Goal: Book appointment/travel/reservation

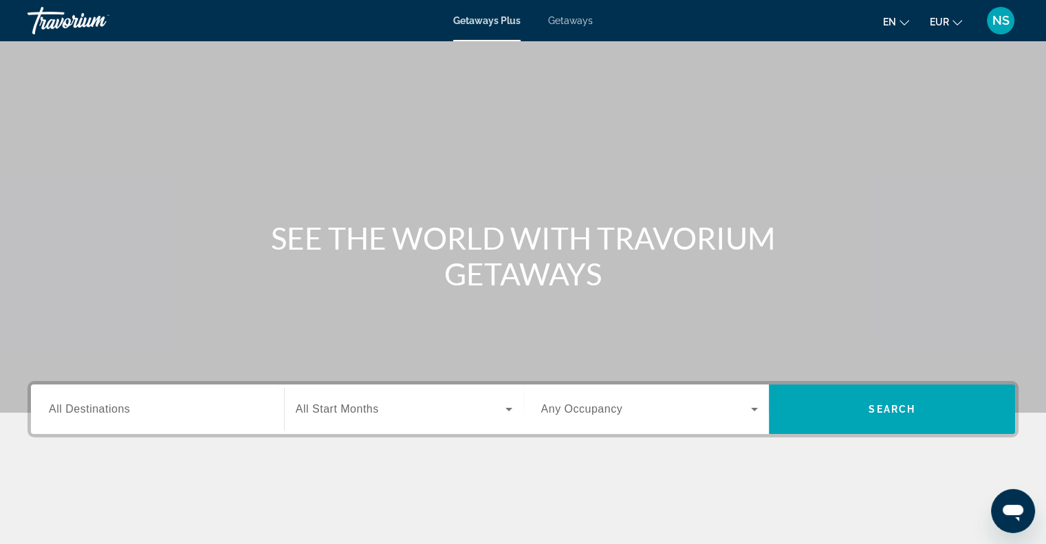
click at [56, 409] on span "All Destinations" at bounding box center [89, 409] width 81 height 12
click at [56, 409] on input "Destination All Destinations" at bounding box center [157, 410] width 217 height 17
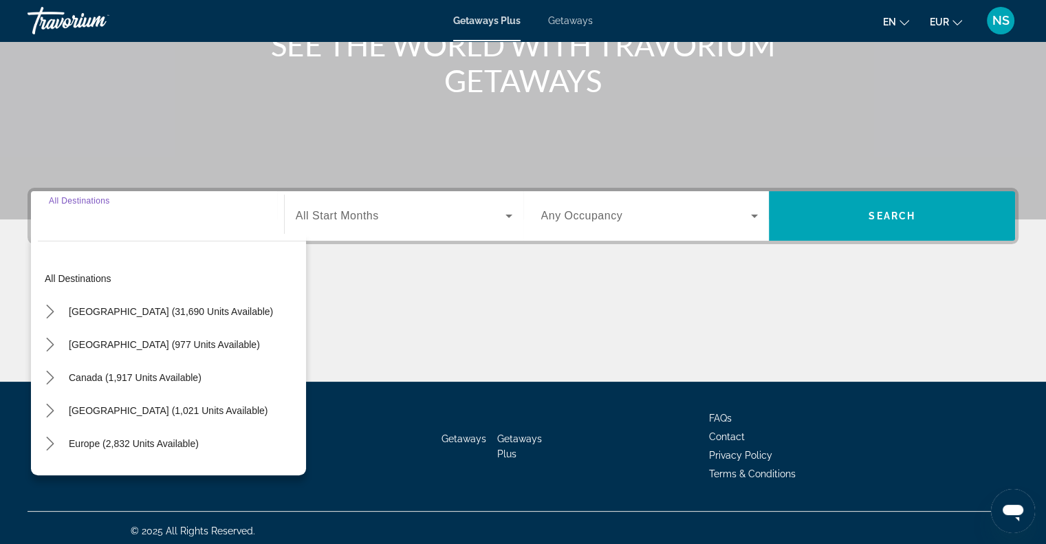
scroll to position [199, 0]
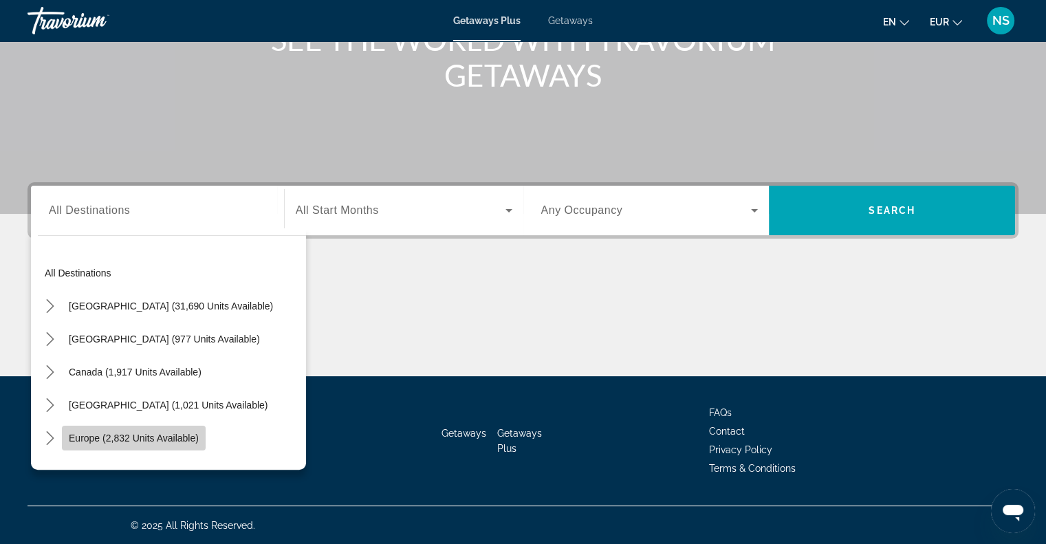
click at [74, 426] on span "Select destination: Europe (2,832 units available)" at bounding box center [134, 438] width 144 height 33
type input "**********"
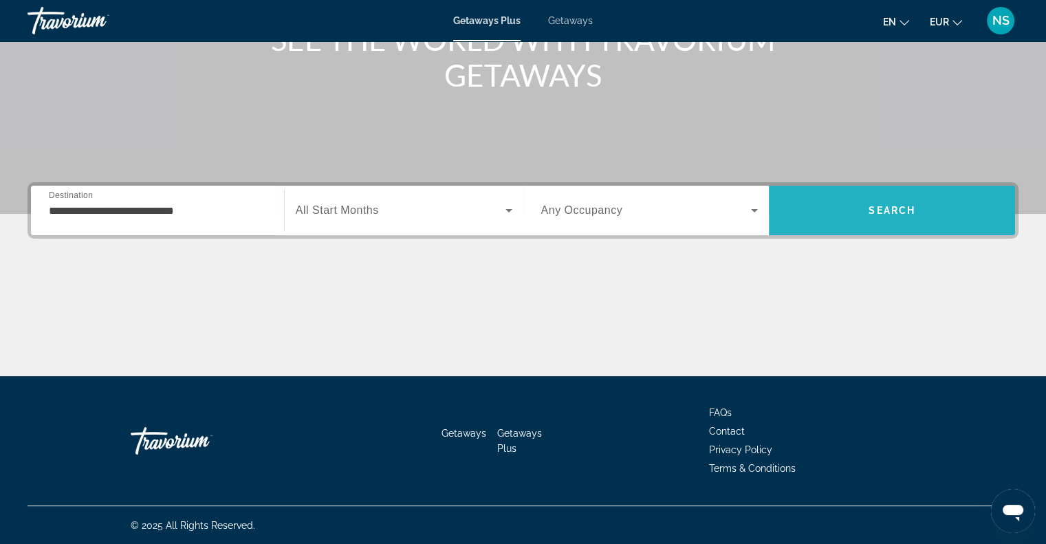
click at [874, 191] on span "Search" at bounding box center [892, 211] width 246 height 50
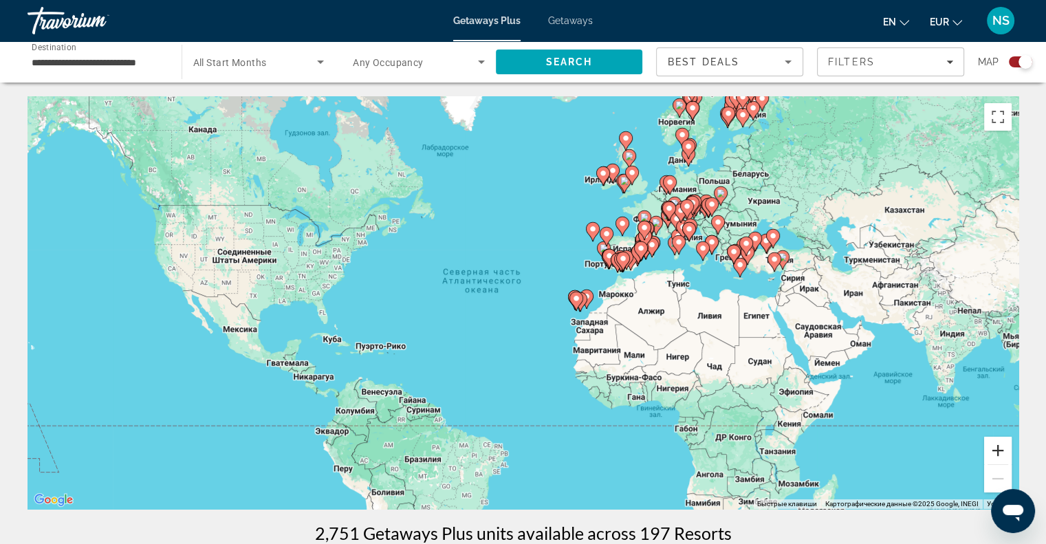
click at [993, 442] on button "Увеличить" at bounding box center [998, 451] width 28 height 28
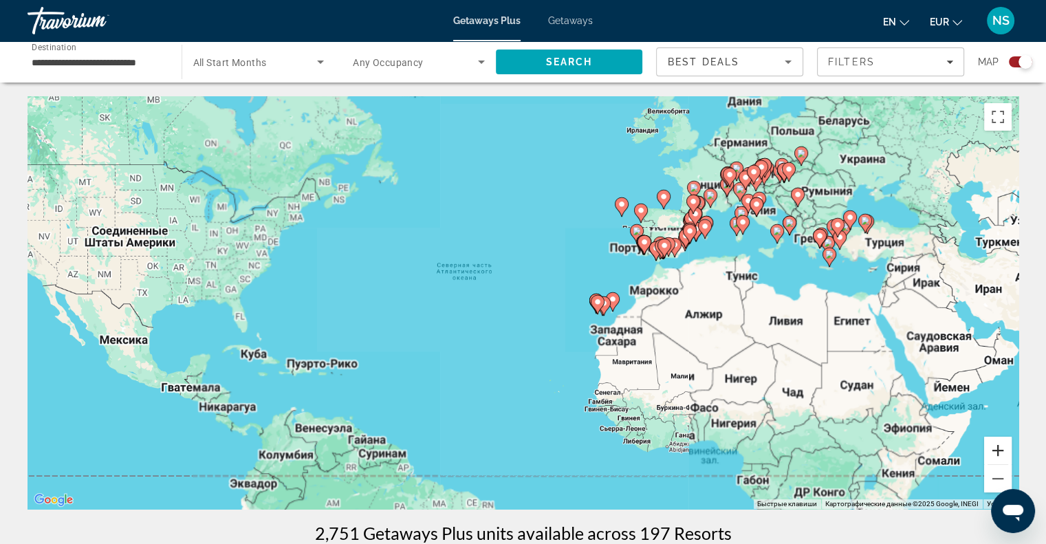
click at [993, 442] on button "Увеличить" at bounding box center [998, 451] width 28 height 28
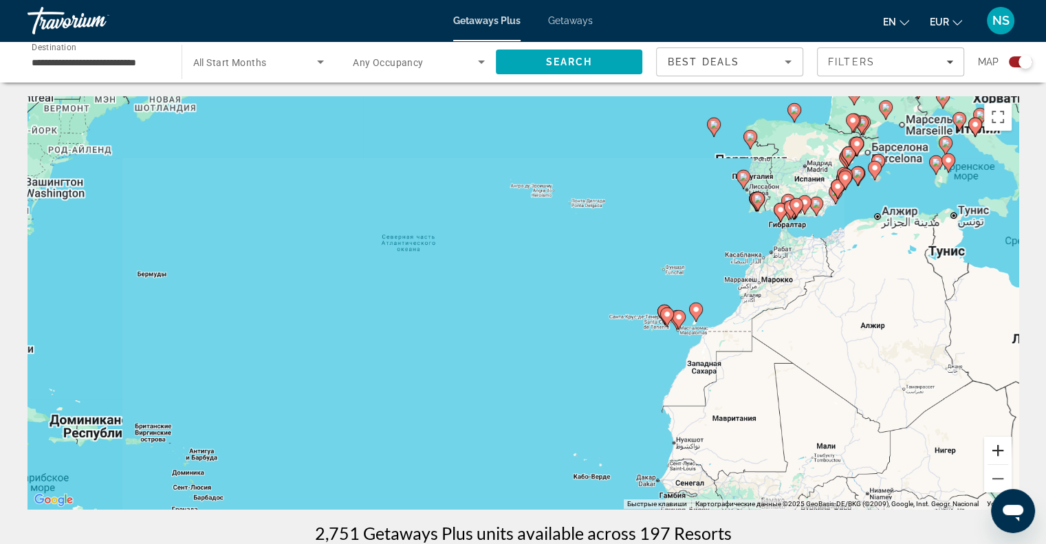
click at [993, 442] on button "Увеличить" at bounding box center [998, 451] width 28 height 28
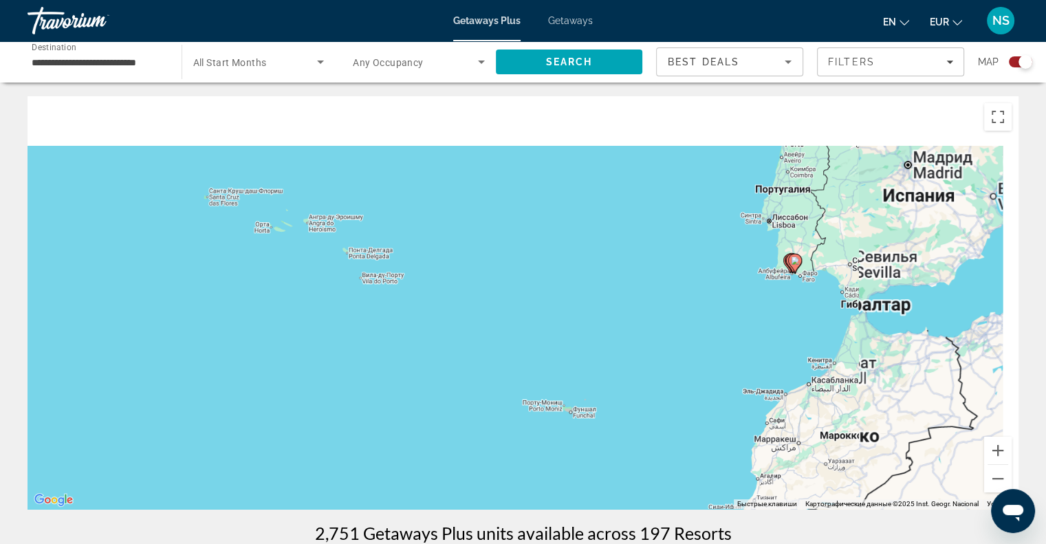
drag, startPoint x: 624, startPoint y: 389, endPoint x: 121, endPoint y: 457, distance: 508.0
click at [119, 458] on div "Чтобы активировать перетаскивание с помощью клавиатуры, нажмите Alt + Ввод. Пос…" at bounding box center [523, 302] width 991 height 413
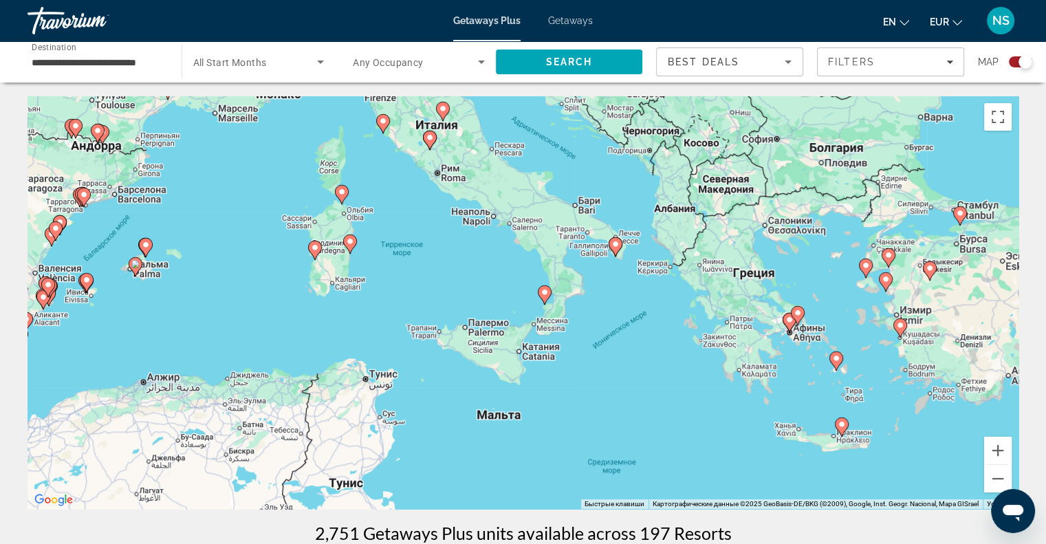
drag, startPoint x: 514, startPoint y: 287, endPoint x: 414, endPoint y: 500, distance: 235.4
click at [414, 503] on div "Чтобы активировать перетаскивание с помощью клавиатуры, нажмите Alt + Ввод. Пос…" at bounding box center [523, 302] width 991 height 413
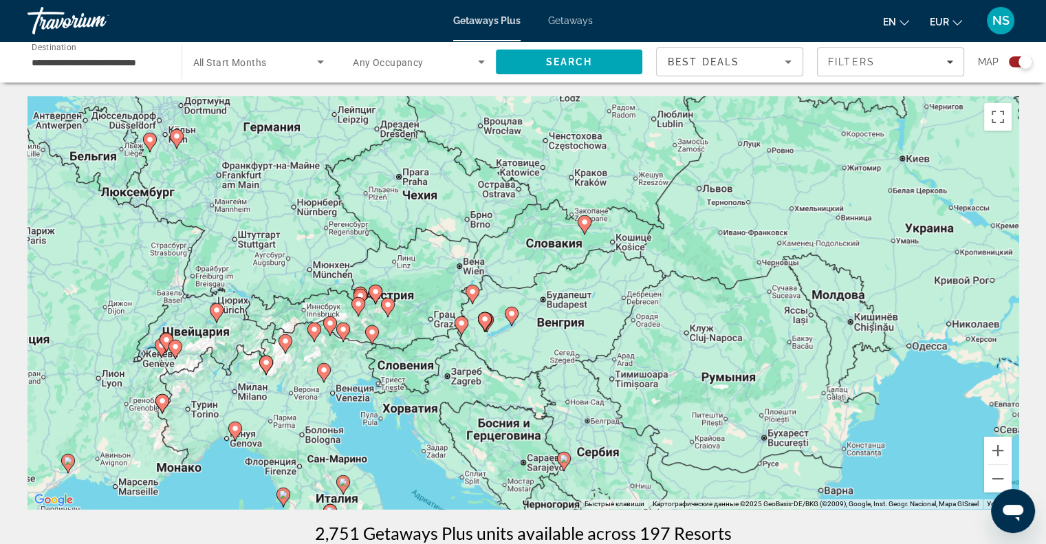
drag, startPoint x: 417, startPoint y: 326, endPoint x: 393, endPoint y: 350, distance: 33.6
click at [393, 350] on div "Чтобы активировать перетаскивание с помощью клавиатуры, нажмите Alt + Ввод. Пос…" at bounding box center [523, 302] width 991 height 413
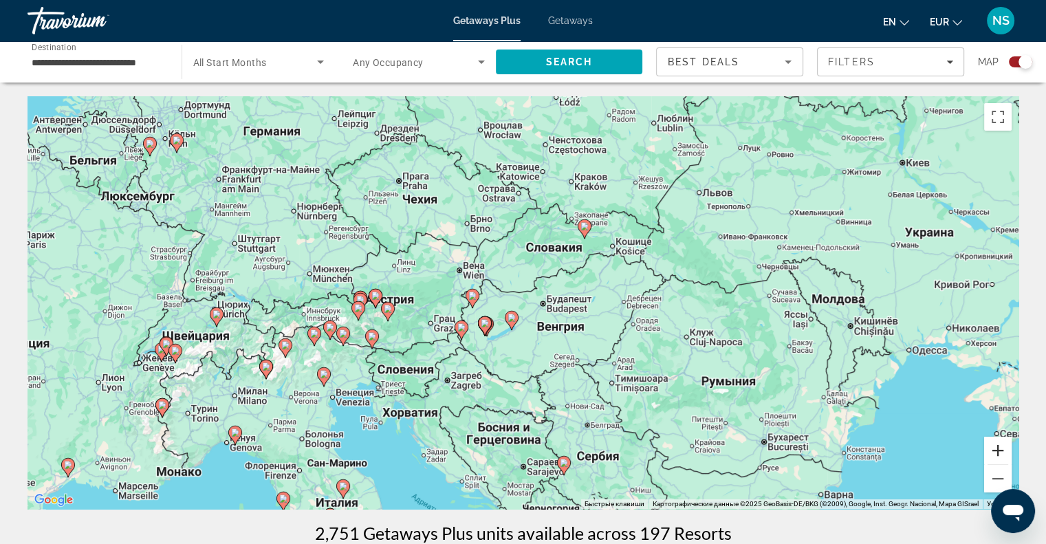
click at [1007, 448] on button "Увеличить" at bounding box center [998, 451] width 28 height 28
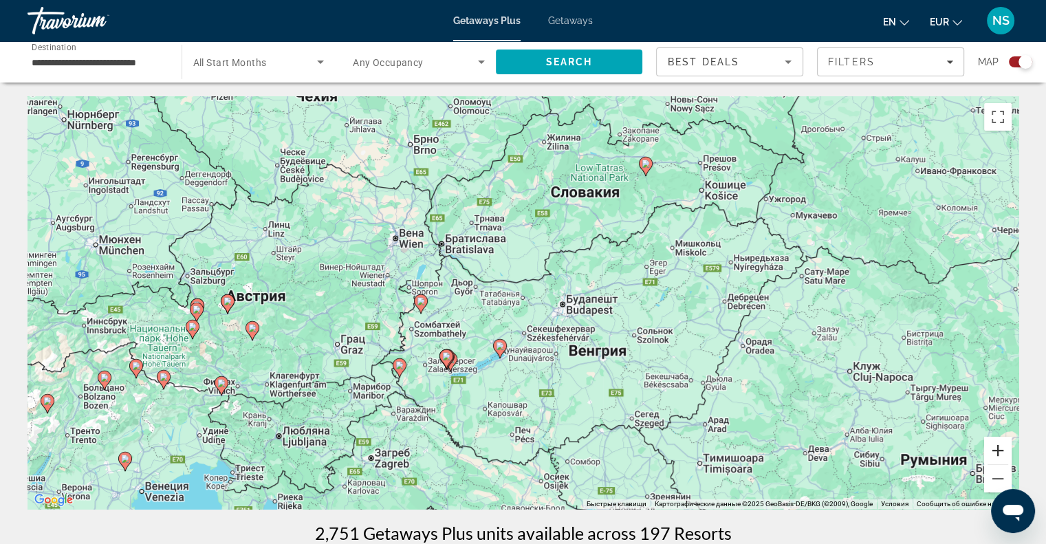
click at [1007, 448] on button "Увеличить" at bounding box center [998, 451] width 28 height 28
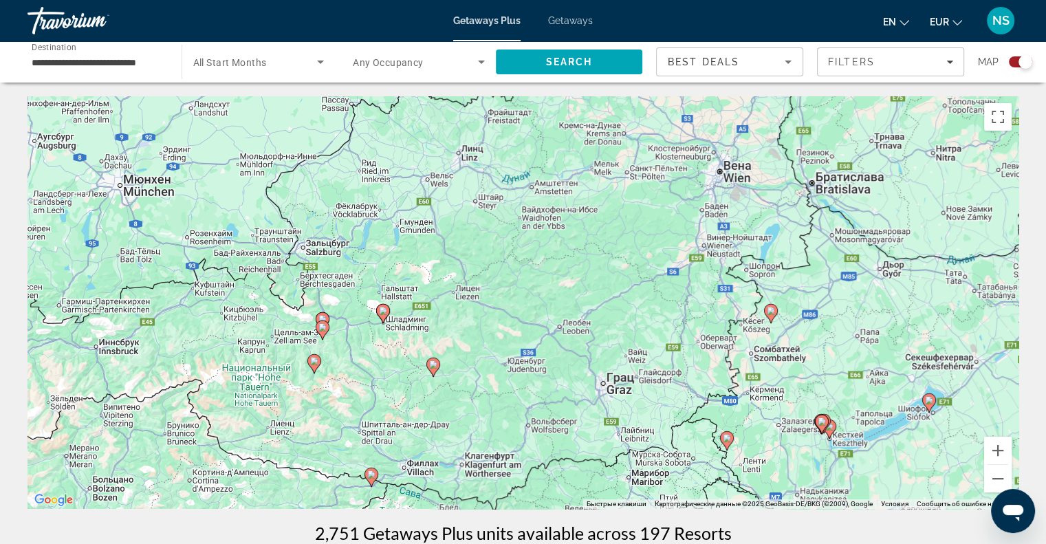
drag, startPoint x: 185, startPoint y: 266, endPoint x: 671, endPoint y: 257, distance: 486.3
click at [671, 257] on div "Чтобы активировать перетаскивание с помощью клавиатуры, нажмите Alt + Ввод. Пос…" at bounding box center [523, 302] width 991 height 413
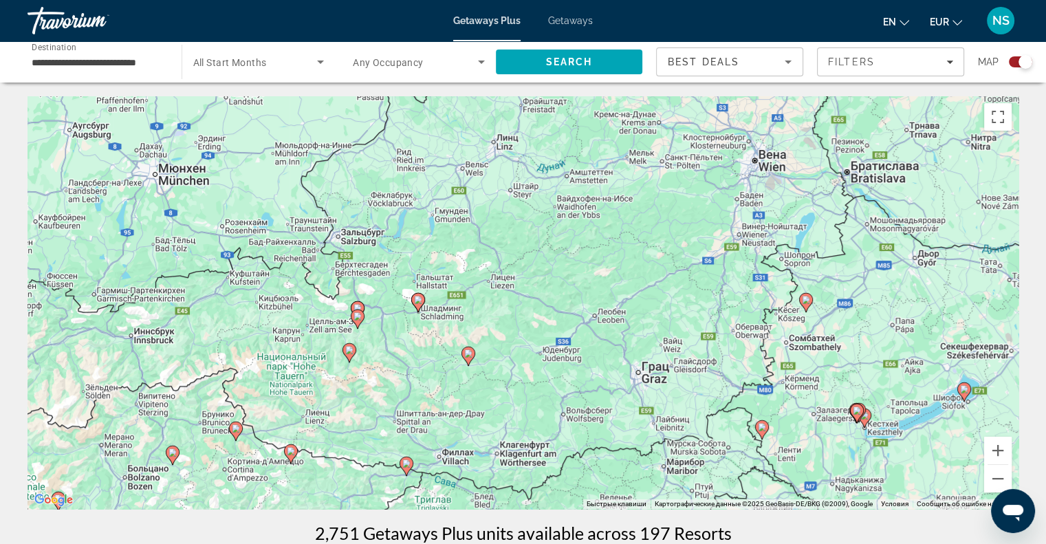
click at [417, 301] on image "Main content" at bounding box center [418, 300] width 8 height 8
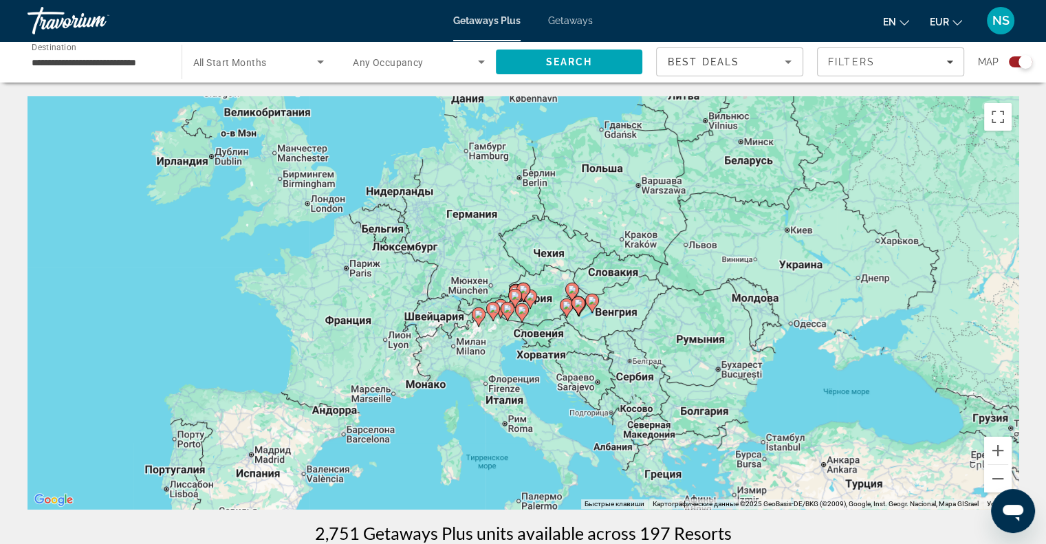
click at [525, 287] on image "Main content" at bounding box center [523, 289] width 8 height 8
type input "**********"
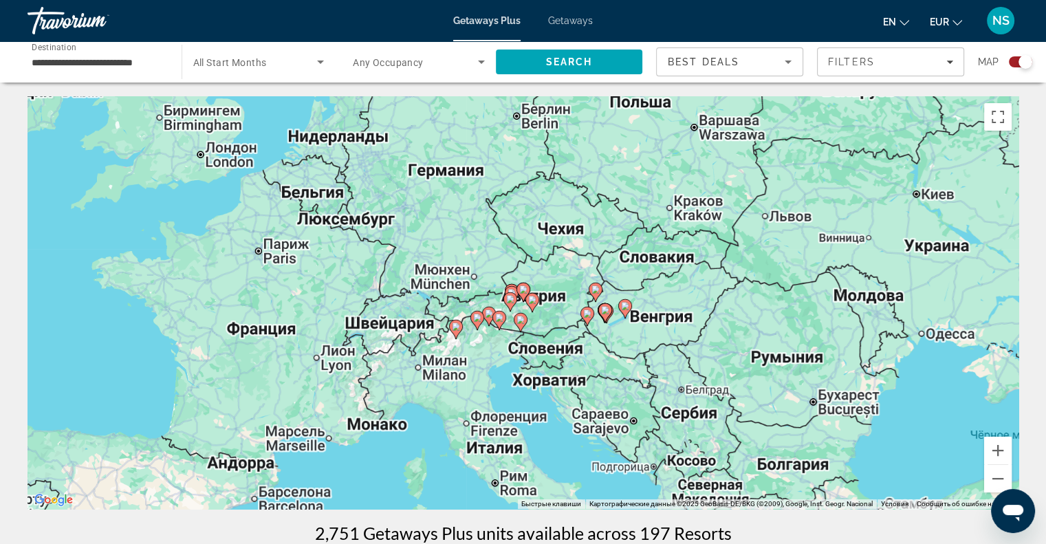
click at [525, 287] on image "Main content" at bounding box center [523, 289] width 8 height 8
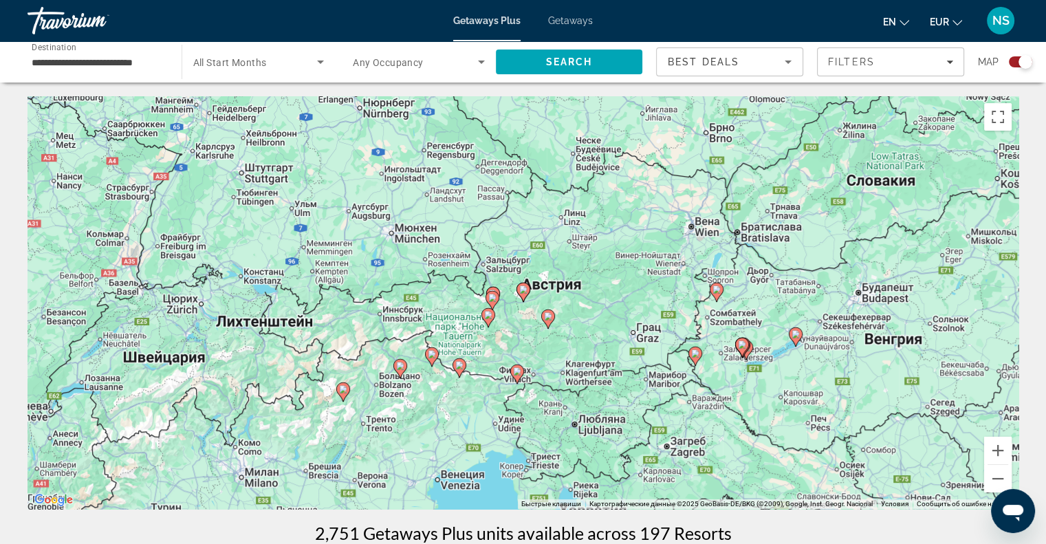
click at [525, 287] on image "Main content" at bounding box center [523, 289] width 8 height 8
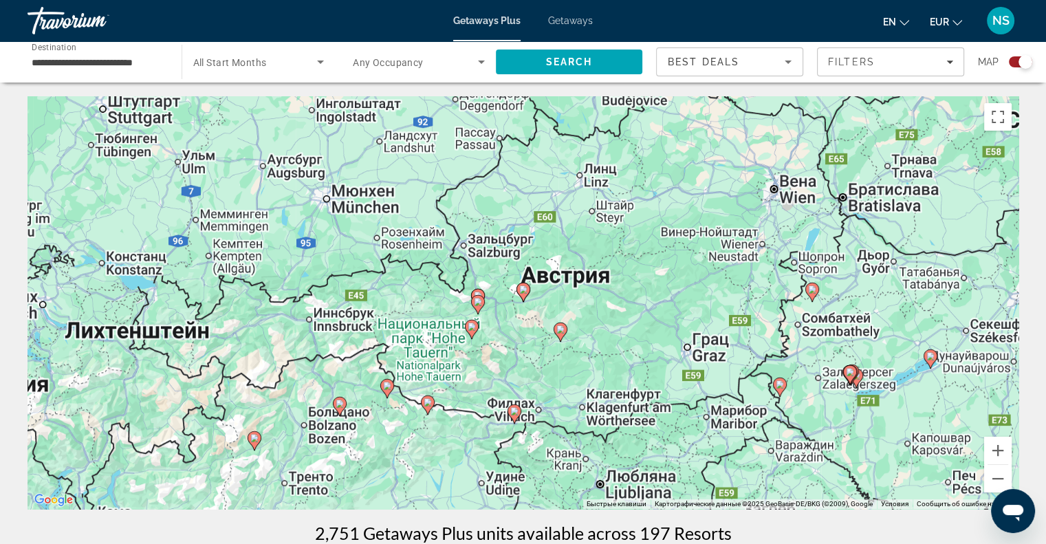
click at [525, 287] on image "Main content" at bounding box center [523, 289] width 8 height 8
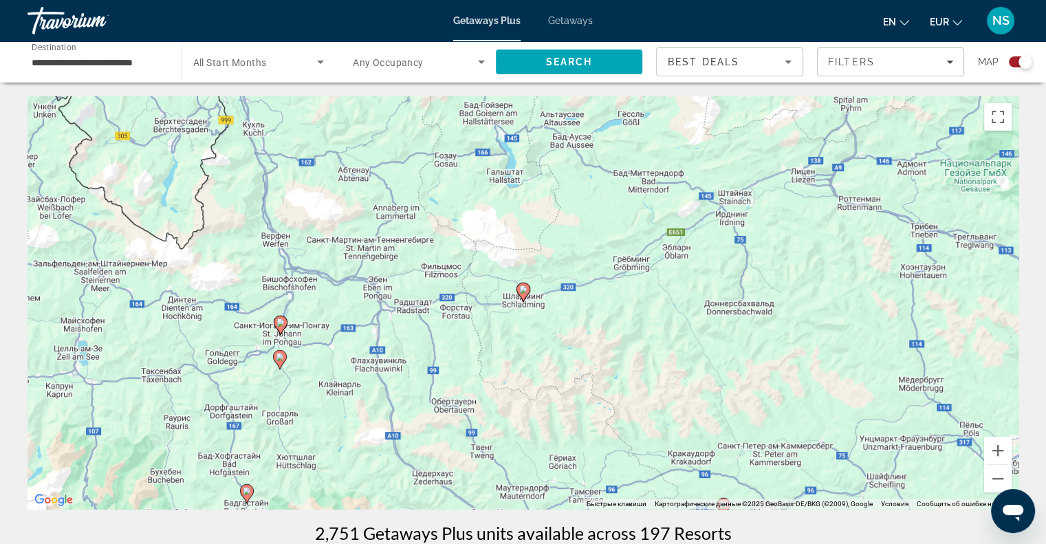
click at [523, 288] on image "Main content" at bounding box center [523, 289] width 8 height 8
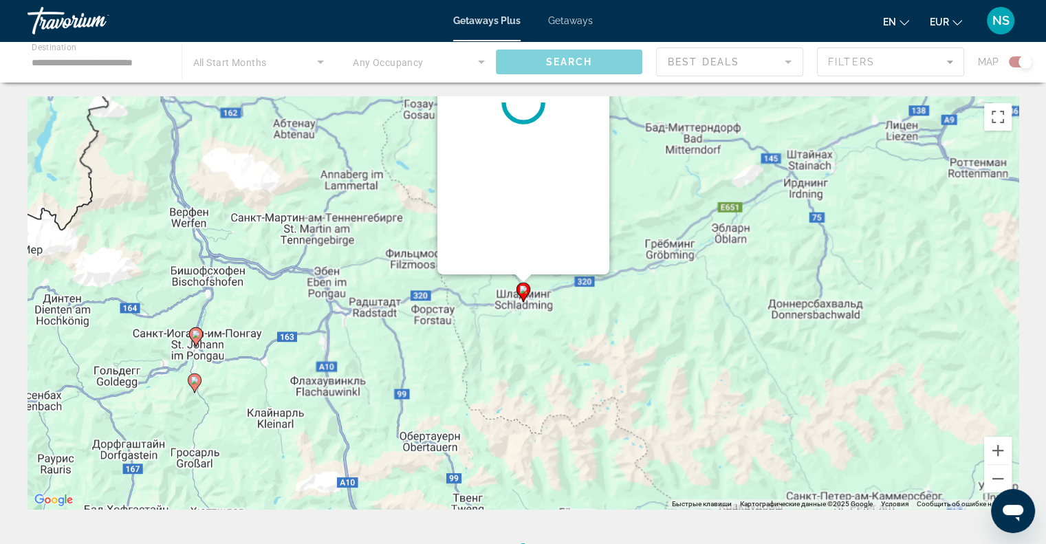
click at [523, 288] on image "Main content" at bounding box center [523, 289] width 8 height 8
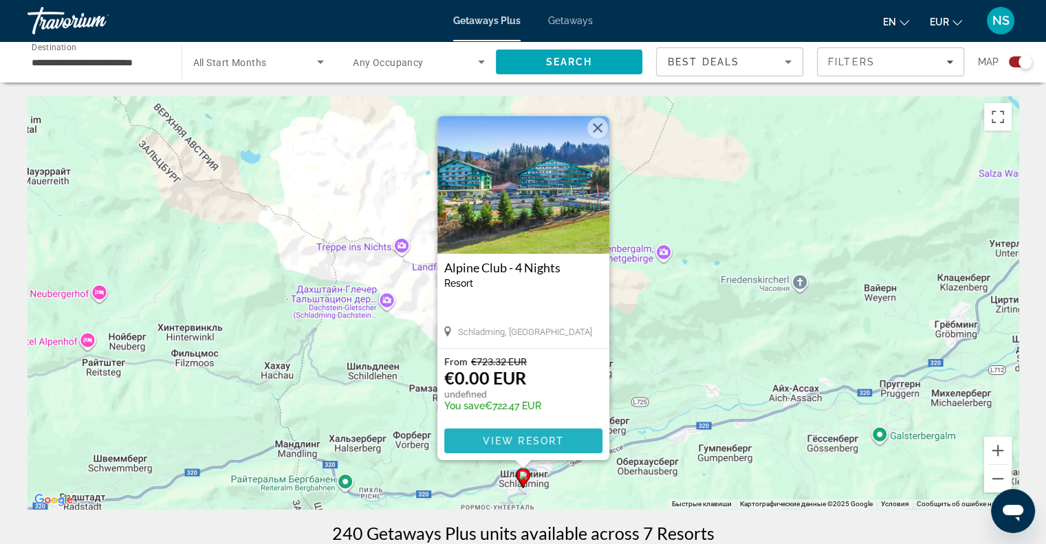
click at [532, 431] on span "Main content" at bounding box center [523, 440] width 158 height 33
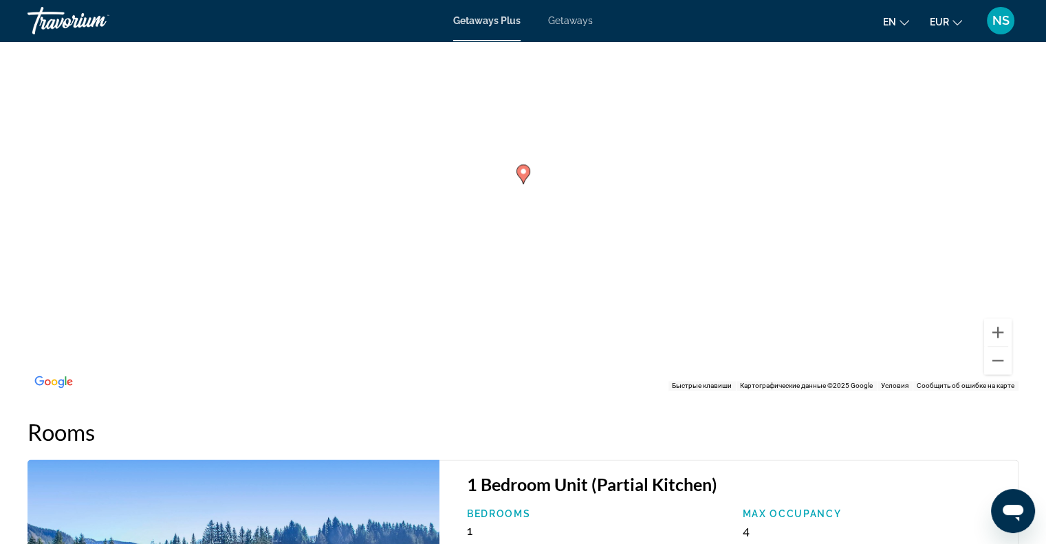
scroll to position [1914, 0]
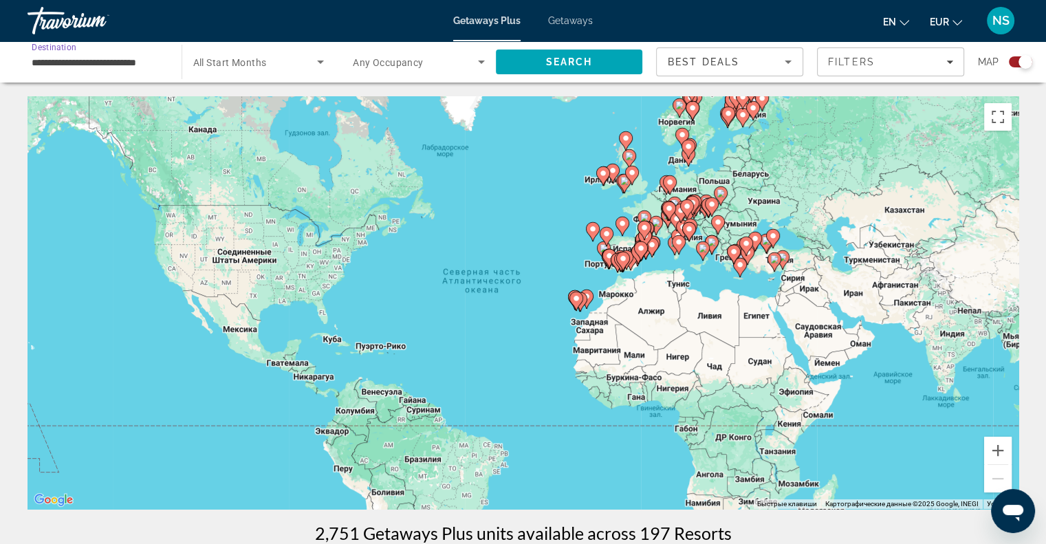
click at [33, 54] on input "**********" at bounding box center [98, 62] width 132 height 17
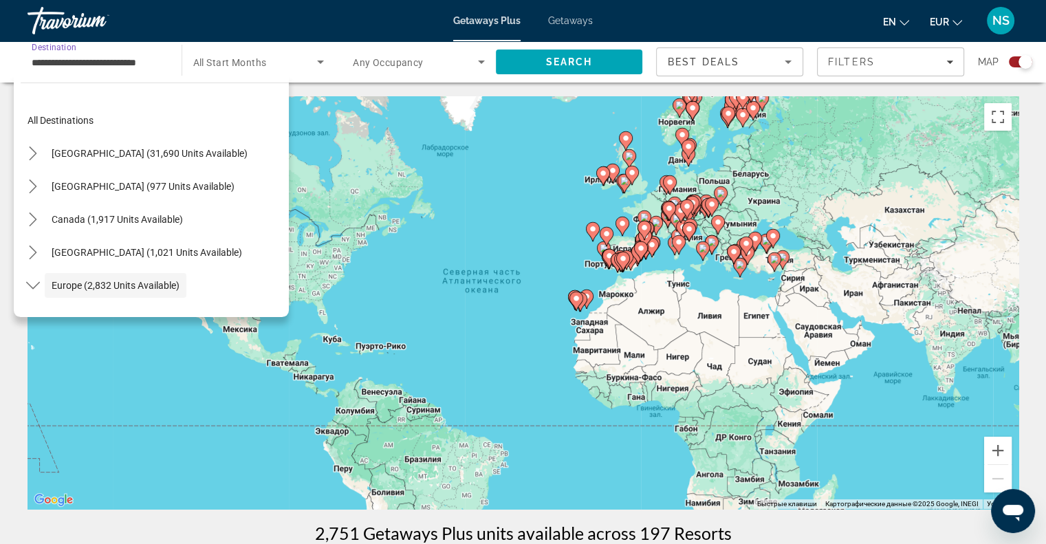
scroll to position [82, 0]
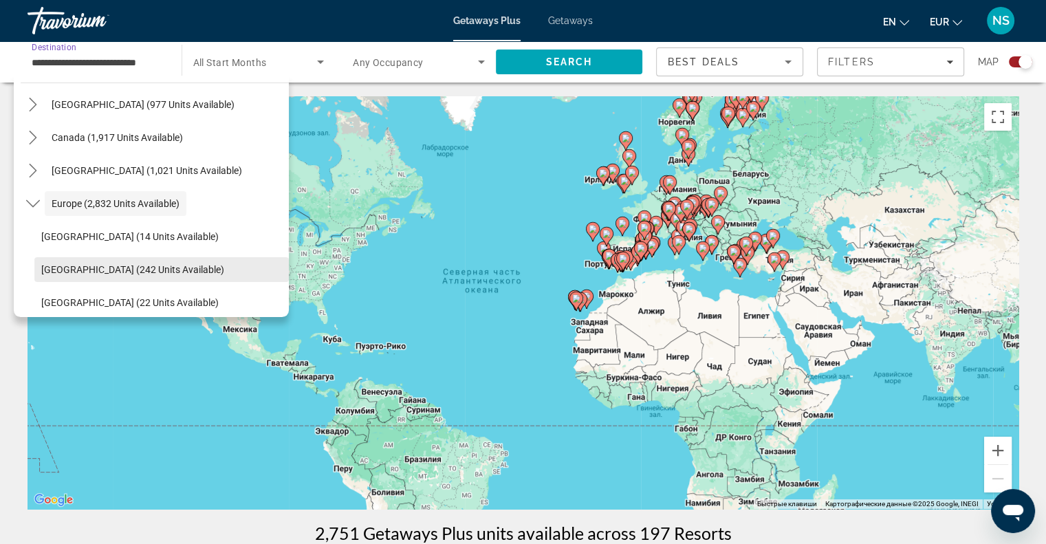
click at [83, 274] on span "[GEOGRAPHIC_DATA] (242 units available)" at bounding box center [132, 269] width 183 height 11
type input "**********"
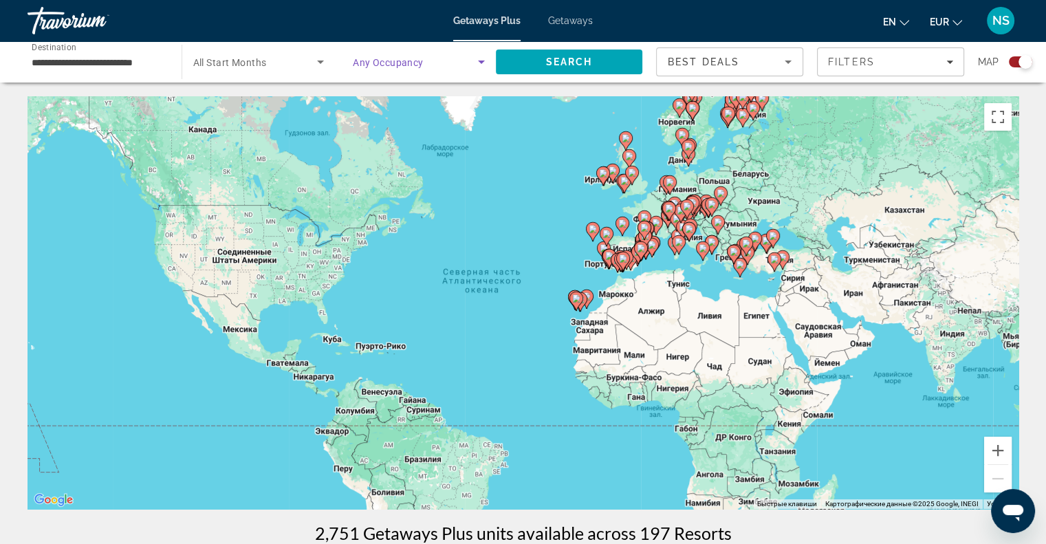
click at [479, 63] on icon "Search widget" at bounding box center [481, 62] width 17 height 17
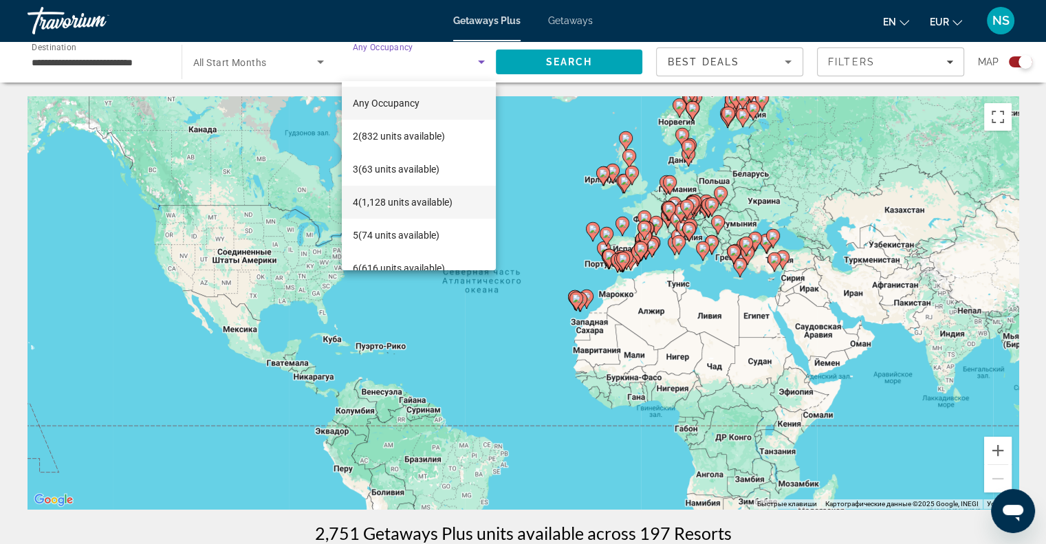
click at [382, 214] on mat-option "4 (1,128 units available)" at bounding box center [419, 202] width 154 height 33
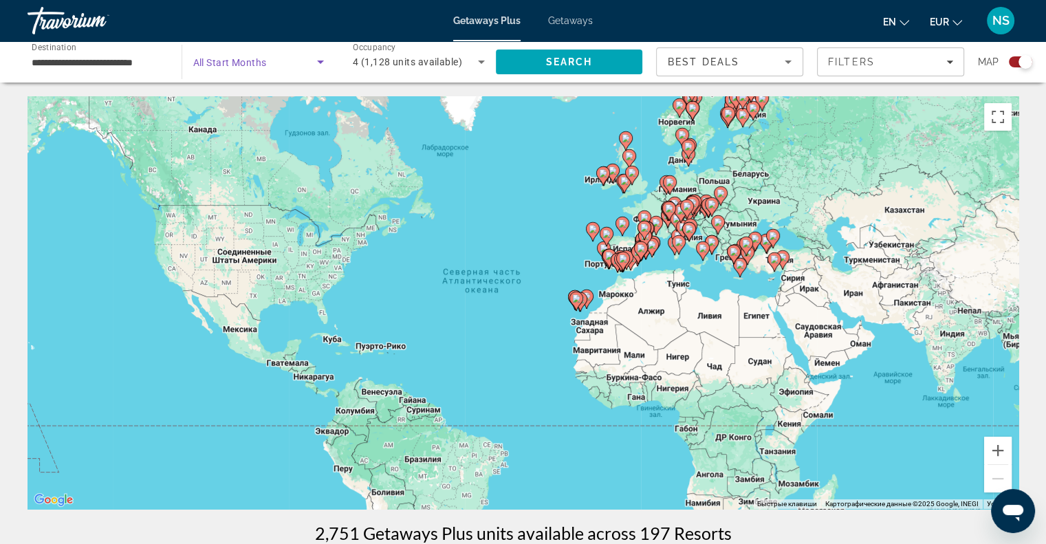
click at [318, 58] on icon "Search widget" at bounding box center [320, 62] width 17 height 17
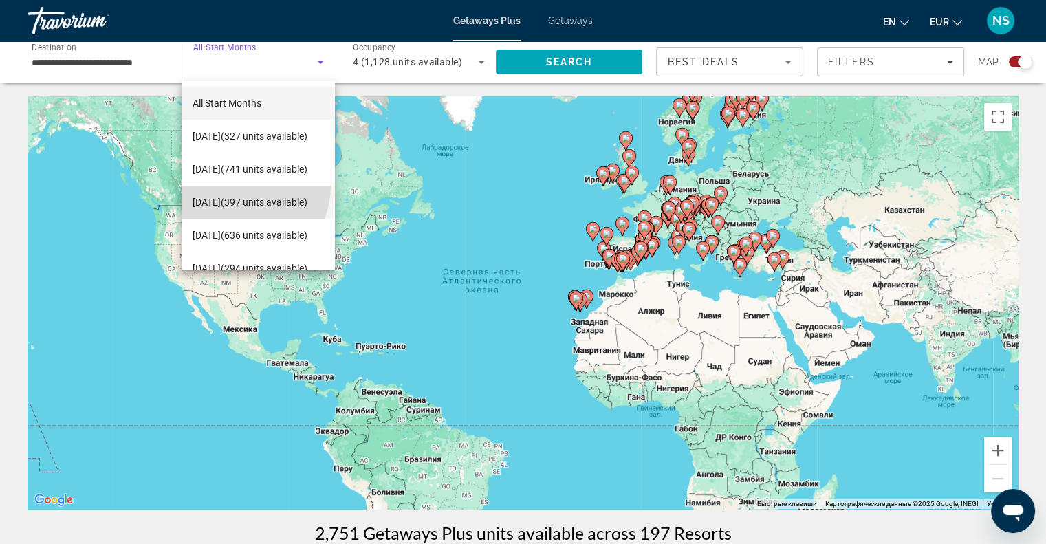
click at [240, 194] on span "[DATE] (397 units available)" at bounding box center [250, 202] width 115 height 17
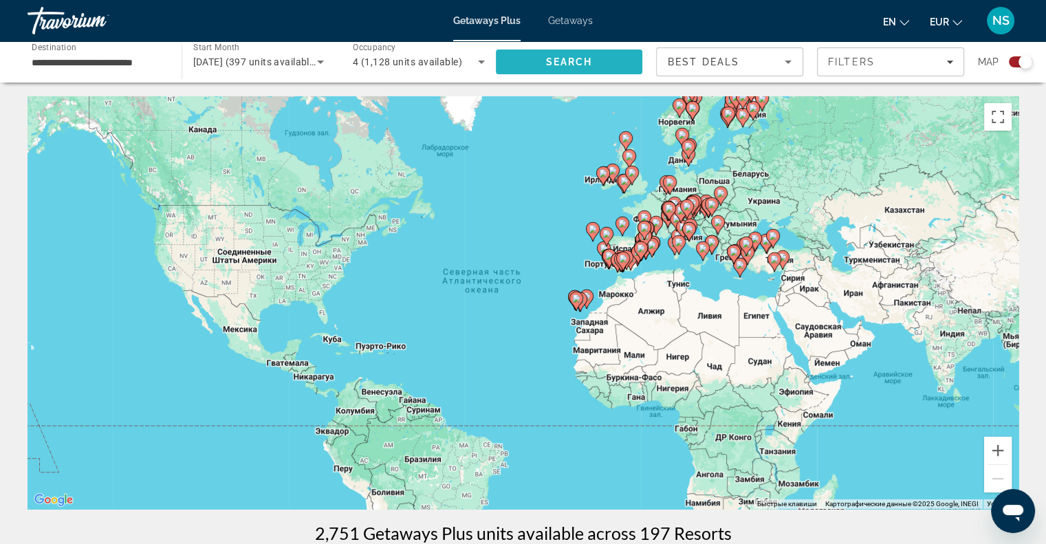
click at [605, 72] on span "Search" at bounding box center [569, 61] width 147 height 33
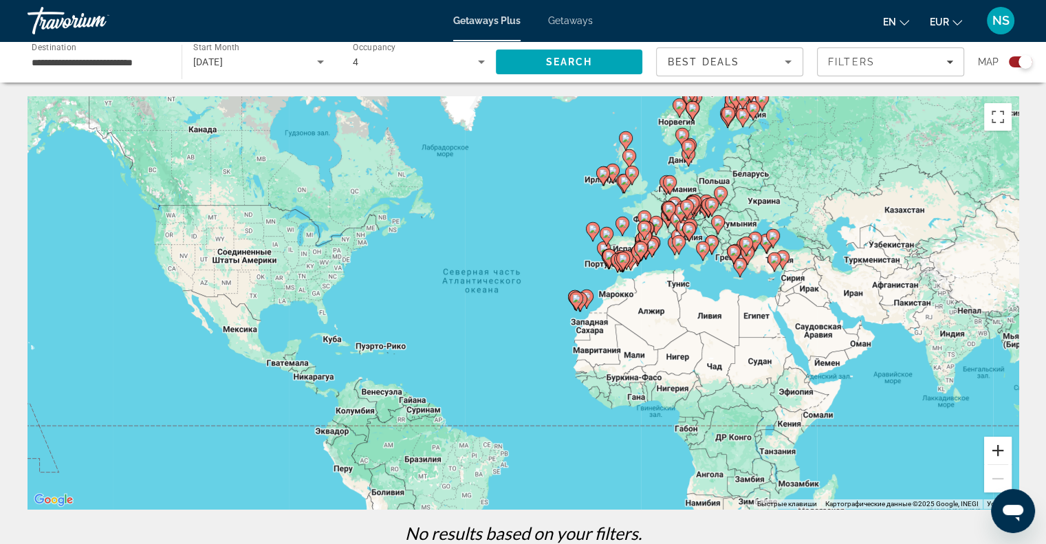
click at [994, 448] on button "Увеличить" at bounding box center [998, 451] width 28 height 28
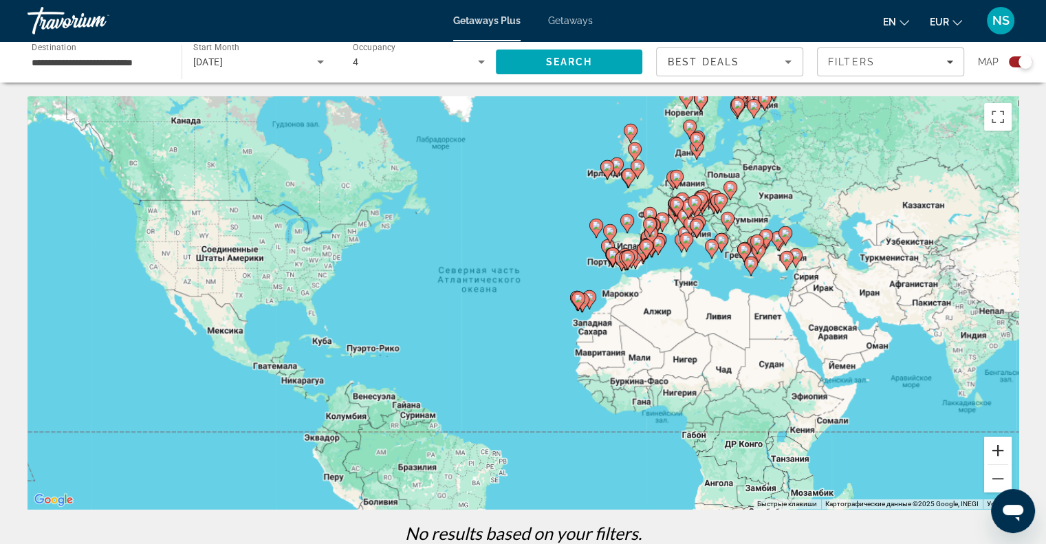
click at [994, 448] on button "Увеличить" at bounding box center [998, 451] width 28 height 28
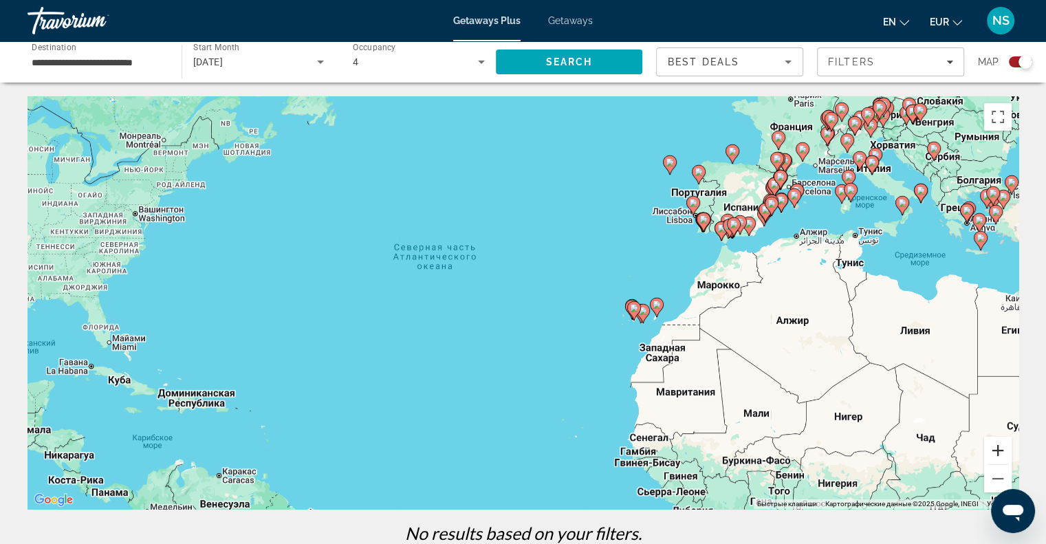
click at [994, 448] on button "Увеличить" at bounding box center [998, 451] width 28 height 28
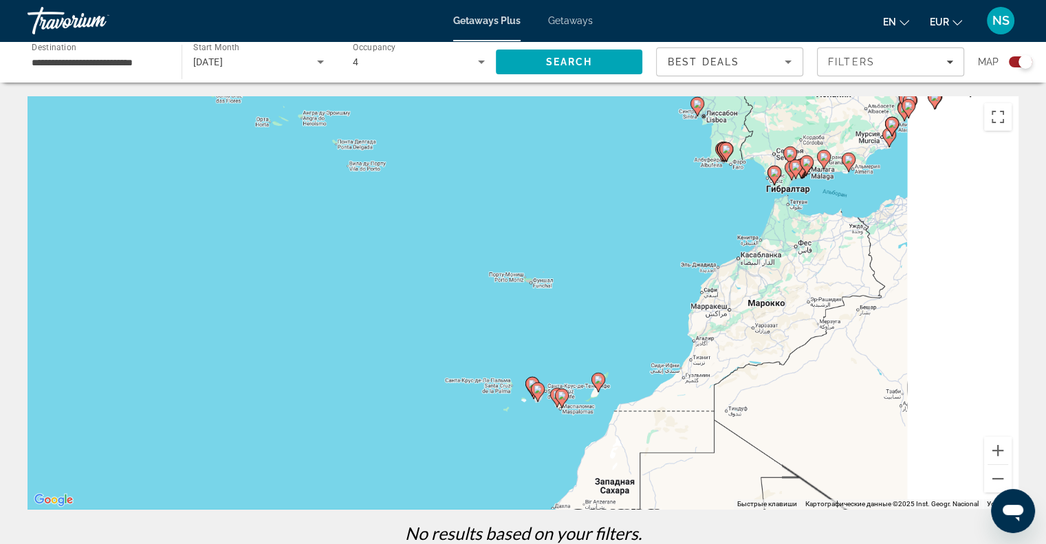
drag, startPoint x: 958, startPoint y: 336, endPoint x: 340, endPoint y: 435, distance: 626.1
click at [344, 435] on div "Чтобы активировать перетаскивание с помощью клавиатуры, нажмите Alt + Ввод. Пос…" at bounding box center [523, 302] width 991 height 413
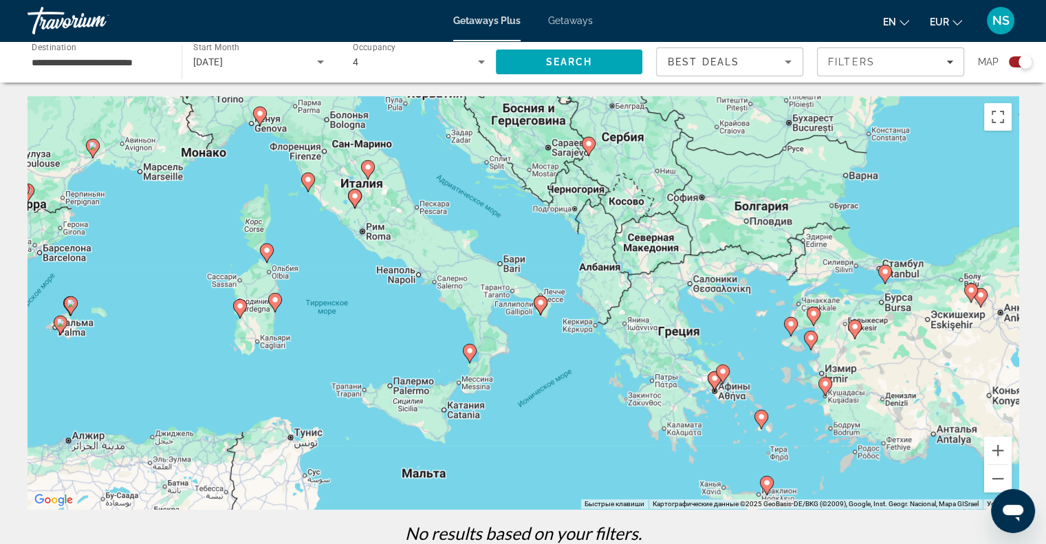
drag, startPoint x: 500, startPoint y: 268, endPoint x: 486, endPoint y: 450, distance: 183.5
click at [486, 450] on div "Чтобы активировать перетаскивание с помощью клавиатуры, нажмите Alt + Ввод. Пос…" at bounding box center [523, 302] width 991 height 413
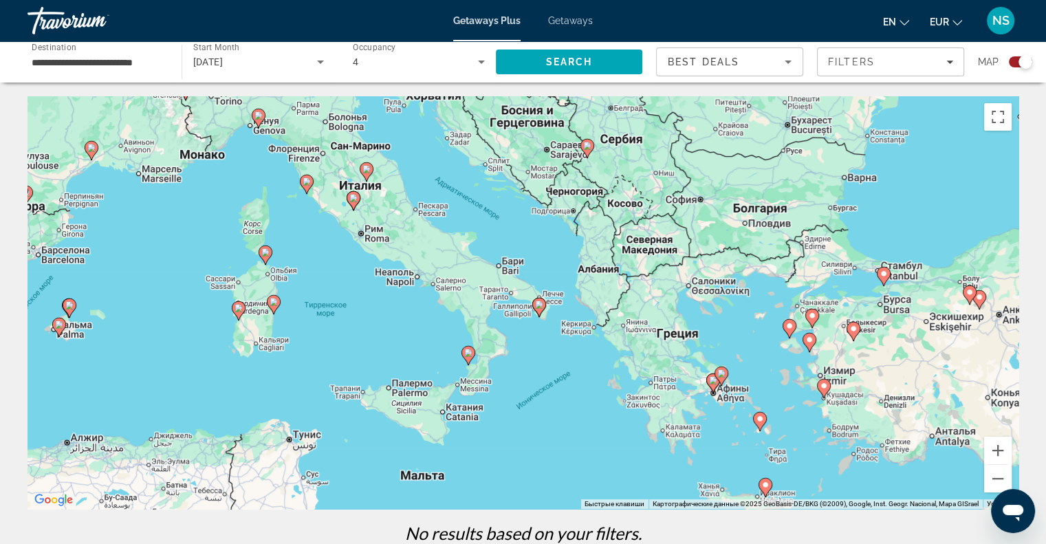
drag, startPoint x: 702, startPoint y: 303, endPoint x: 707, endPoint y: 406, distance: 104.0
click at [707, 406] on div "Чтобы активировать перетаскивание с помощью клавиатуры, нажмите Alt + Ввод. Пос…" at bounding box center [523, 302] width 991 height 413
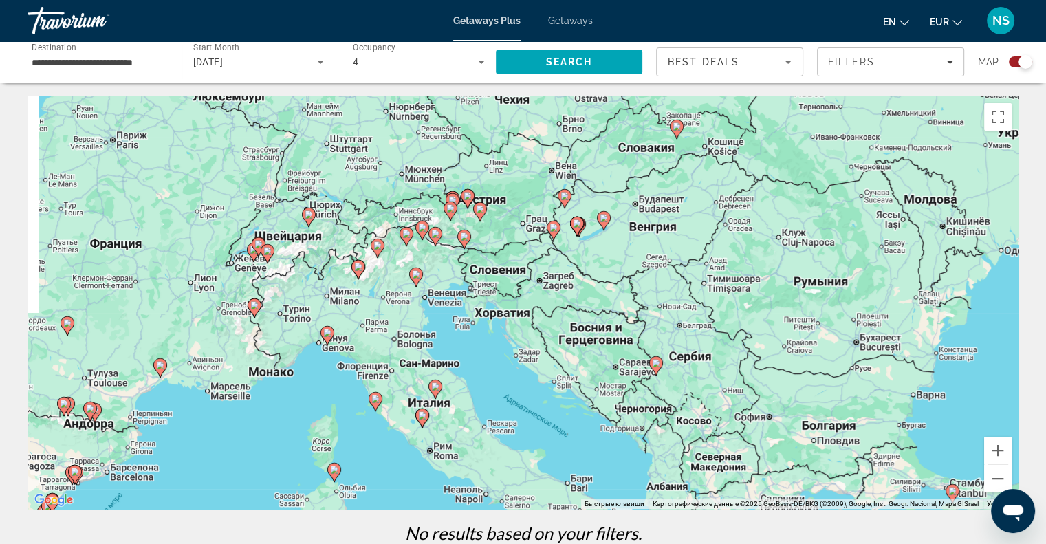
drag, startPoint x: 705, startPoint y: 338, endPoint x: 748, endPoint y: 345, distance: 43.9
click at [748, 345] on div "Чтобы активировать перетаскивание с помощью клавиатуры, нажмите Alt + Ввод. Пос…" at bounding box center [523, 302] width 991 height 413
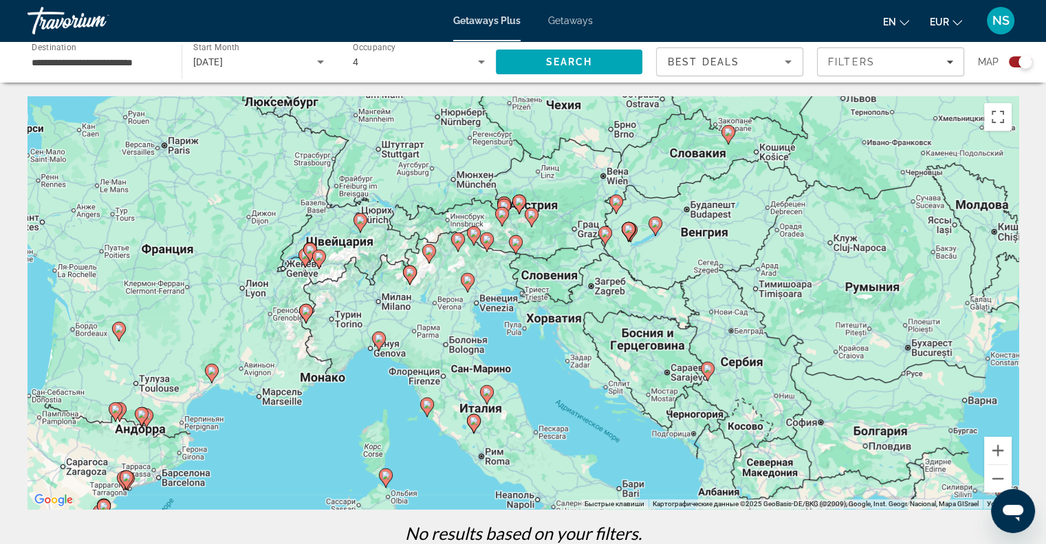
drag, startPoint x: 561, startPoint y: 195, endPoint x: 599, endPoint y: 197, distance: 38.6
click at [598, 197] on div "Чтобы активировать перетаскивание с помощью клавиатуры, нажмите Alt + Ввод. Пос…" at bounding box center [523, 302] width 991 height 413
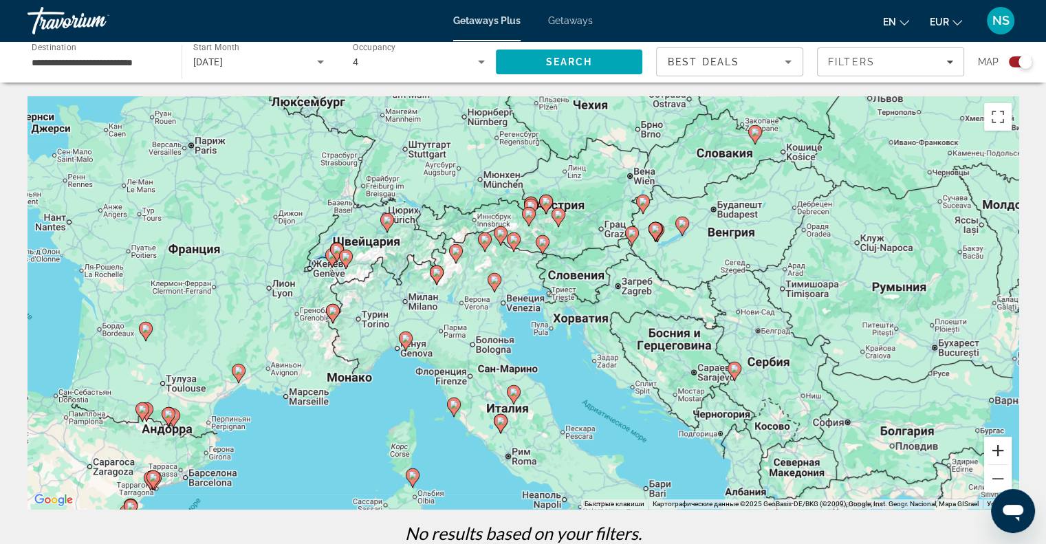
click at [994, 454] on button "Увеличить" at bounding box center [998, 451] width 28 height 28
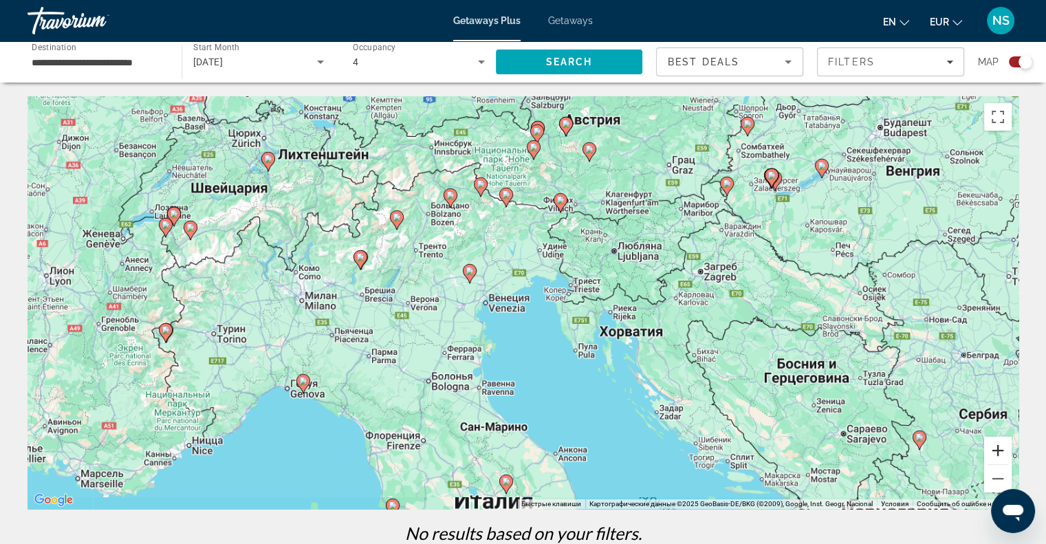
click at [994, 454] on button "Увеличить" at bounding box center [998, 451] width 28 height 28
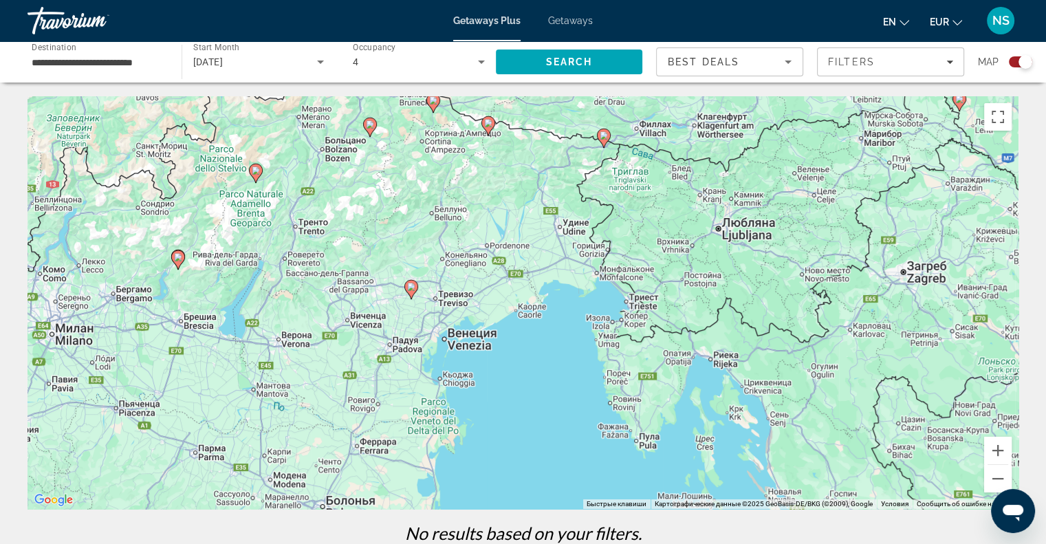
drag, startPoint x: 797, startPoint y: 343, endPoint x: 799, endPoint y: 445, distance: 101.8
click at [799, 445] on div "Чтобы активировать перетаскивание с помощью клавиатуры, нажмите Alt + Ввод. Пос…" at bounding box center [523, 302] width 991 height 413
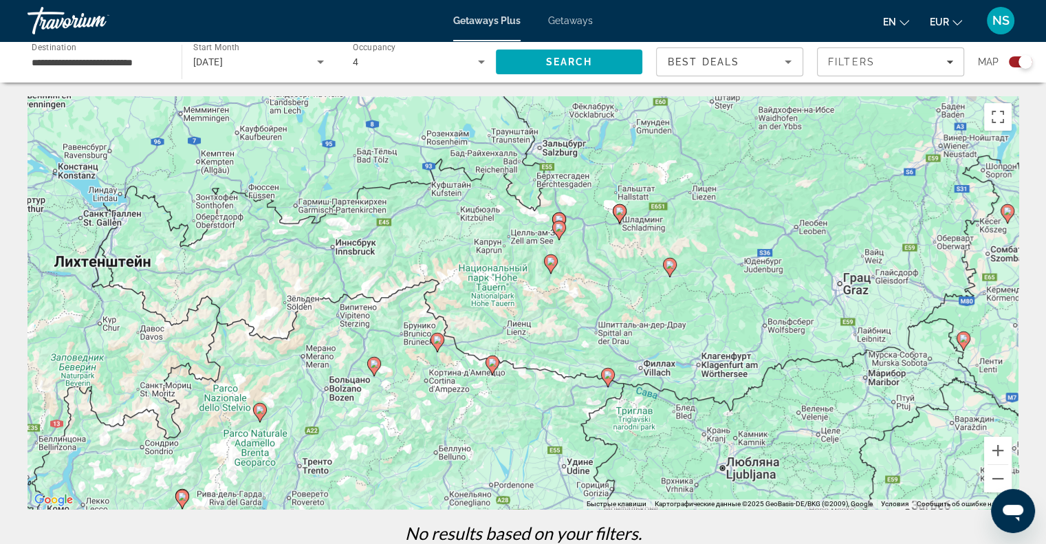
drag, startPoint x: 782, startPoint y: 294, endPoint x: 783, endPoint y: 343, distance: 48.8
click at [783, 343] on div "Чтобы активировать перетаскивание с помощью клавиатуры, нажмите Alt + Ввод. Пос…" at bounding box center [523, 302] width 991 height 413
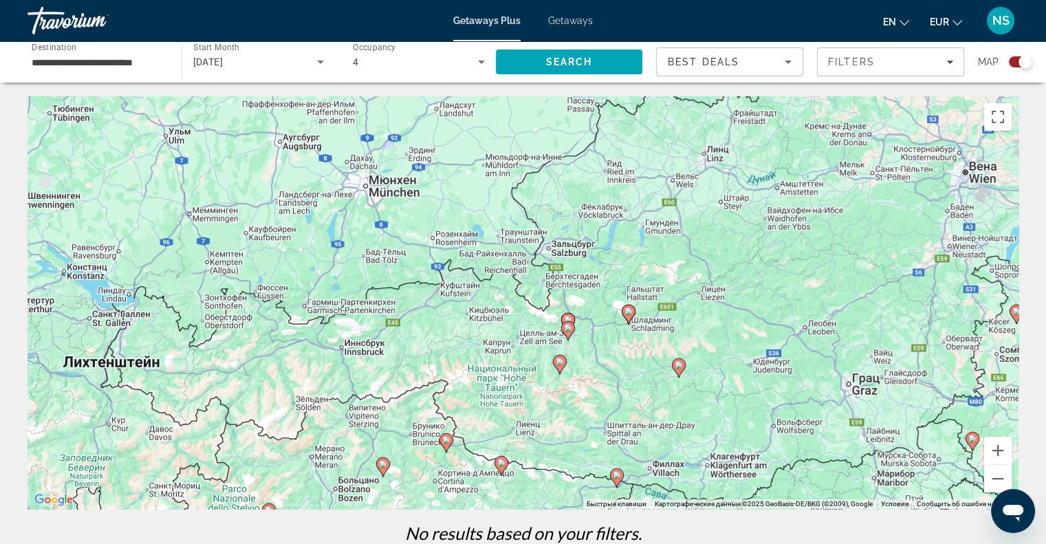
drag, startPoint x: 775, startPoint y: 293, endPoint x: 784, endPoint y: 398, distance: 105.6
click at [784, 398] on div "Чтобы активировать перетаскивание с помощью клавиатуры, нажмите Alt + Ввод. Пос…" at bounding box center [523, 302] width 991 height 413
click at [561, 366] on icon "Main content" at bounding box center [559, 365] width 12 height 18
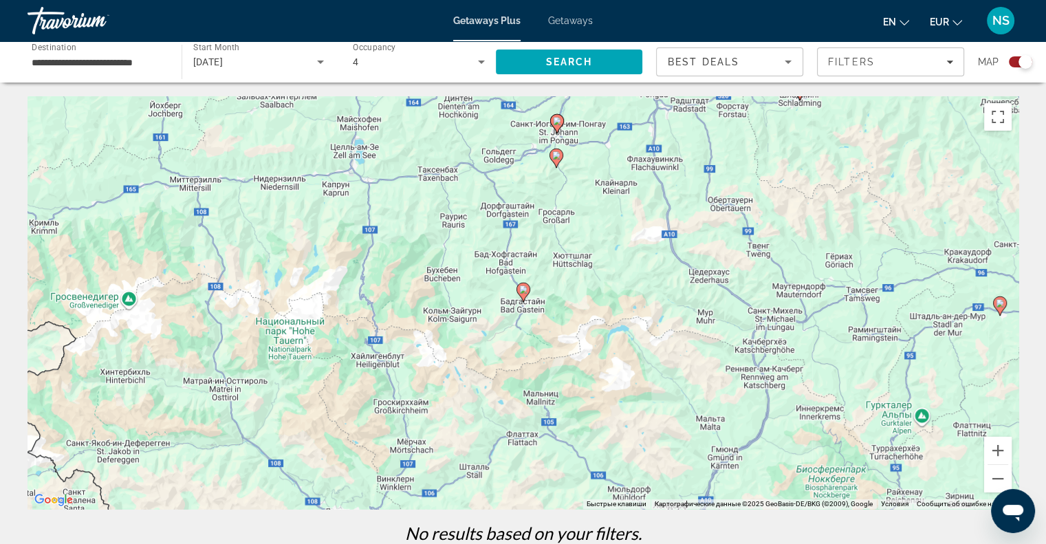
click at [519, 288] on icon "Main content" at bounding box center [523, 292] width 12 height 18
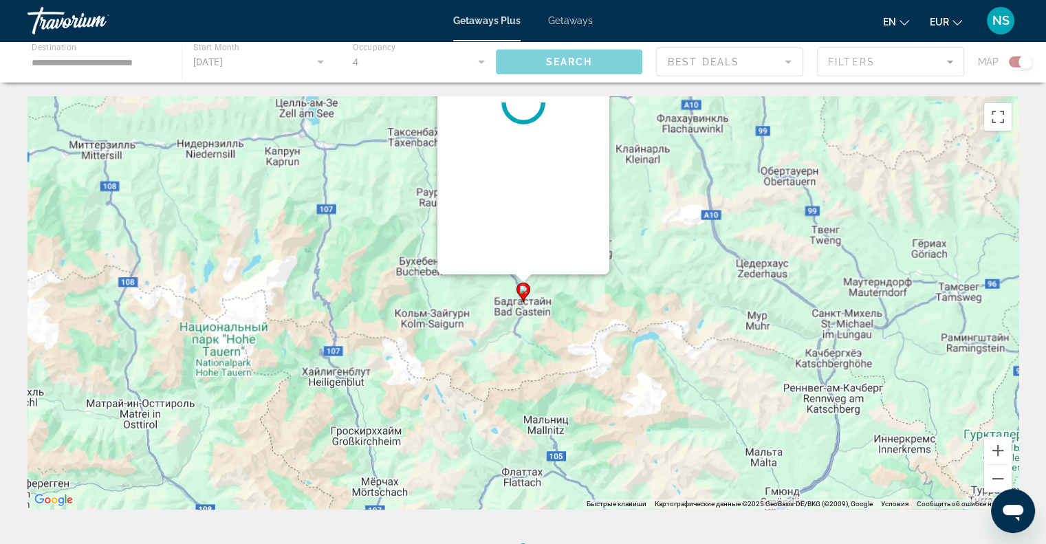
click at [523, 303] on div "Для навигации используйте клавиши со стрелками. Чтобы активировать перетаскиван…" at bounding box center [1018, 303] width 991 height 0
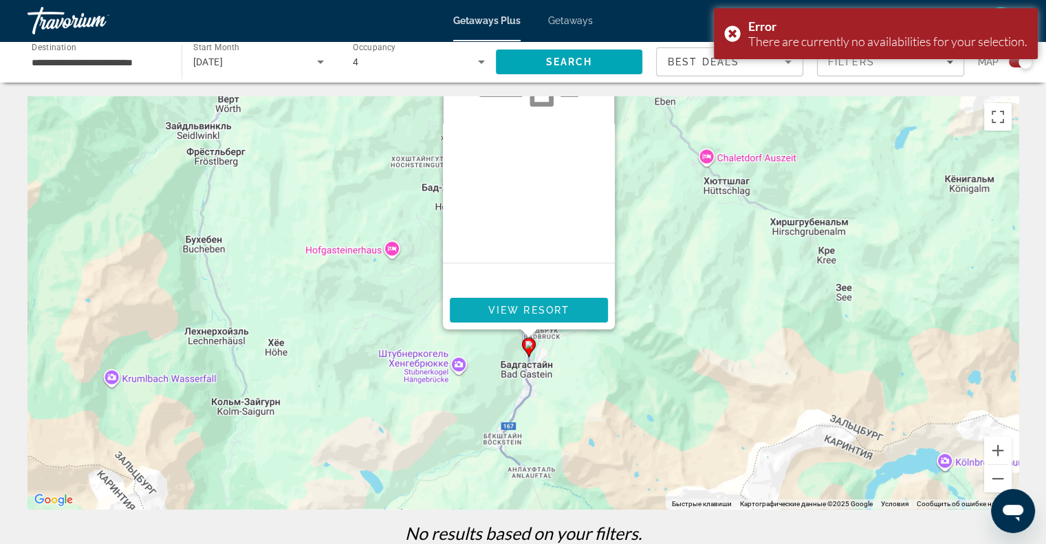
click at [525, 308] on span "View Resort" at bounding box center [528, 310] width 81 height 11
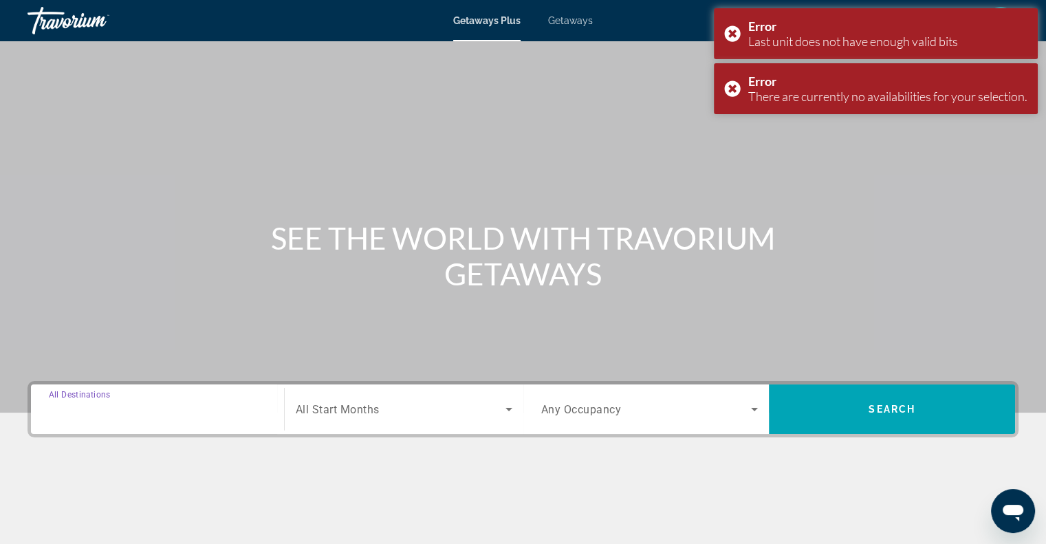
click at [135, 404] on input "Destination All Destinations" at bounding box center [157, 410] width 217 height 17
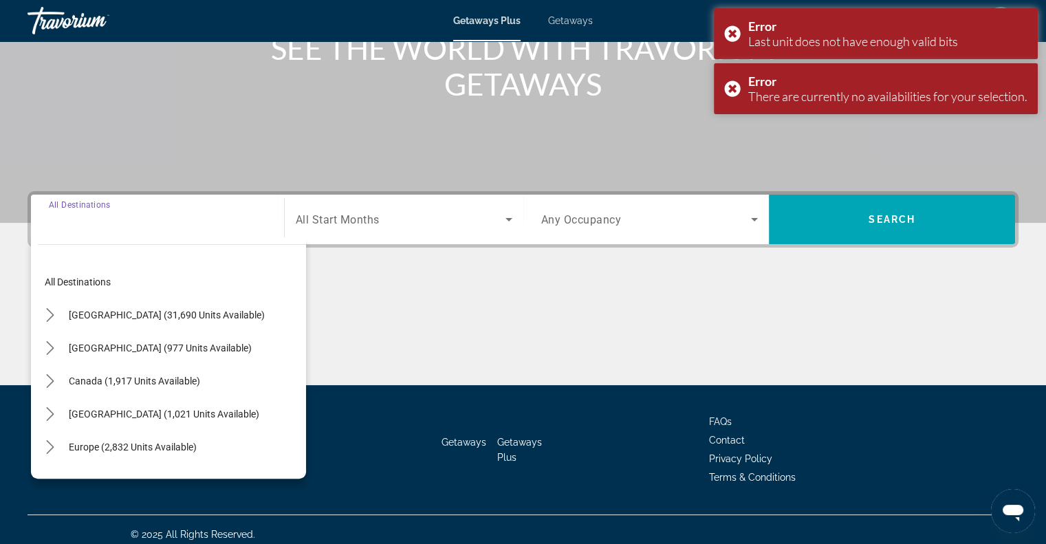
scroll to position [199, 0]
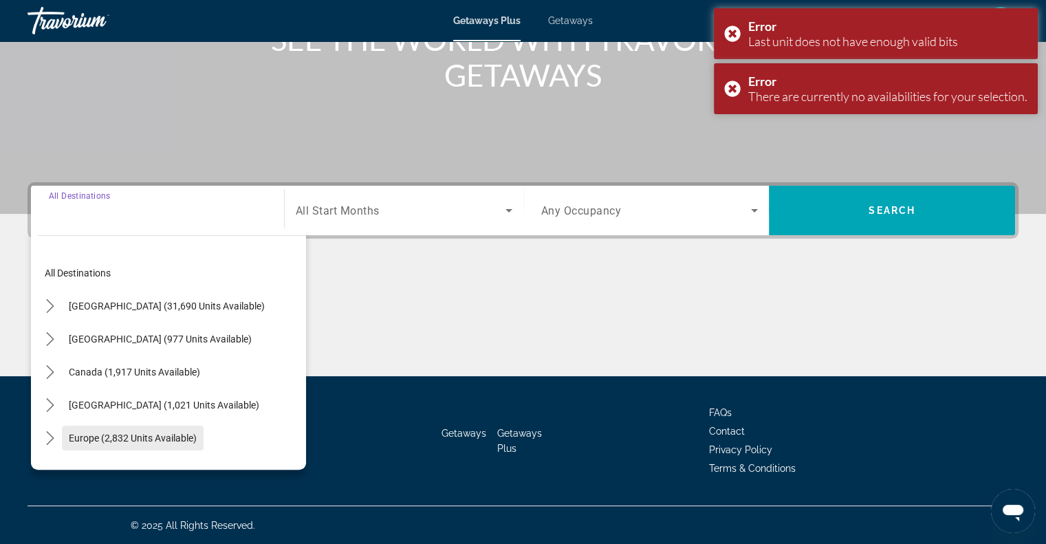
click at [122, 433] on span "Europe (2,832 units available)" at bounding box center [133, 438] width 128 height 11
type input "**********"
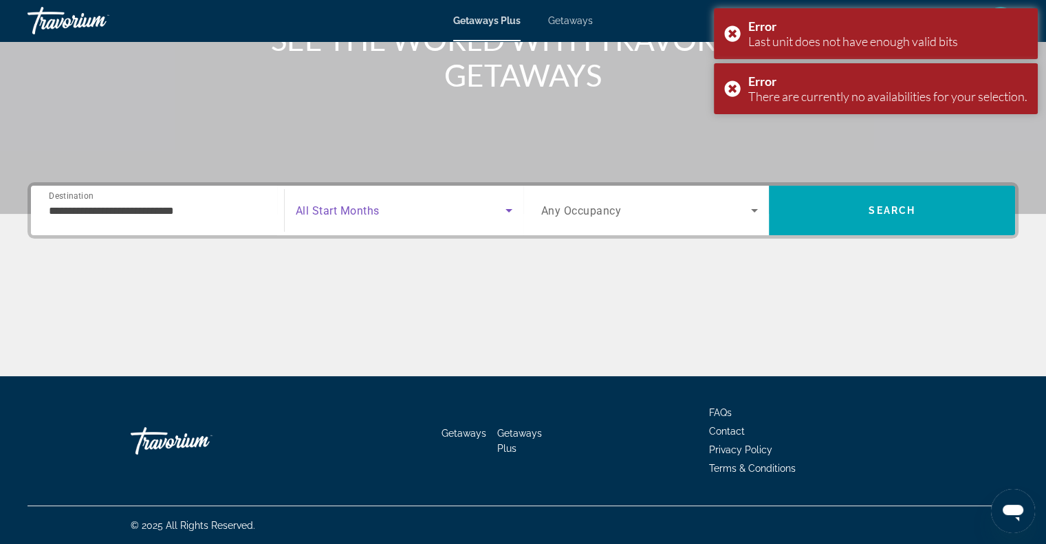
click at [501, 216] on icon "Search widget" at bounding box center [509, 210] width 17 height 17
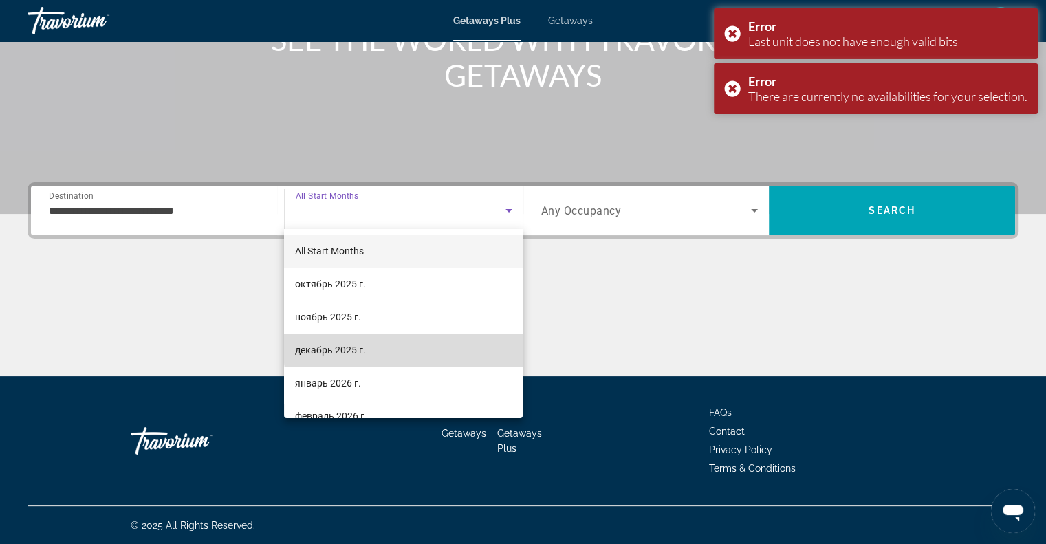
click at [425, 343] on mat-option "декабрь 2025 г." at bounding box center [403, 350] width 239 height 33
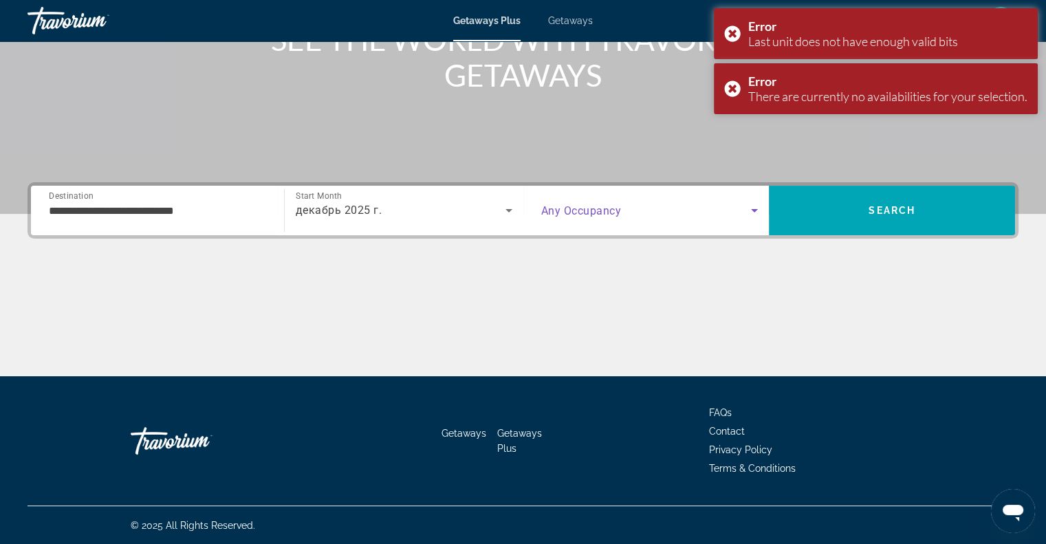
click at [737, 215] on span "Search widget" at bounding box center [646, 210] width 210 height 17
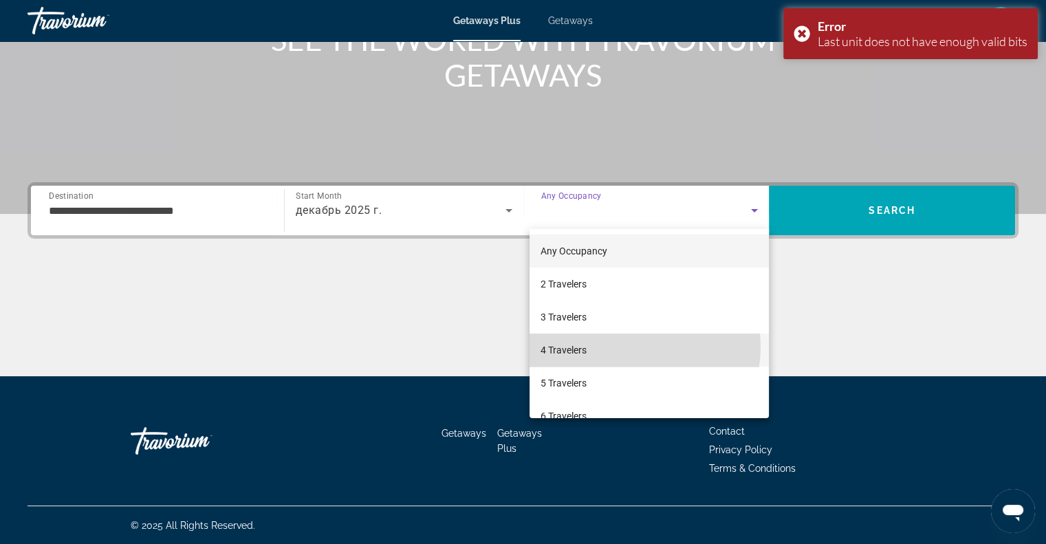
click at [628, 346] on mat-option "4 Travelers" at bounding box center [649, 350] width 239 height 33
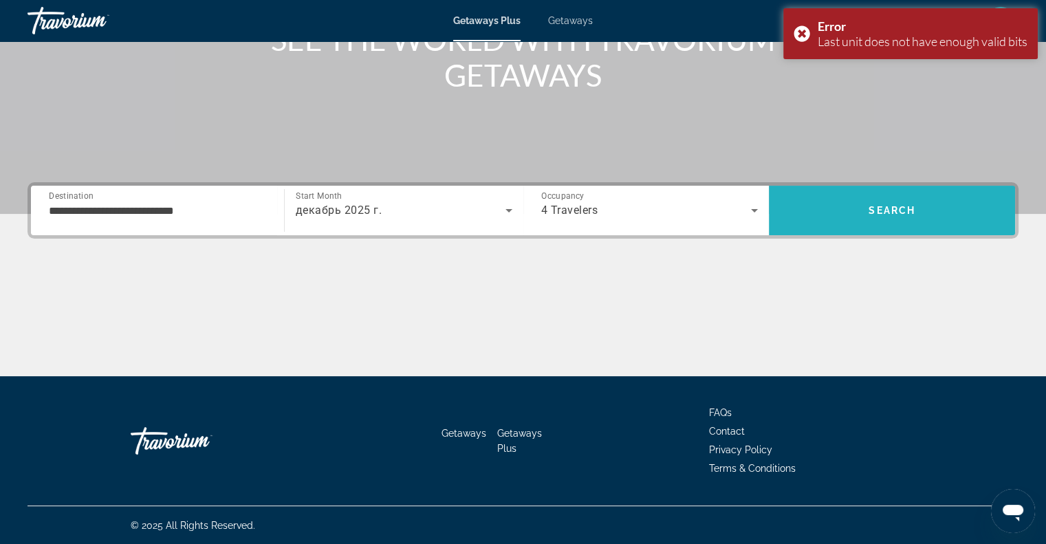
click at [851, 228] on span "Search" at bounding box center [892, 211] width 246 height 50
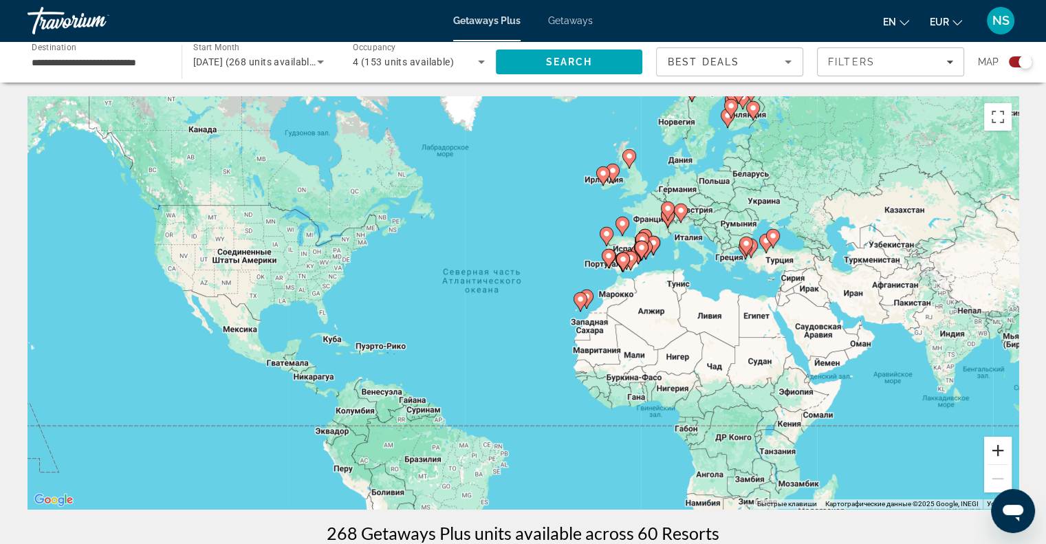
click at [999, 437] on button "Увеличить" at bounding box center [998, 451] width 28 height 28
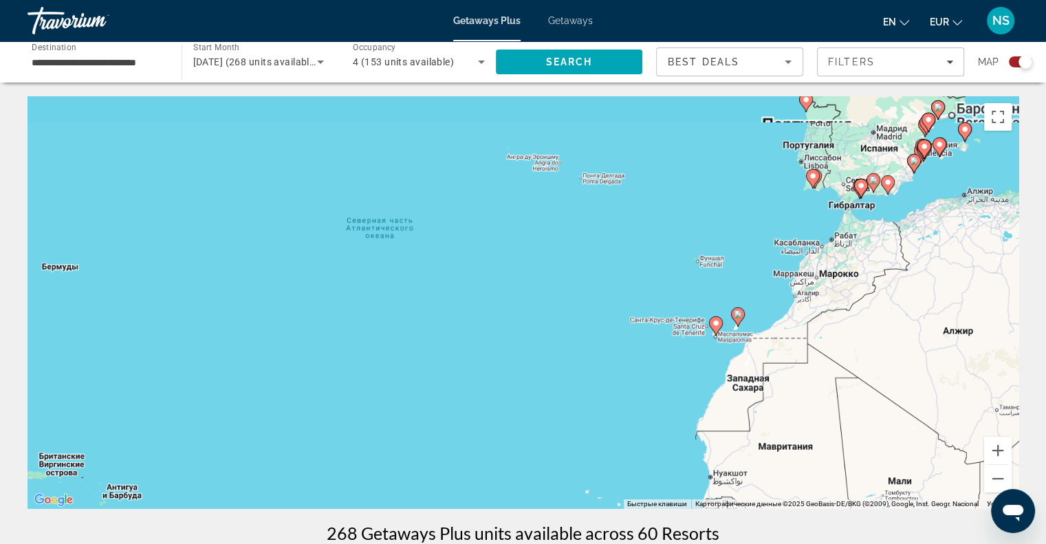
drag, startPoint x: 821, startPoint y: 384, endPoint x: 715, endPoint y: 411, distance: 108.4
click at [715, 411] on div "Чтобы активировать перетаскивание с помощью клавиатуры, нажмите Alt + Ввод. Пос…" at bounding box center [523, 302] width 991 height 413
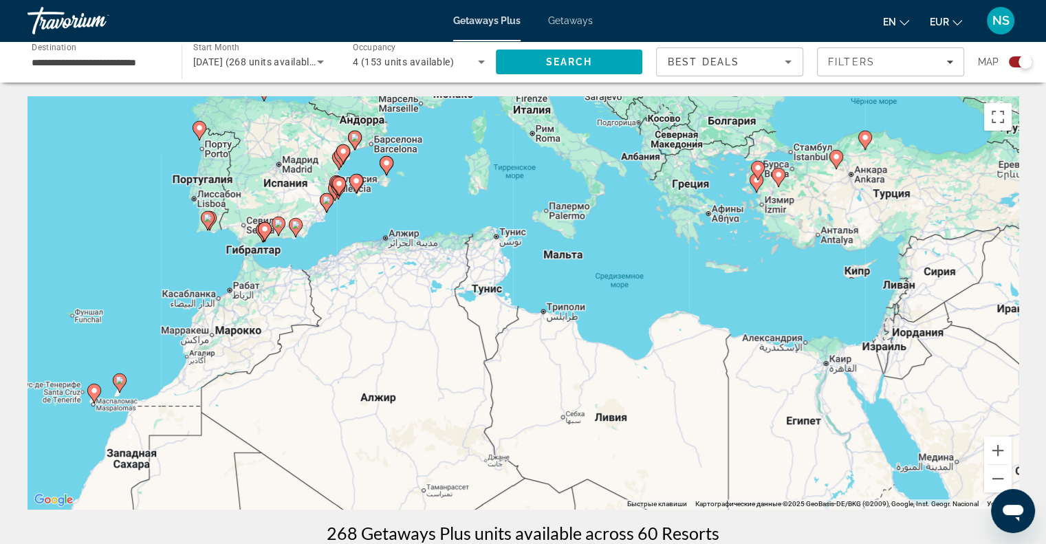
drag, startPoint x: 682, startPoint y: 419, endPoint x: 556, endPoint y: 307, distance: 168.1
click at [556, 307] on div "Чтобы активировать перетаскивание с помощью клавиатуры, нажмите Alt + Ввод. Пос…" at bounding box center [523, 302] width 991 height 413
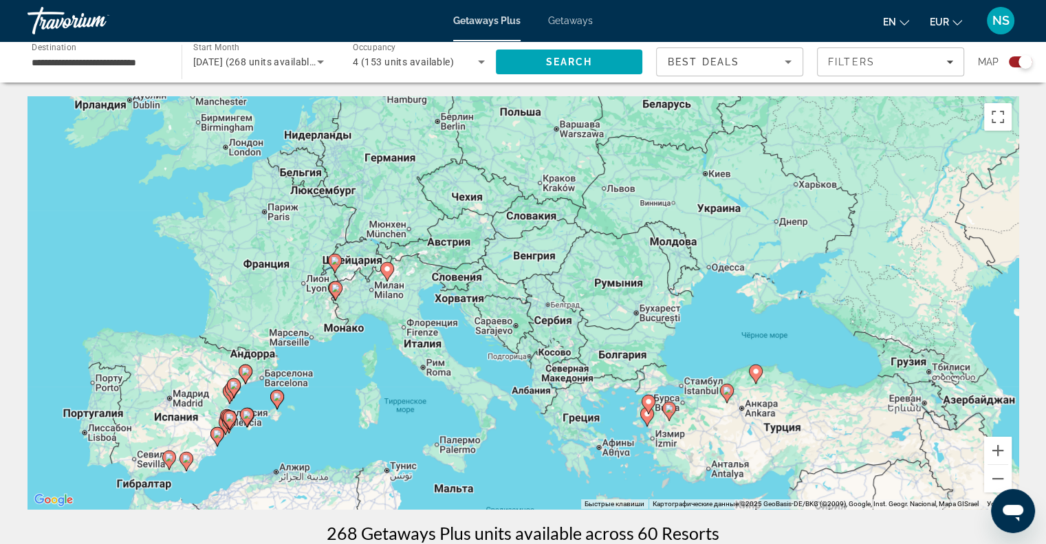
drag, startPoint x: 585, startPoint y: 296, endPoint x: 957, endPoint y: 294, distance: 372.1
click at [957, 294] on div "Чтобы активировать перетаскивание с помощью клавиатуры, нажмите Alt + Ввод. Пос…" at bounding box center [523, 302] width 991 height 413
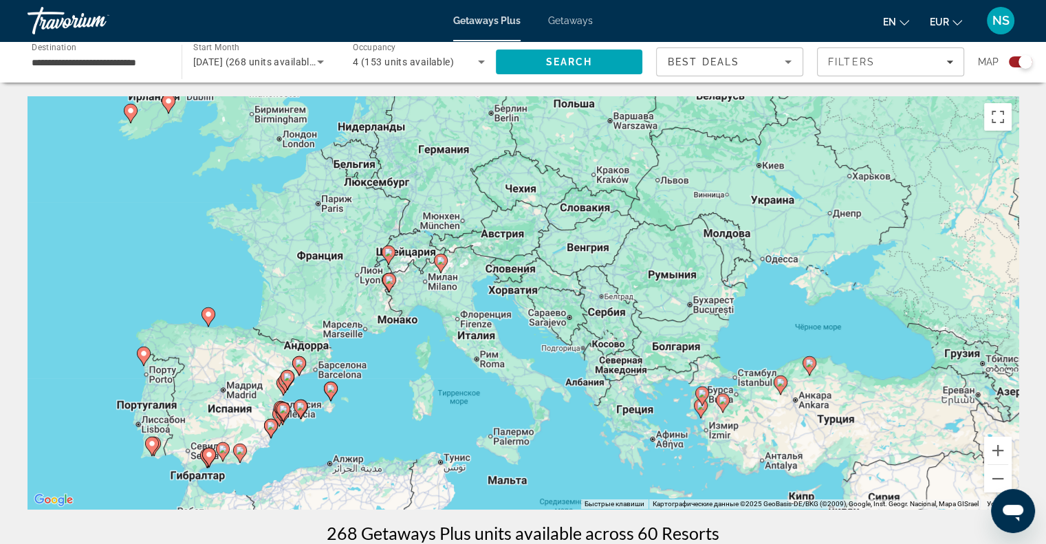
click at [384, 255] on image "Main content" at bounding box center [388, 252] width 8 height 8
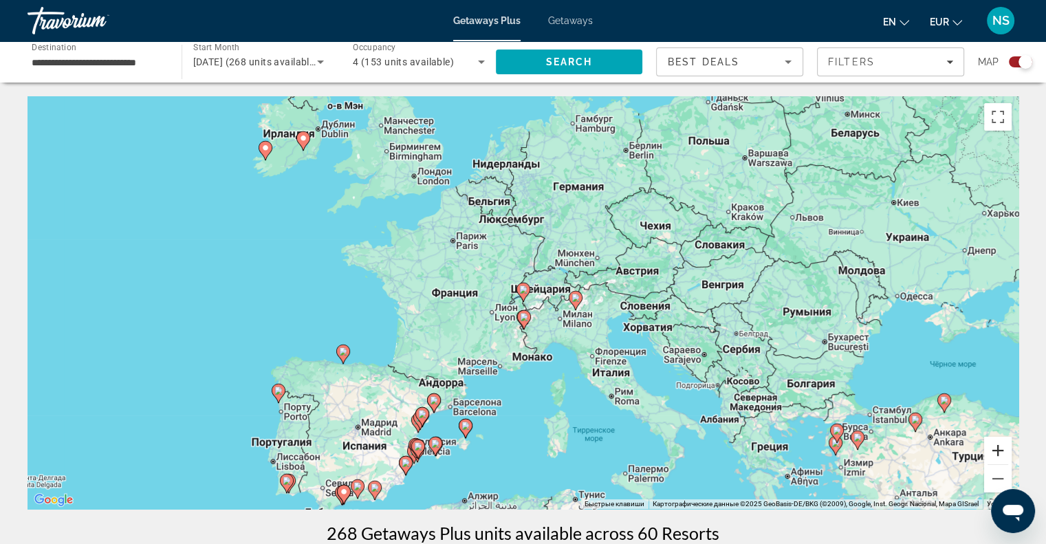
click at [996, 446] on button "Увеличить" at bounding box center [998, 451] width 28 height 28
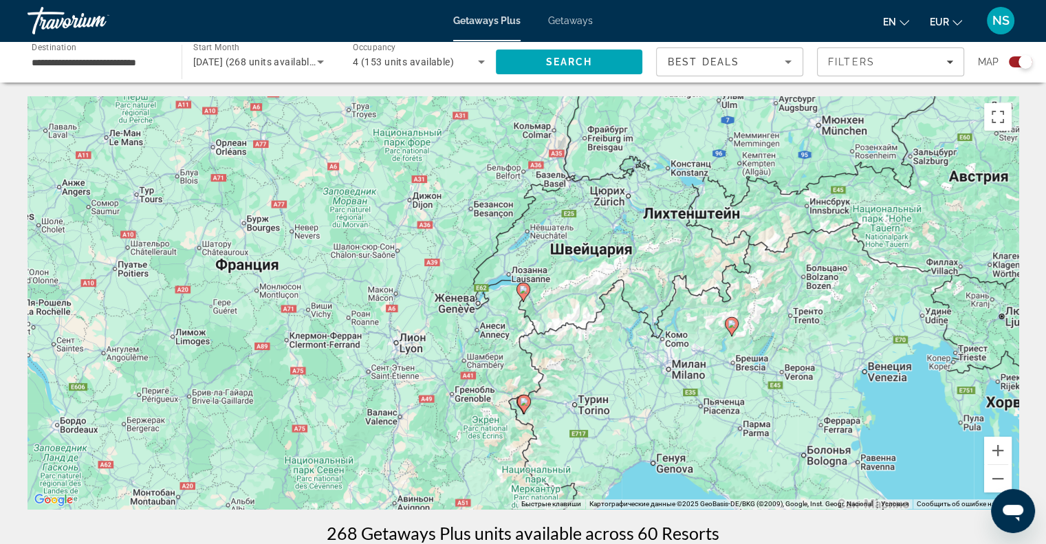
click at [527, 299] on gmp-advanced-marker "Main content" at bounding box center [524, 292] width 14 height 21
type input "**********"
click at [527, 299] on gmp-advanced-marker "Main content" at bounding box center [524, 292] width 14 height 21
click at [522, 287] on image "Main content" at bounding box center [523, 289] width 8 height 8
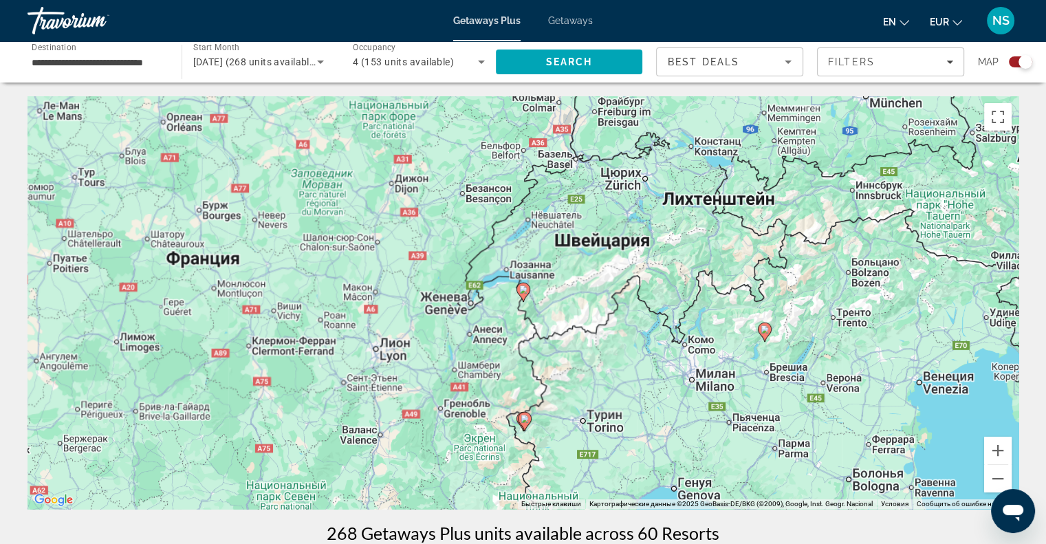
click at [522, 287] on image "Main content" at bounding box center [523, 289] width 8 height 8
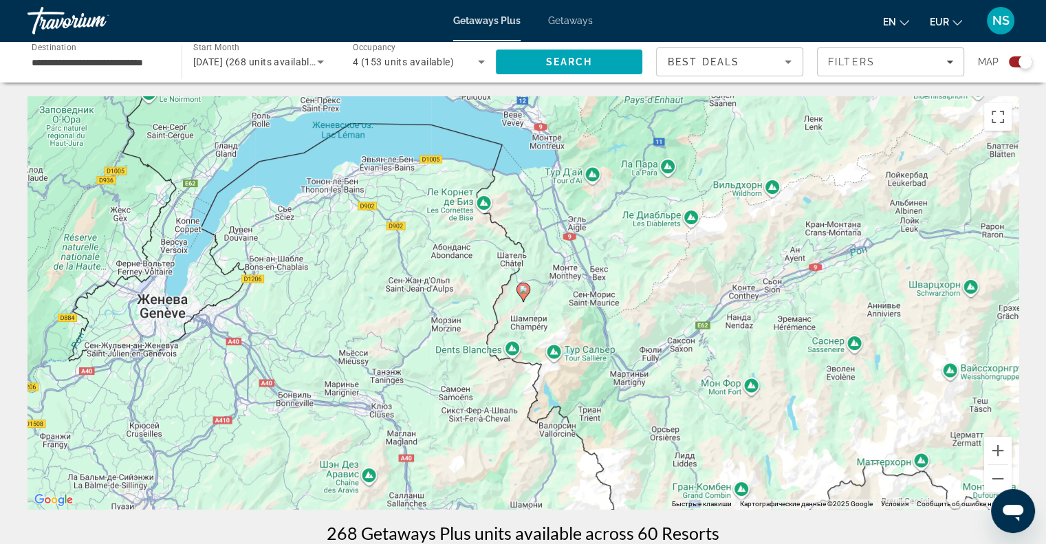
click at [522, 287] on image "Main content" at bounding box center [523, 289] width 8 height 8
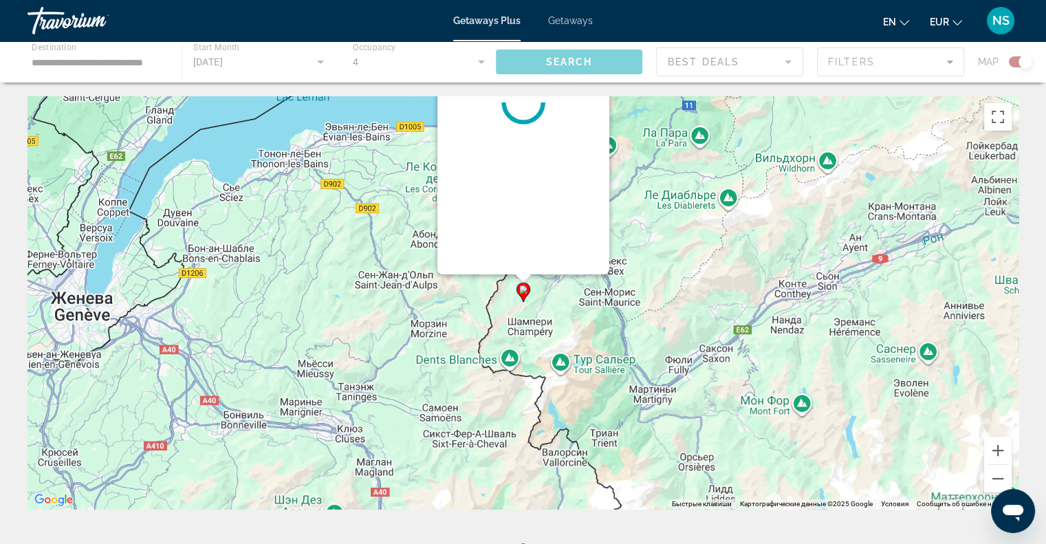
click at [522, 287] on image "Main content" at bounding box center [523, 289] width 8 height 8
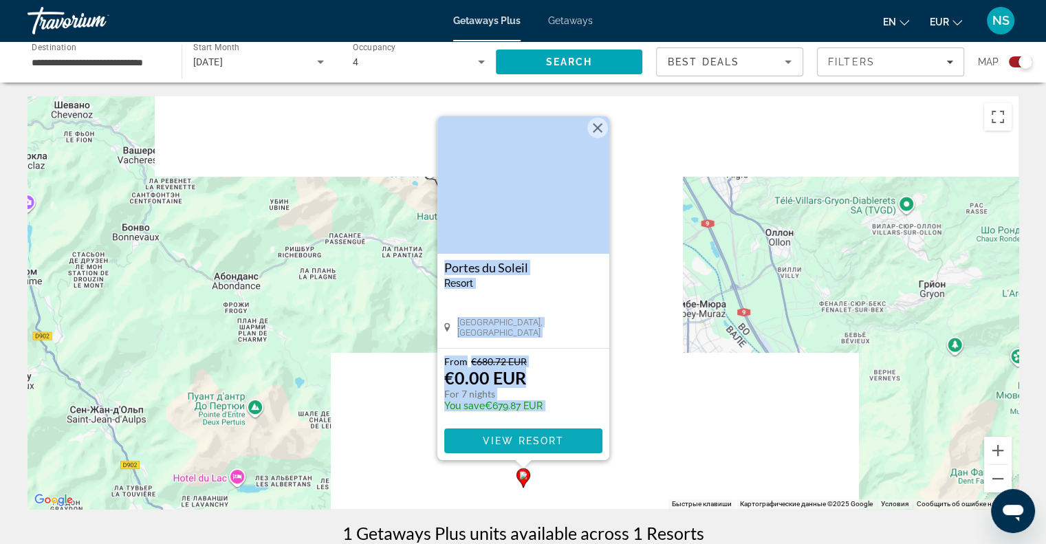
click at [529, 435] on span "View Resort" at bounding box center [522, 440] width 81 height 11
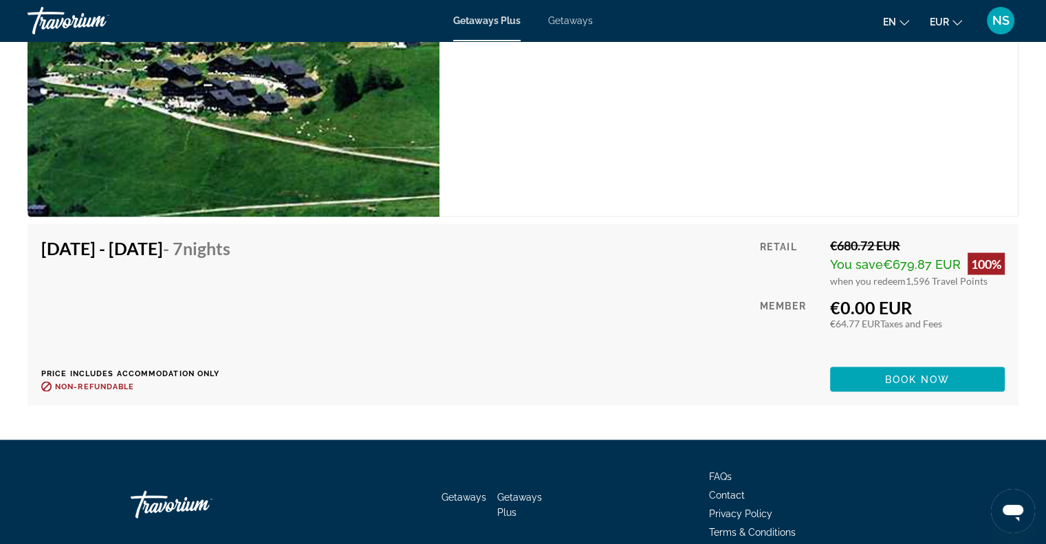
scroll to position [2219, 0]
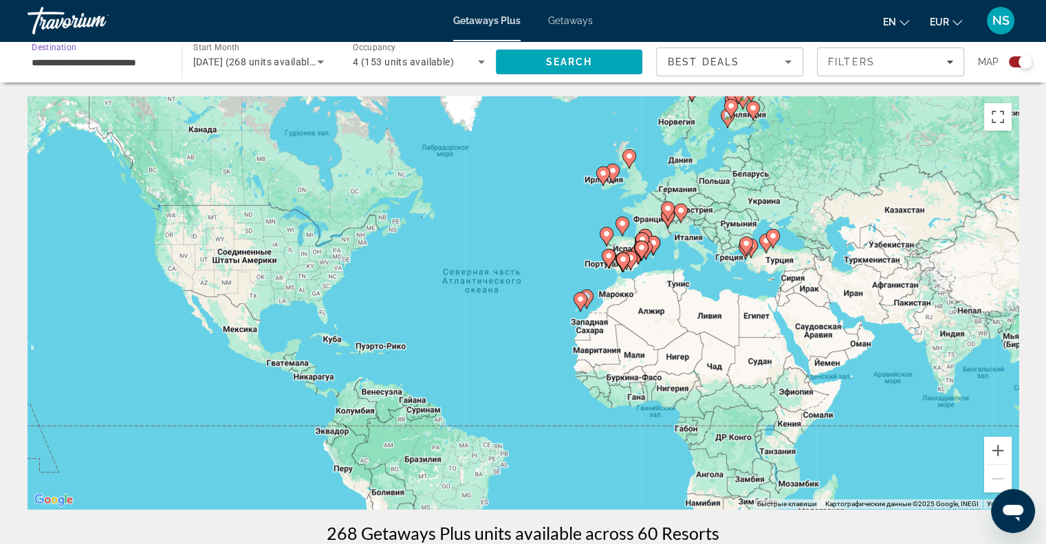
click at [93, 55] on input "**********" at bounding box center [98, 62] width 132 height 17
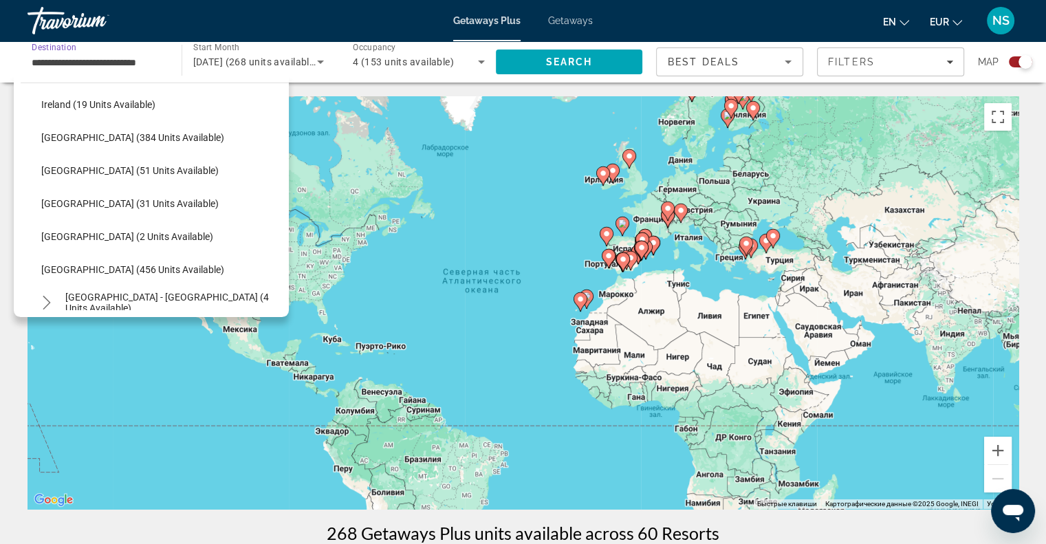
scroll to position [495, 0]
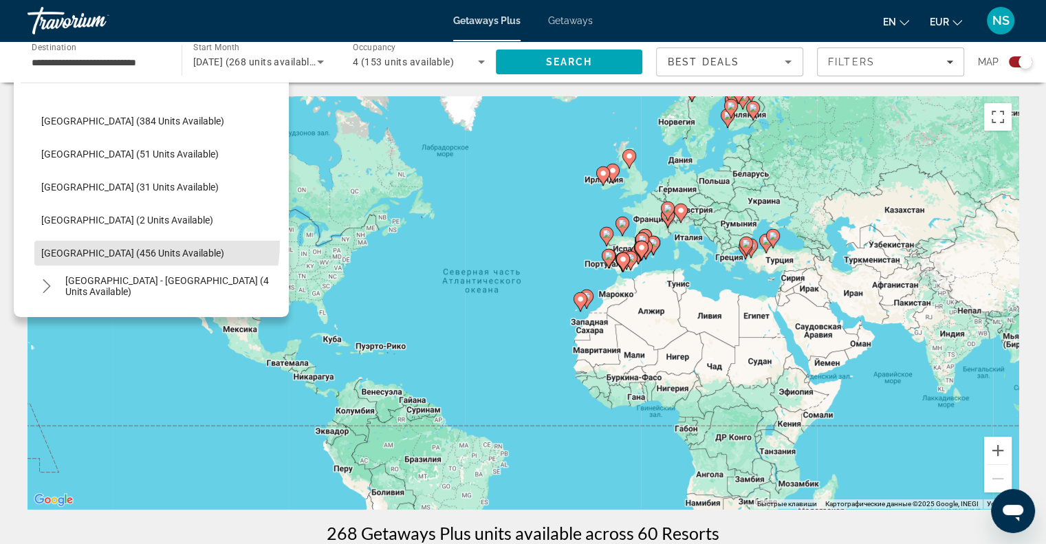
click at [113, 241] on span "Select destination: Spain (456 units available)" at bounding box center [161, 253] width 254 height 33
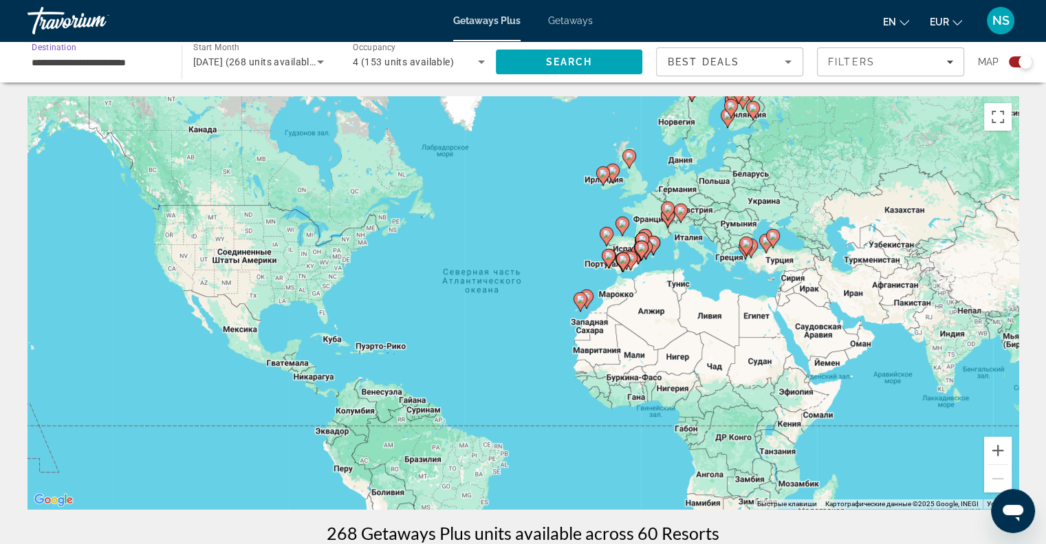
click at [111, 54] on input "**********" at bounding box center [98, 62] width 132 height 17
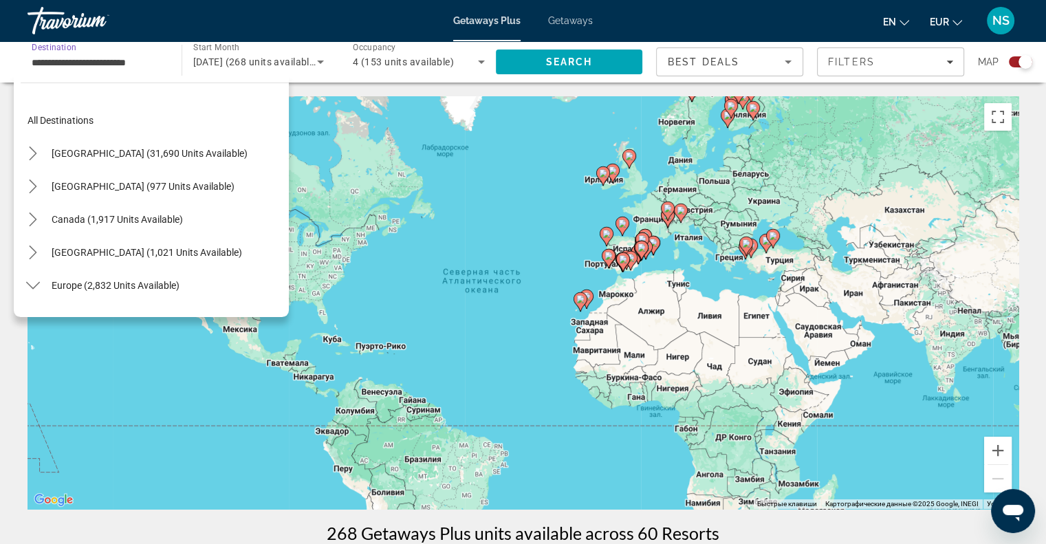
scroll to position [544, 0]
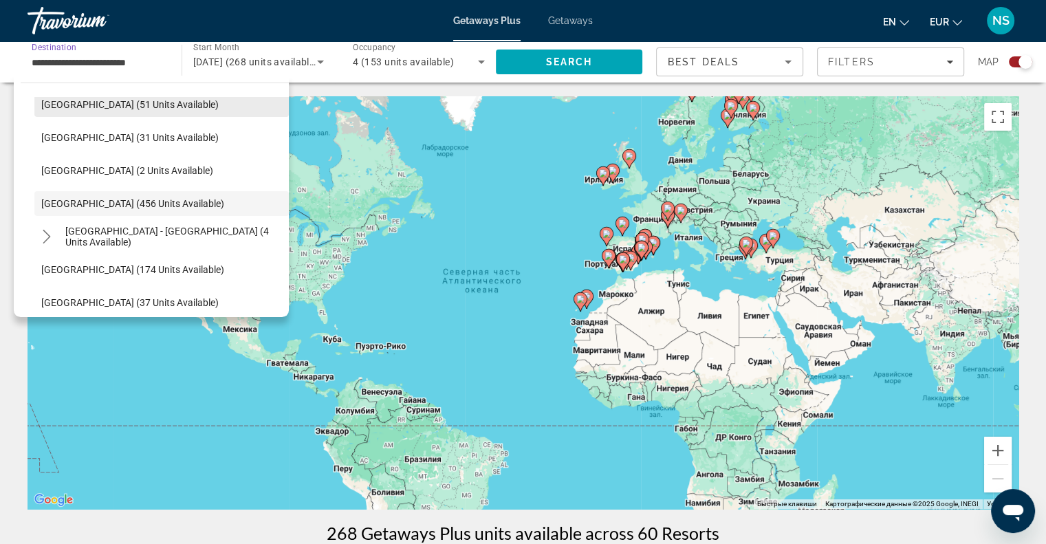
click at [119, 113] on span "Select destination: Portugal (51 units available)" at bounding box center [161, 104] width 254 height 33
type input "**********"
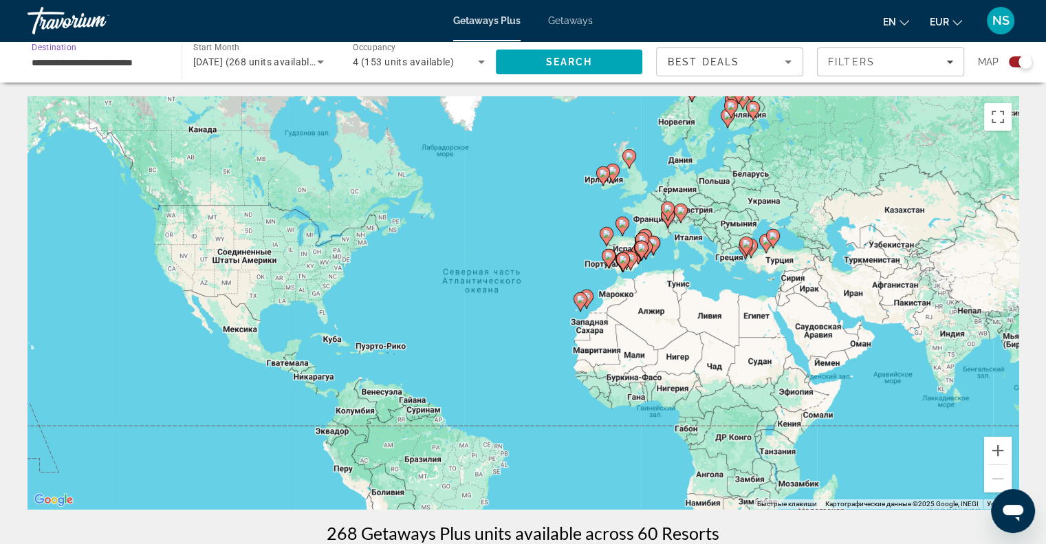
click at [294, 57] on span "[DATE] (268 units available)" at bounding box center [255, 61] width 125 height 11
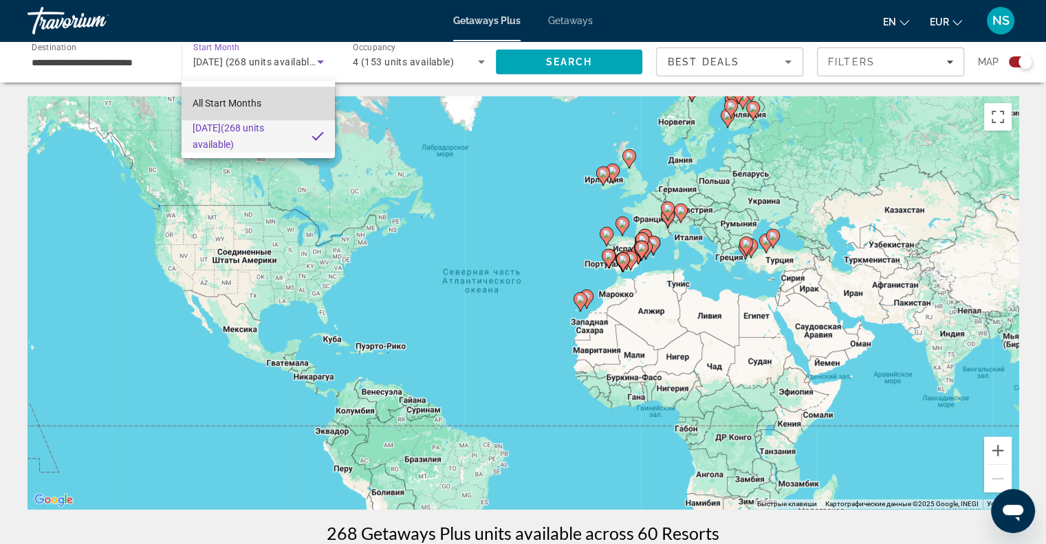
click at [286, 100] on mat-option "All Start Months" at bounding box center [258, 103] width 153 height 33
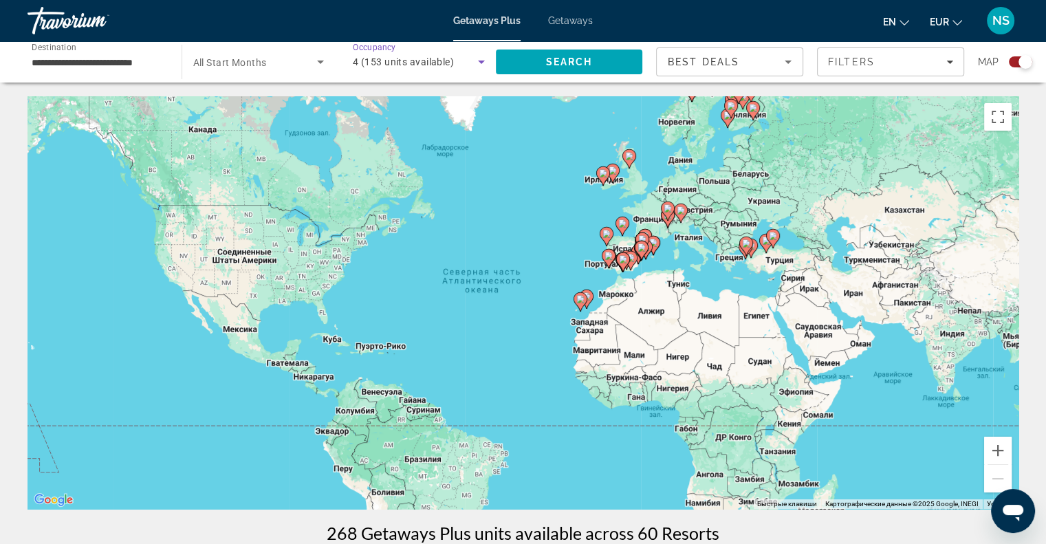
click at [433, 67] on span "4 (153 units available)" at bounding box center [403, 61] width 101 height 11
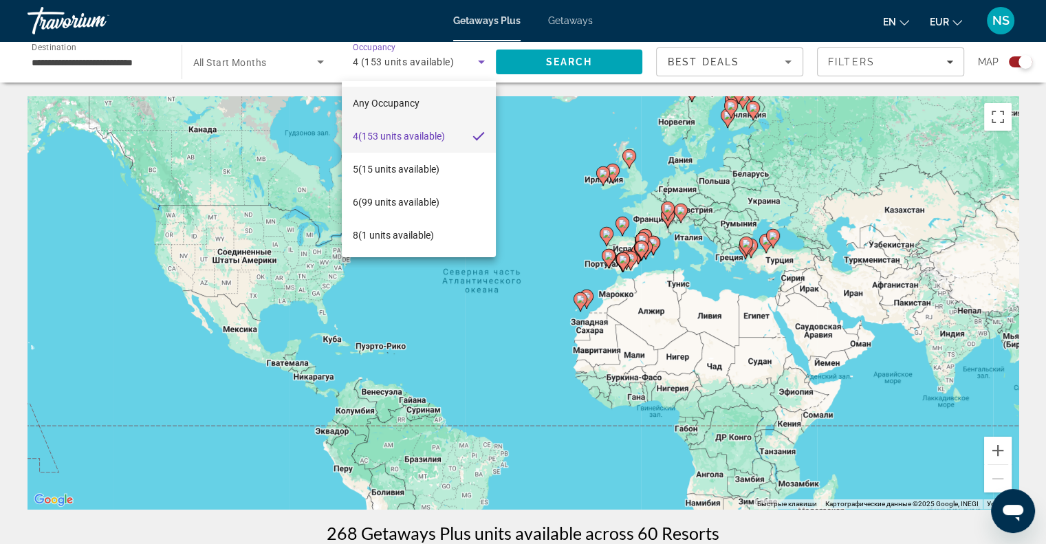
click at [398, 102] on span "Any Occupancy" at bounding box center [386, 103] width 67 height 11
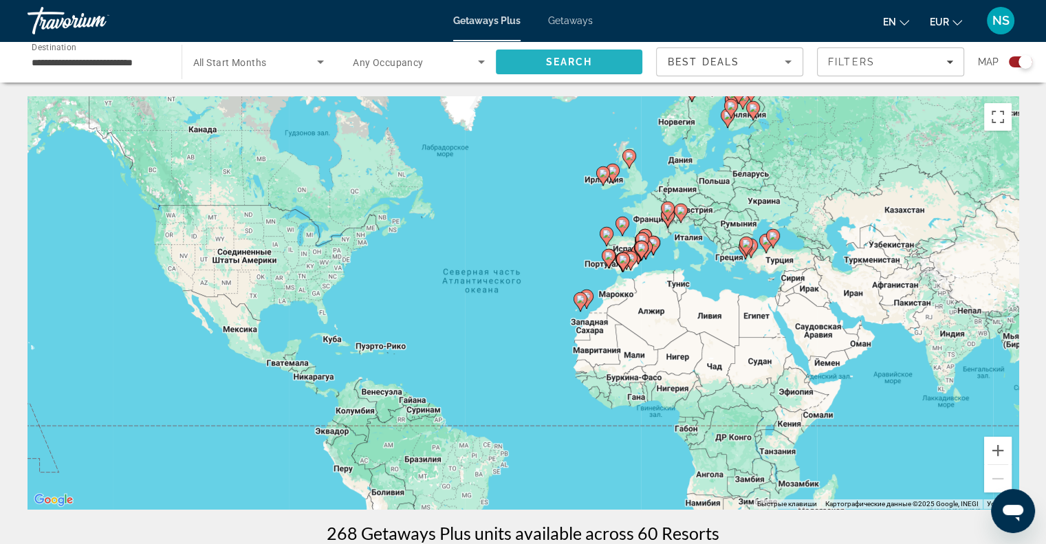
click at [616, 60] on span "Search" at bounding box center [569, 61] width 147 height 33
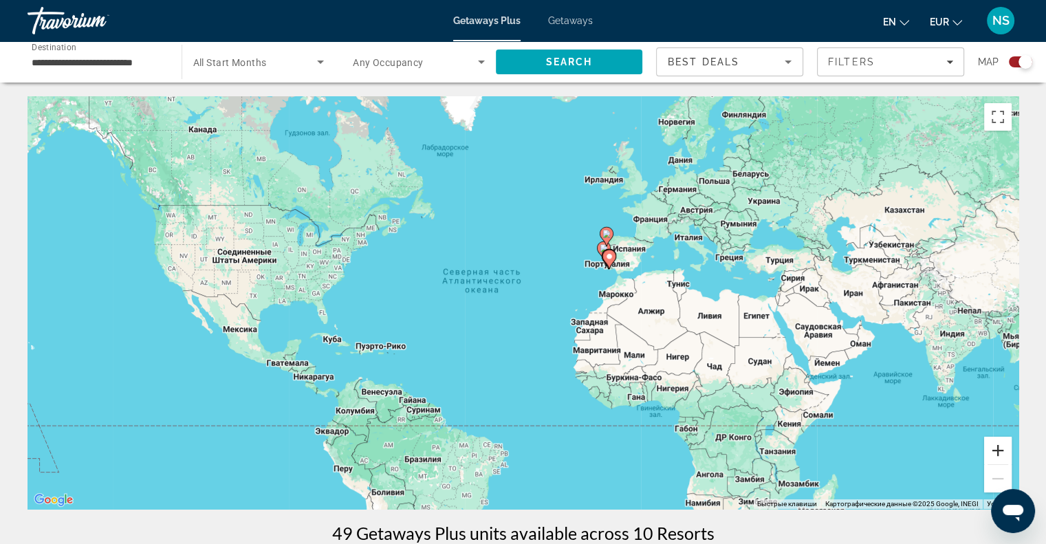
click at [1003, 455] on button "Увеличить" at bounding box center [998, 451] width 28 height 28
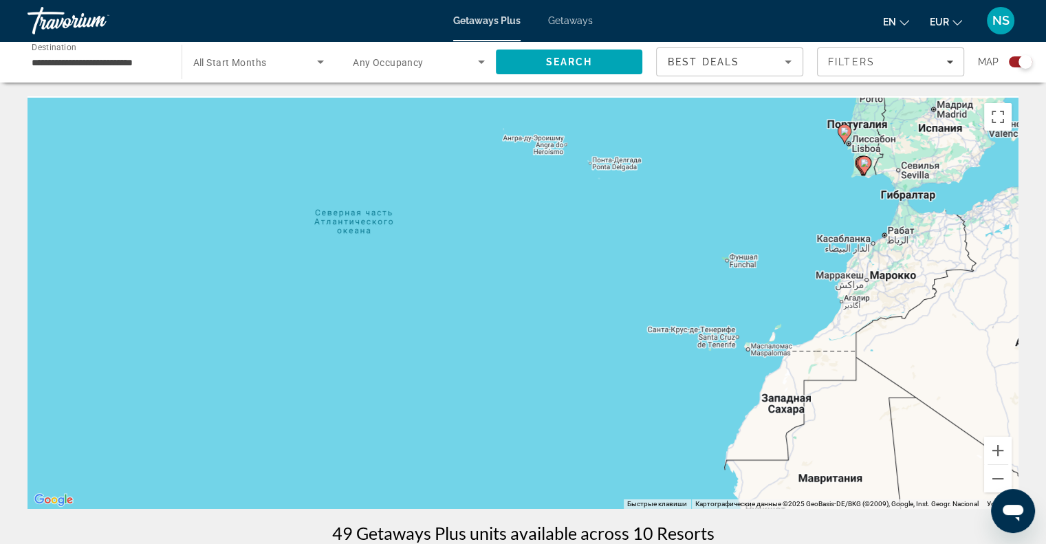
drag, startPoint x: 880, startPoint y: 269, endPoint x: 728, endPoint y: 393, distance: 196.6
click at [728, 393] on div "Чтобы активировать перетаскивание с помощью клавиатуры, нажмите Alt + Ввод. Пос…" at bounding box center [523, 302] width 991 height 413
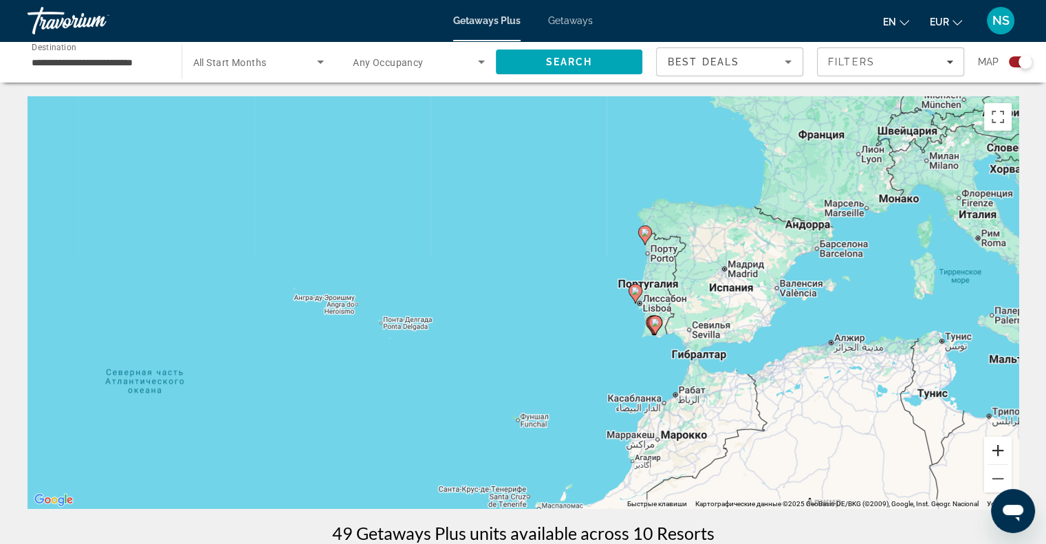
click at [988, 447] on button "Увеличить" at bounding box center [998, 451] width 28 height 28
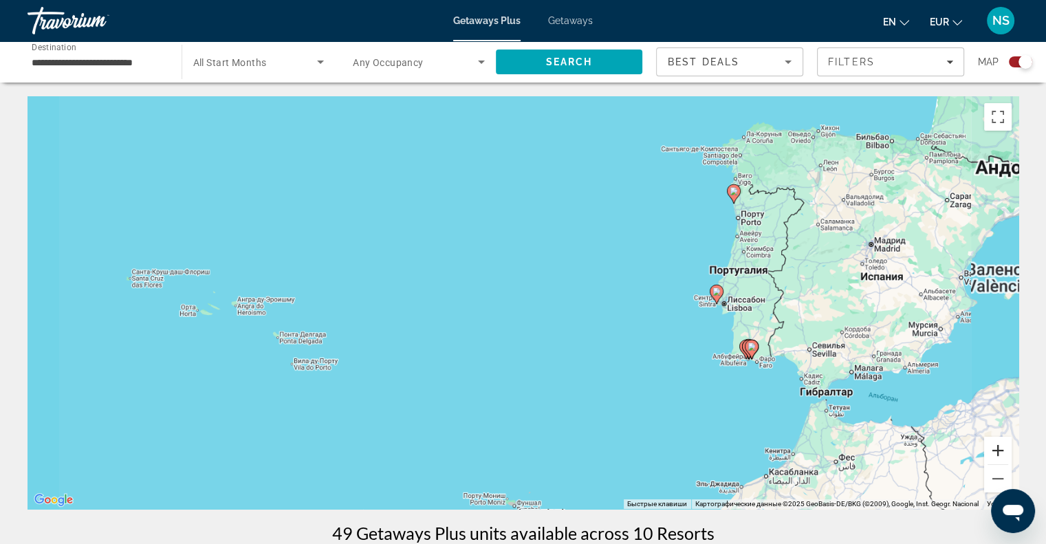
click at [988, 447] on button "Увеличить" at bounding box center [998, 451] width 28 height 28
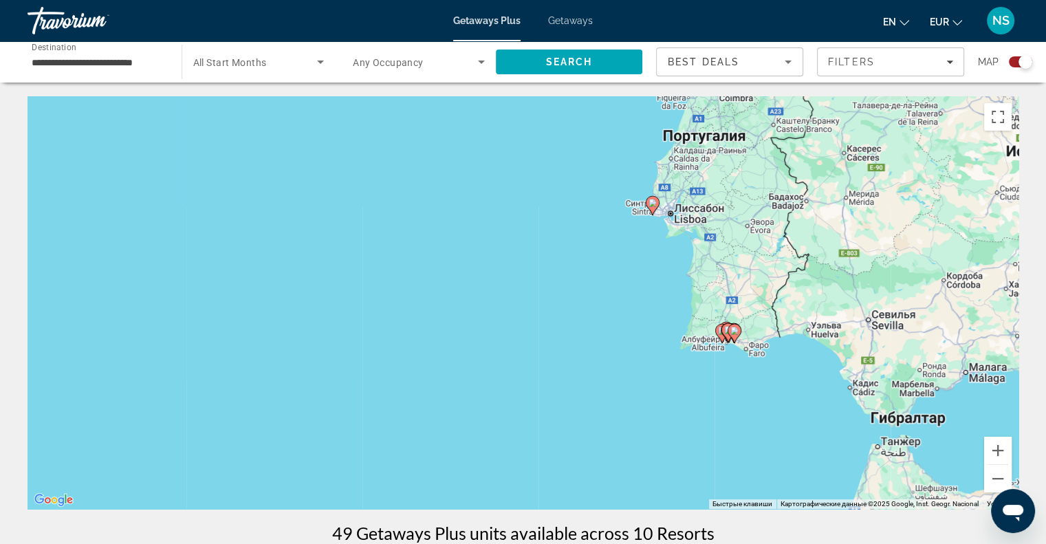
drag, startPoint x: 850, startPoint y: 382, endPoint x: 531, endPoint y: 291, distance: 331.8
click at [531, 291] on div "Чтобы активировать перетаскивание с помощью клавиатуры, нажмите Alt + Ввод. Пос…" at bounding box center [523, 302] width 991 height 413
click at [993, 445] on button "Увеличить" at bounding box center [998, 451] width 28 height 28
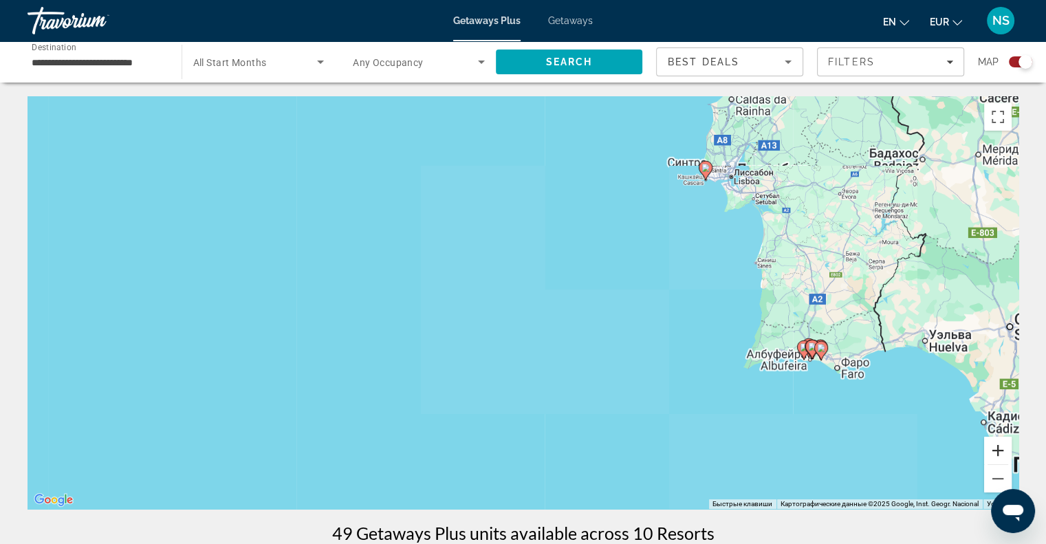
click at [993, 445] on button "Увеличить" at bounding box center [998, 451] width 28 height 28
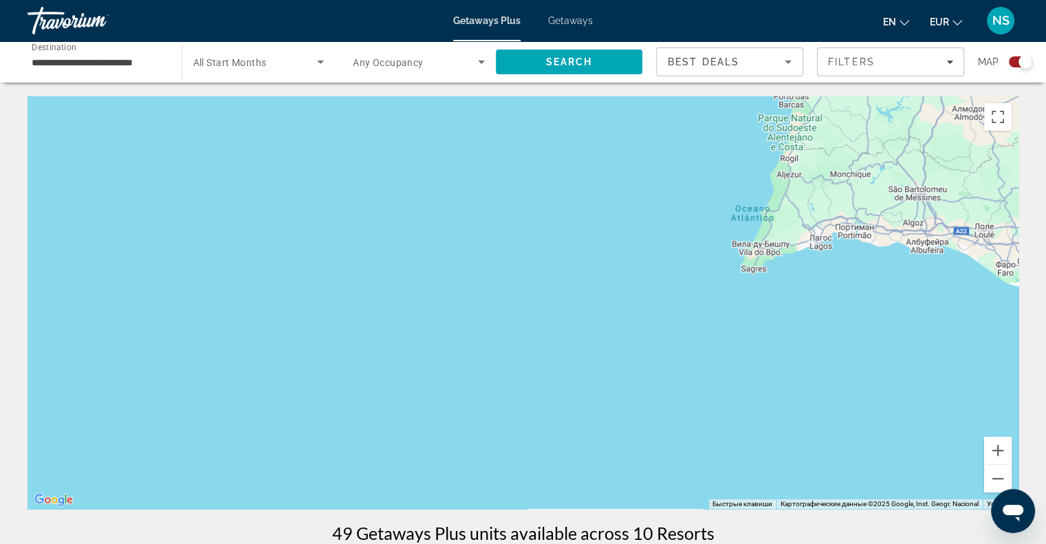
drag, startPoint x: 806, startPoint y: 354, endPoint x: 391, endPoint y: 133, distance: 470.8
click at [391, 133] on div "Main content" at bounding box center [523, 302] width 991 height 413
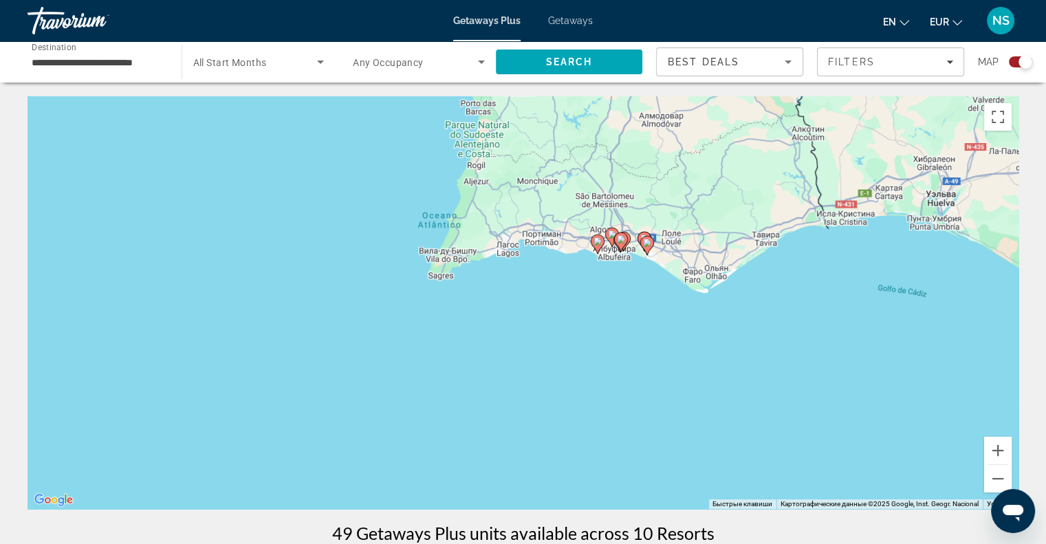
drag, startPoint x: 620, startPoint y: 241, endPoint x: 390, endPoint y: 268, distance: 231.4
click at [390, 268] on div "Чтобы активировать перетаскивание с помощью клавиатуры, нажмите Alt + Ввод. Пос…" at bounding box center [523, 302] width 991 height 413
click at [1007, 444] on button "Увеличить" at bounding box center [998, 451] width 28 height 28
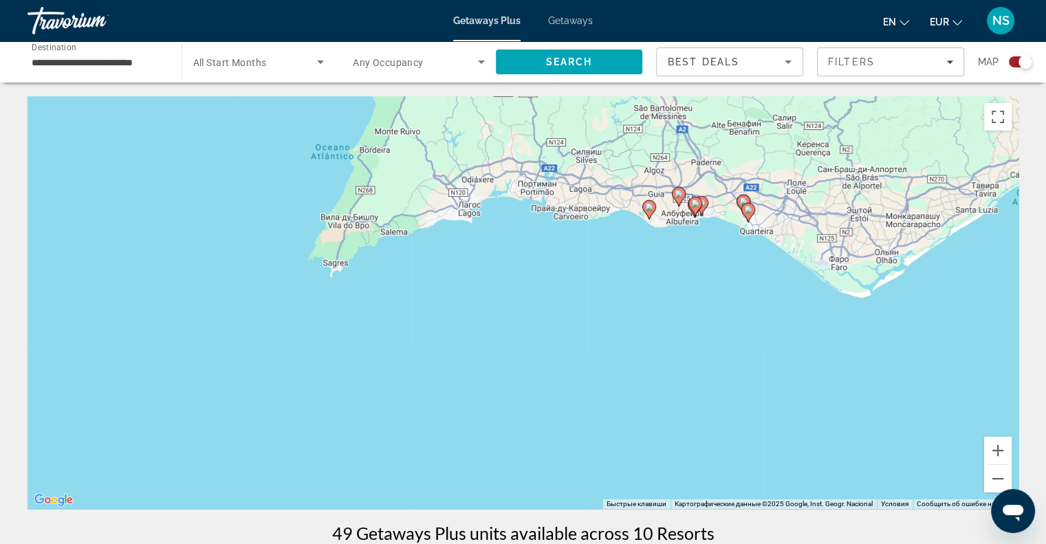
drag, startPoint x: 926, startPoint y: 321, endPoint x: 902, endPoint y: 337, distance: 29.4
click at [902, 337] on div "Чтобы активировать перетаскивание с помощью клавиатуры, нажмите Alt + Ввод. Пос…" at bounding box center [523, 302] width 991 height 413
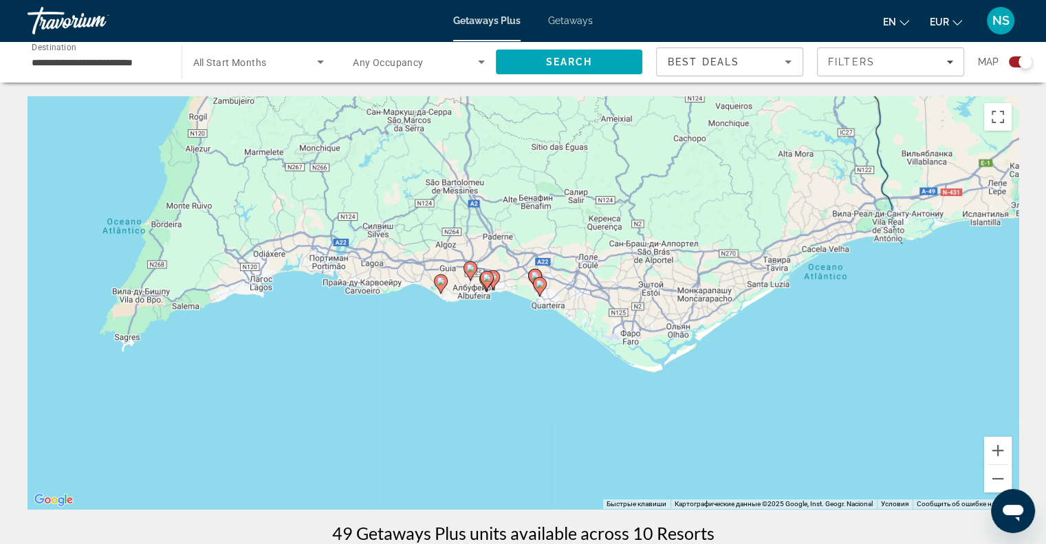
drag, startPoint x: 860, startPoint y: 268, endPoint x: 656, endPoint y: 341, distance: 216.2
click at [656, 341] on div "Чтобы активировать перетаскивание с помощью клавиатуры, нажмите Alt + Ввод. Пос…" at bounding box center [523, 302] width 991 height 413
click at [1004, 453] on button "Увеличить" at bounding box center [998, 451] width 28 height 28
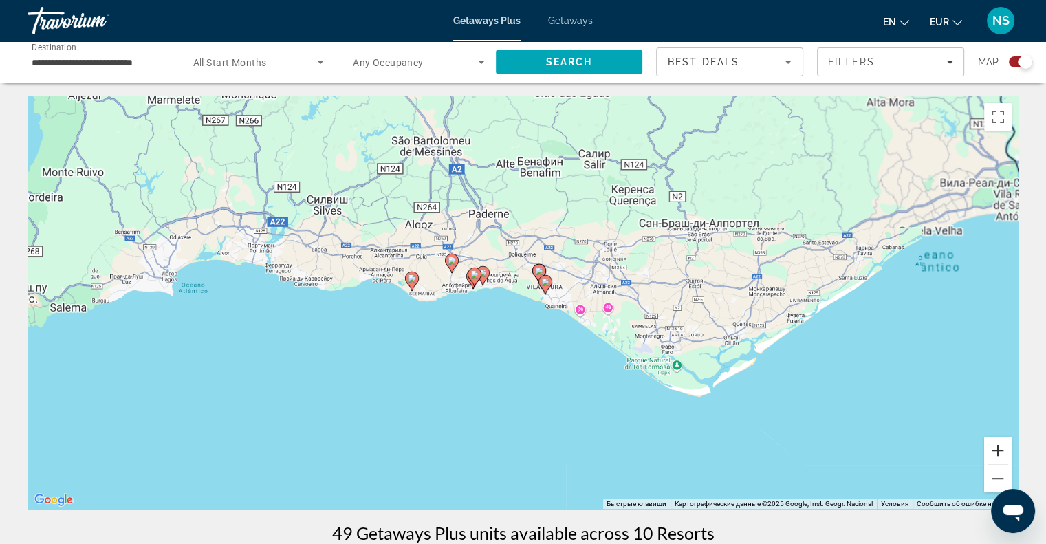
click at [1004, 453] on button "Увеличить" at bounding box center [998, 451] width 28 height 28
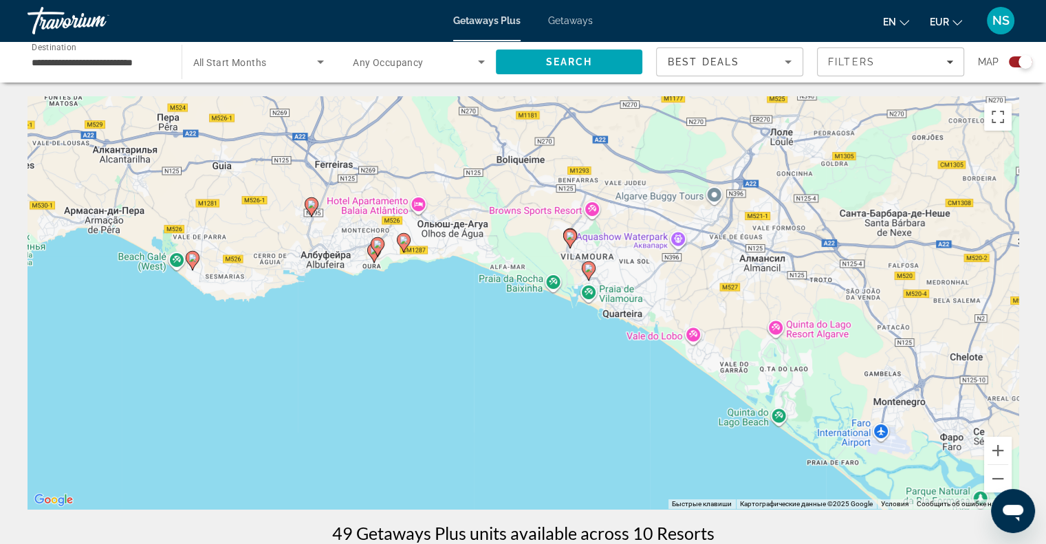
click at [191, 261] on image "Main content" at bounding box center [192, 258] width 8 height 8
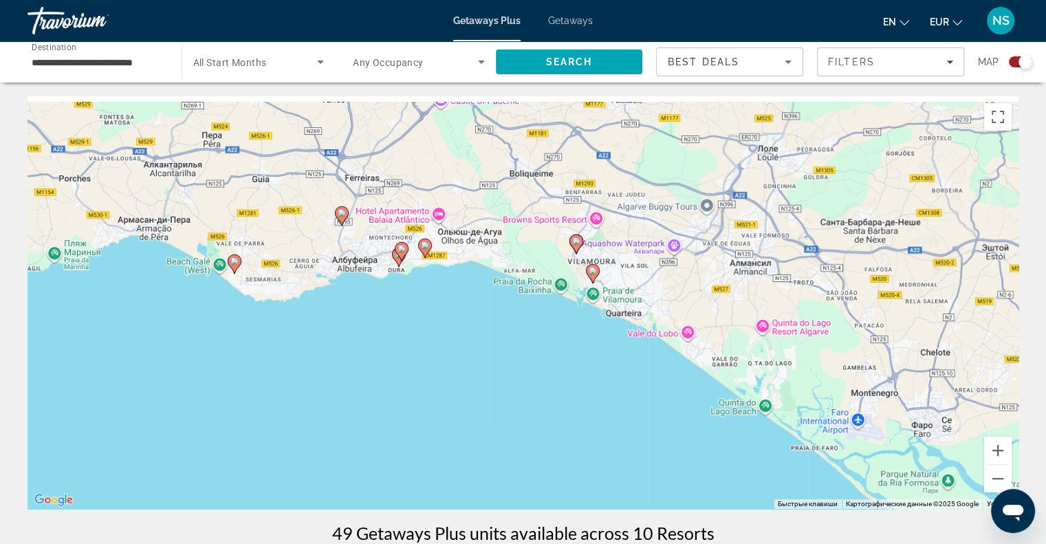
click at [191, 261] on div "Чтобы активировать перетаскивание с помощью клавиатуры, нажмите Alt + Ввод. Пос…" at bounding box center [523, 302] width 991 height 413
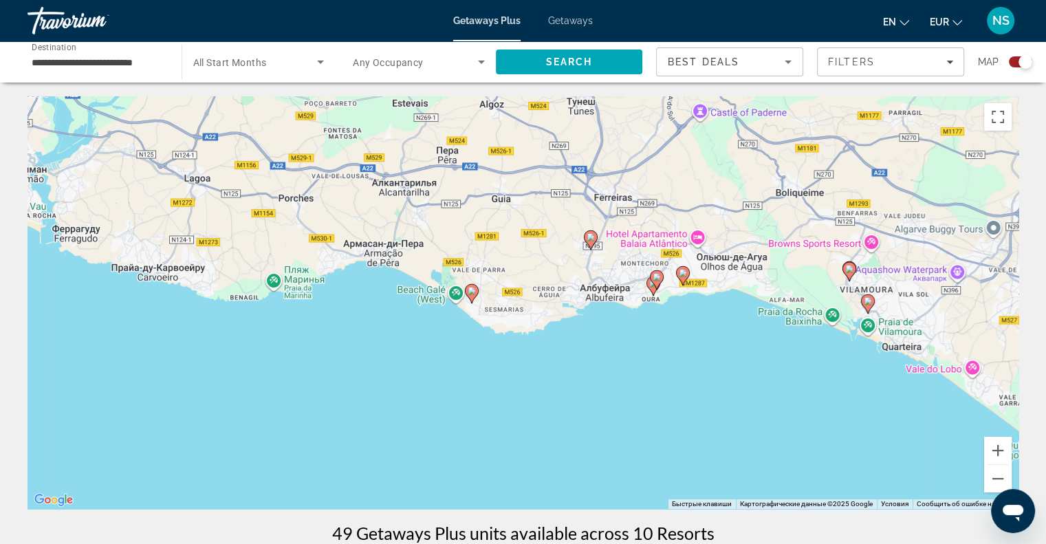
click at [473, 287] on image "Main content" at bounding box center [472, 291] width 8 height 8
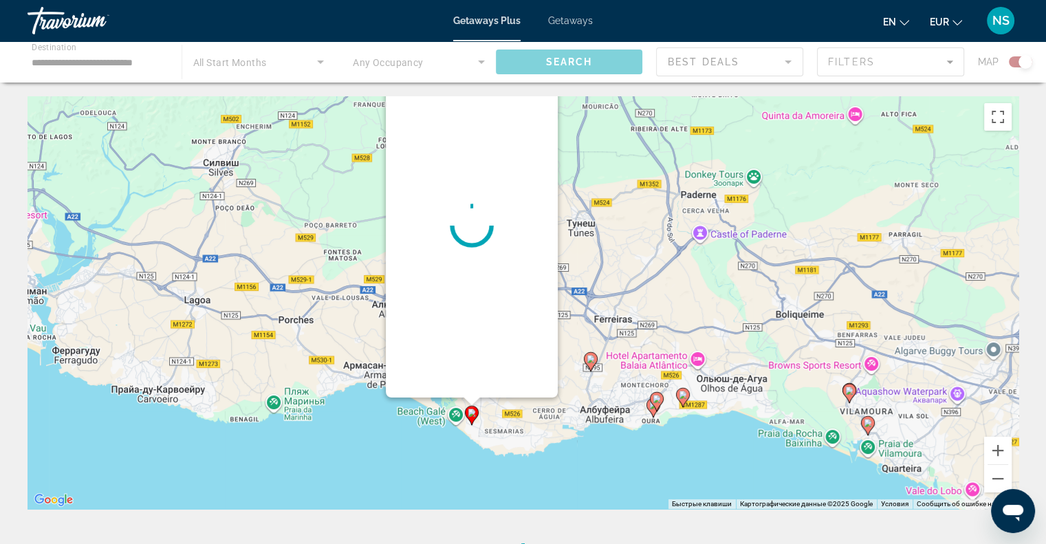
click at [523, 424] on div "Для навигации используйте клавиши со стрелками. Чтобы активировать перетаскиван…" at bounding box center [1018, 424] width 991 height 0
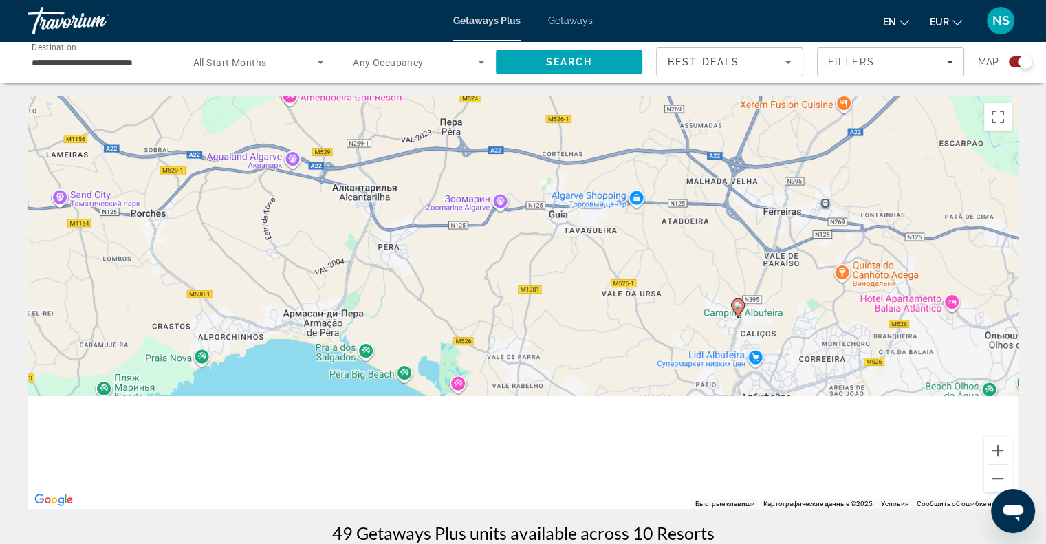
drag, startPoint x: 552, startPoint y: 312, endPoint x: 558, endPoint y: 105, distance: 207.1
click at [558, 105] on div "Чтобы активировать перетаскивание с помощью клавиатуры, нажмите Alt + Ввод. Пос…" at bounding box center [523, 302] width 991 height 413
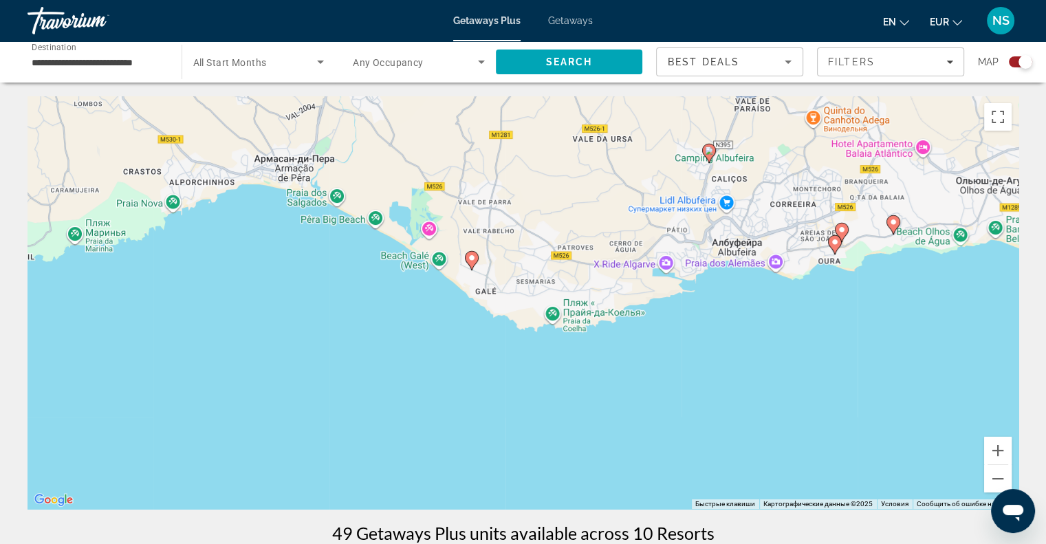
click at [470, 259] on image "Main content" at bounding box center [472, 258] width 8 height 8
click at [470, 259] on div "Чтобы активировать перетаскивание с помощью клавиатуры, нажмите Alt + Ввод. Пос…" at bounding box center [523, 302] width 991 height 413
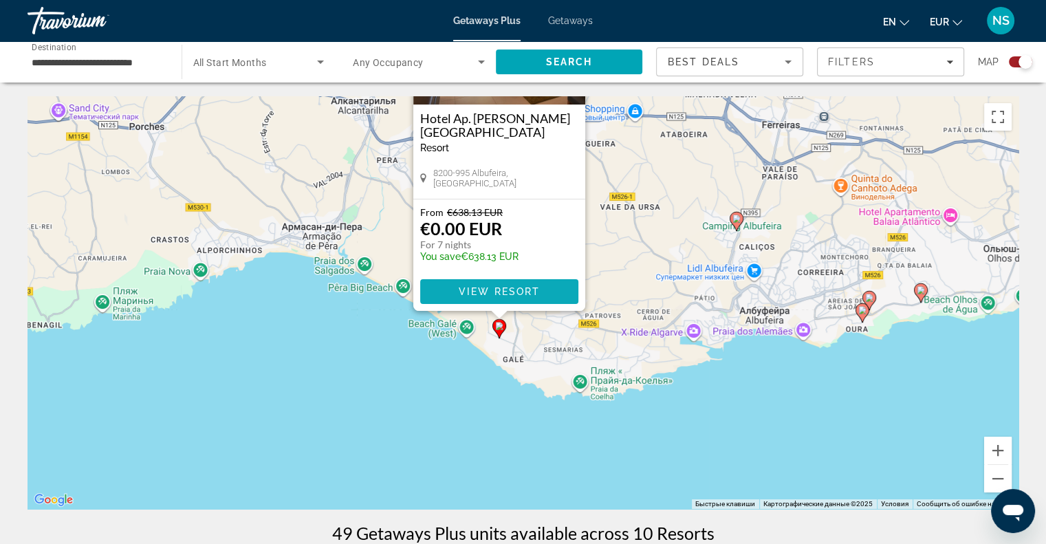
click at [465, 297] on span "Main content" at bounding box center [499, 291] width 158 height 33
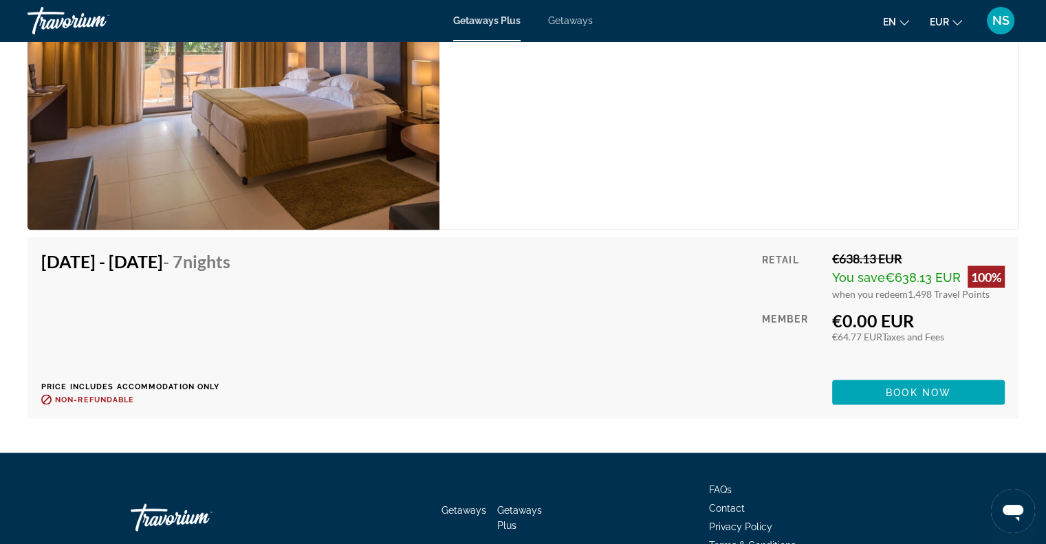
scroll to position [2622, 0]
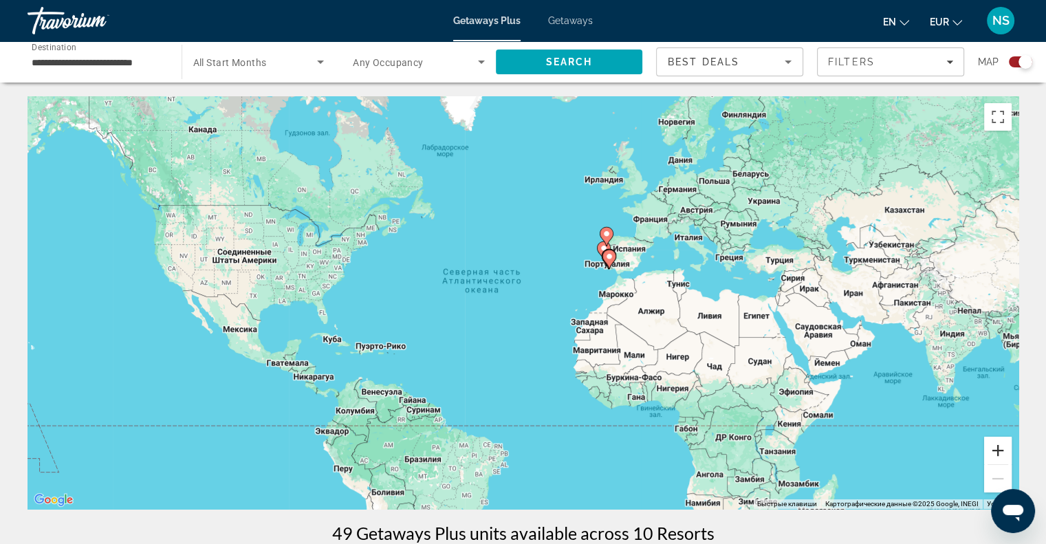
click at [989, 450] on button "Увеличить" at bounding box center [998, 451] width 28 height 28
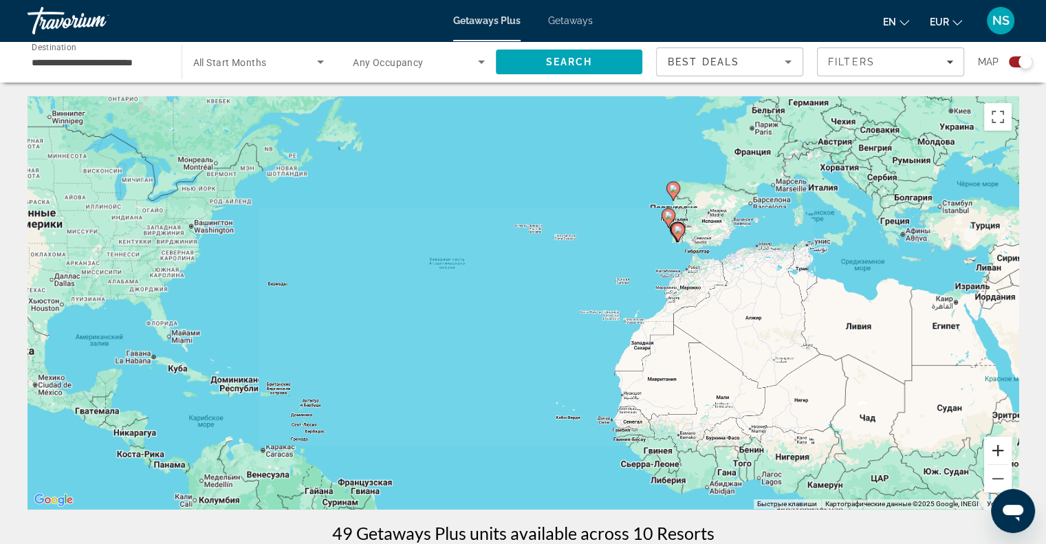
click at [989, 450] on button "Увеличить" at bounding box center [998, 451] width 28 height 28
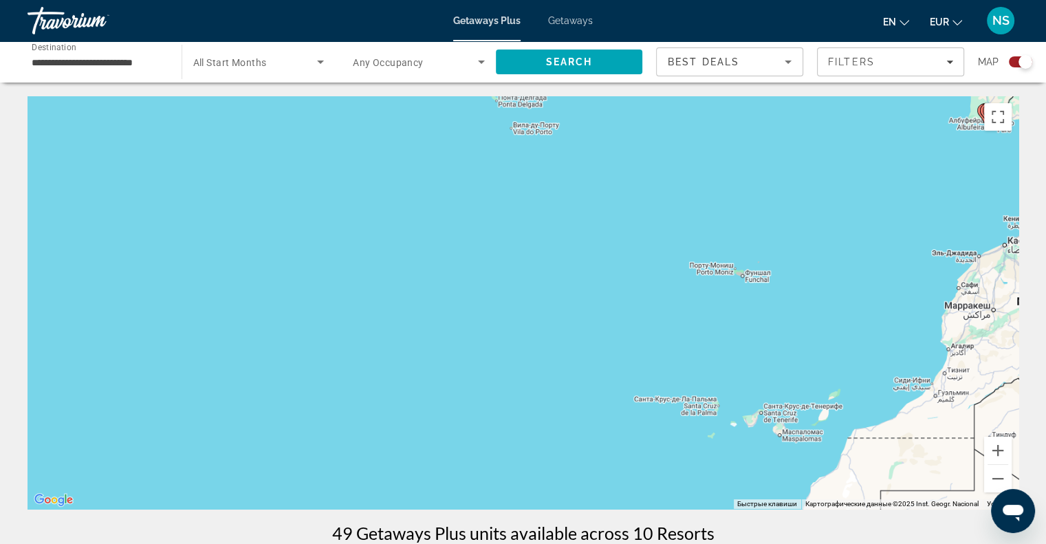
drag, startPoint x: 833, startPoint y: 203, endPoint x: 656, endPoint y: 269, distance: 188.7
click at [656, 269] on div "Чтобы активировать перетаскивание с помощью клавиатуры, нажмите Alt + Ввод. Пос…" at bounding box center [523, 302] width 991 height 413
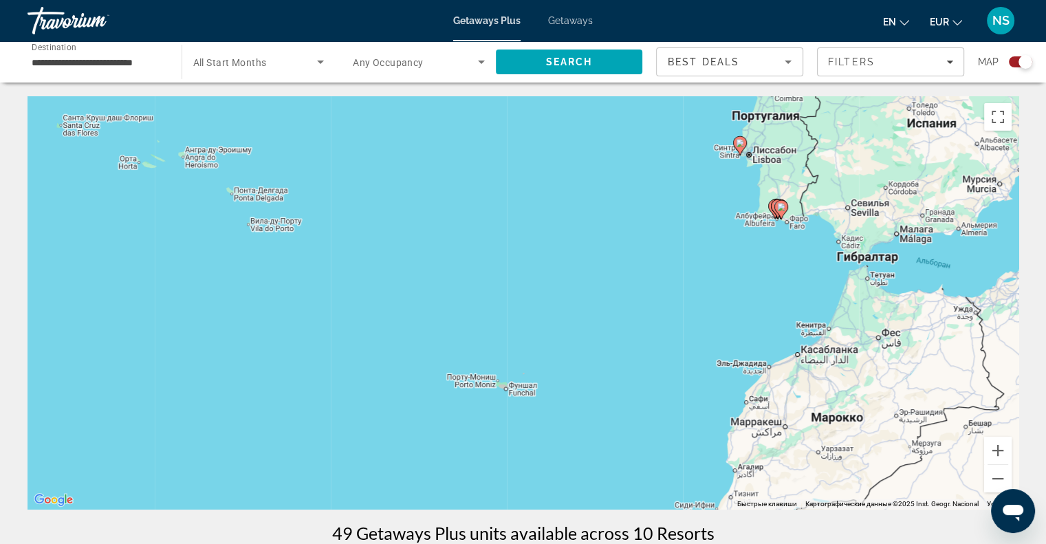
drag, startPoint x: 807, startPoint y: 195, endPoint x: 704, endPoint y: 275, distance: 130.3
click at [704, 275] on div "Чтобы активировать перетаскивание с помощью клавиатуры, нажмите Alt + Ввод. Пос…" at bounding box center [523, 302] width 991 height 413
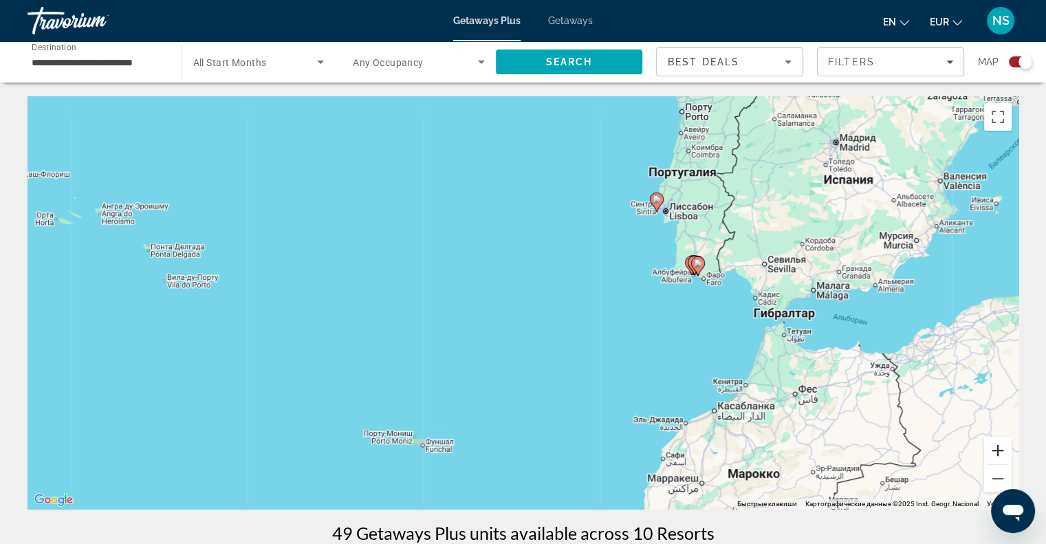
click at [1004, 442] on button "Увеличить" at bounding box center [998, 451] width 28 height 28
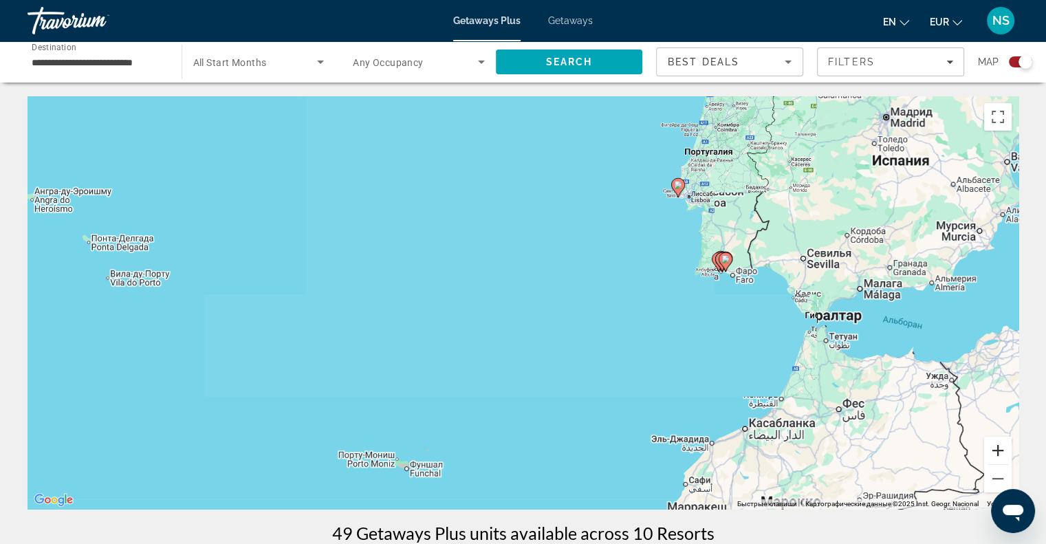
click at [1004, 442] on button "Увеличить" at bounding box center [998, 451] width 28 height 28
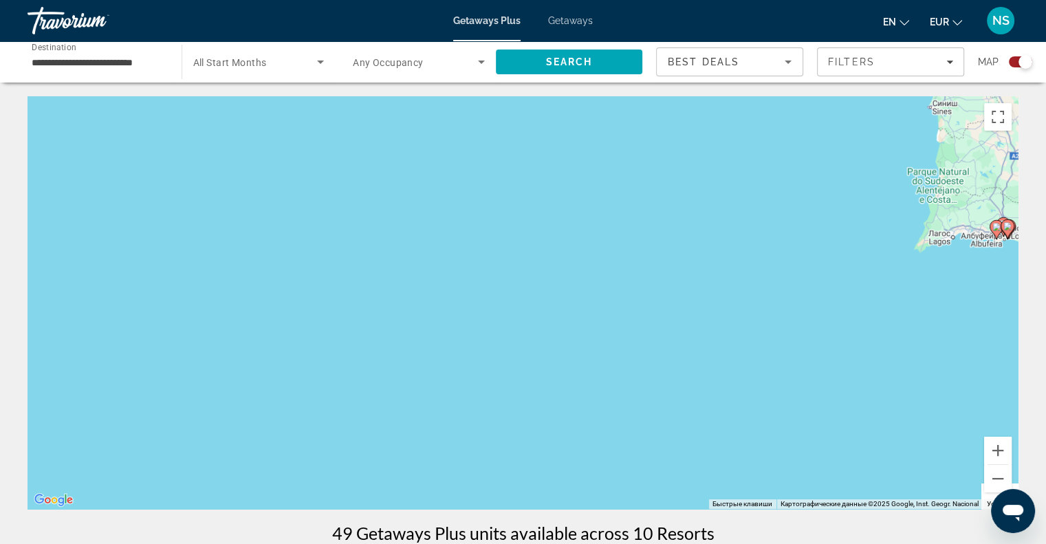
drag, startPoint x: 933, startPoint y: 313, endPoint x: 754, endPoint y: 354, distance: 182.9
click at [754, 354] on div "Чтобы активировать перетаскивание с помощью клавиатуры, нажмите Alt + Ввод. Пос…" at bounding box center [523, 302] width 991 height 413
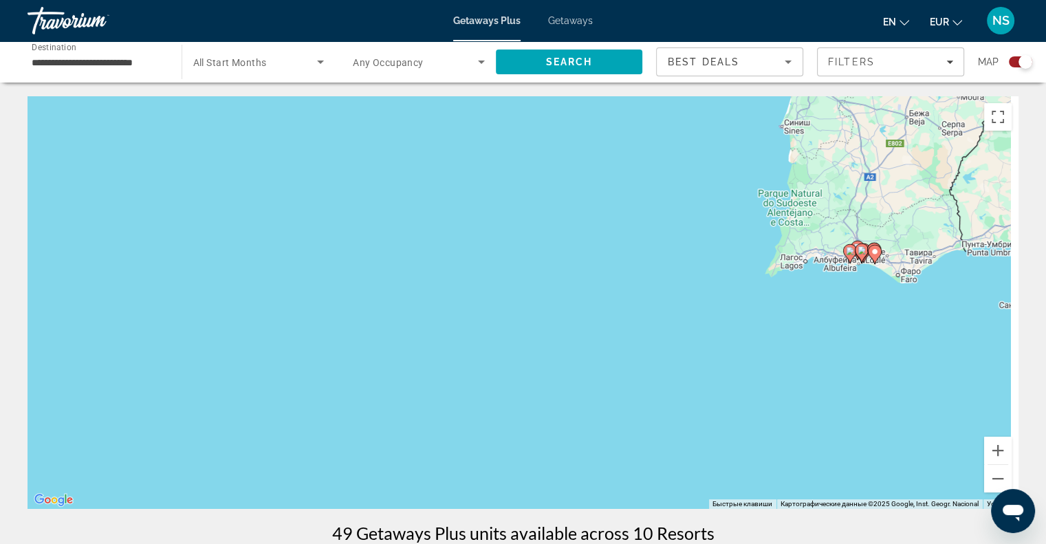
drag, startPoint x: 813, startPoint y: 298, endPoint x: 690, endPoint y: 307, distance: 123.4
click at [682, 309] on div "Чтобы активировать перетаскивание с помощью клавиатуры, нажмите Alt + Ввод. Пос…" at bounding box center [523, 302] width 991 height 413
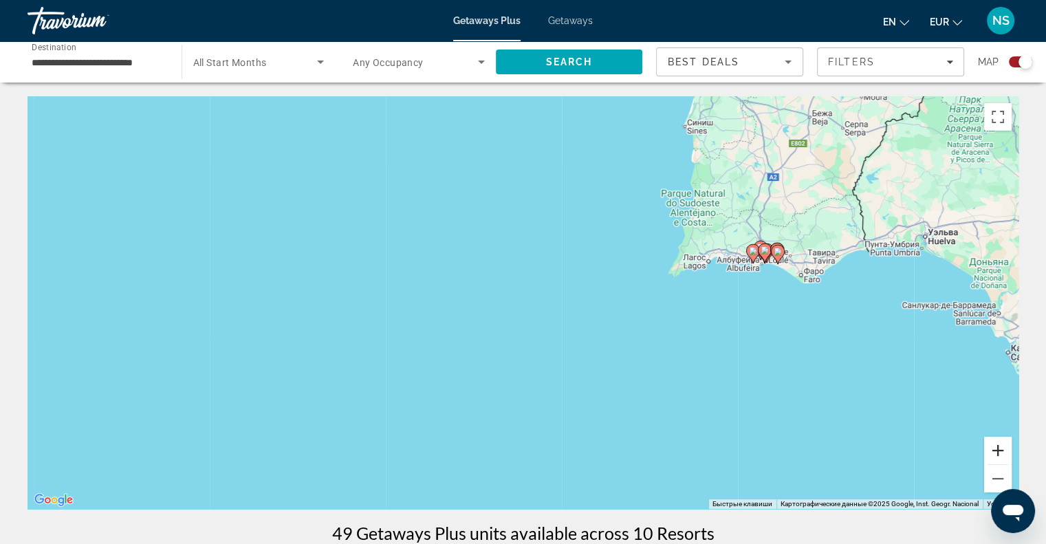
click at [1007, 444] on button "Увеличить" at bounding box center [998, 451] width 28 height 28
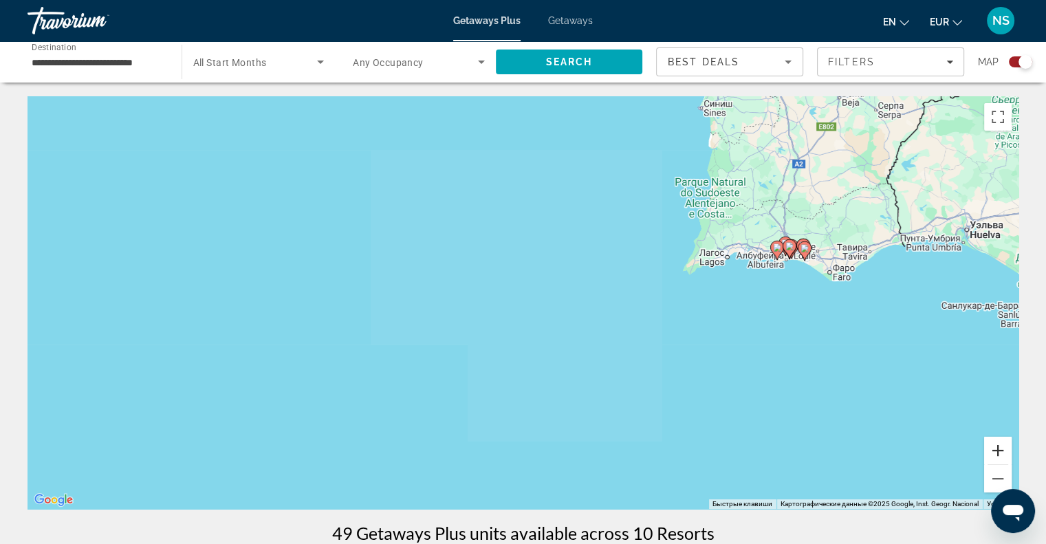
click at [1007, 444] on button "Увеличить" at bounding box center [998, 451] width 28 height 28
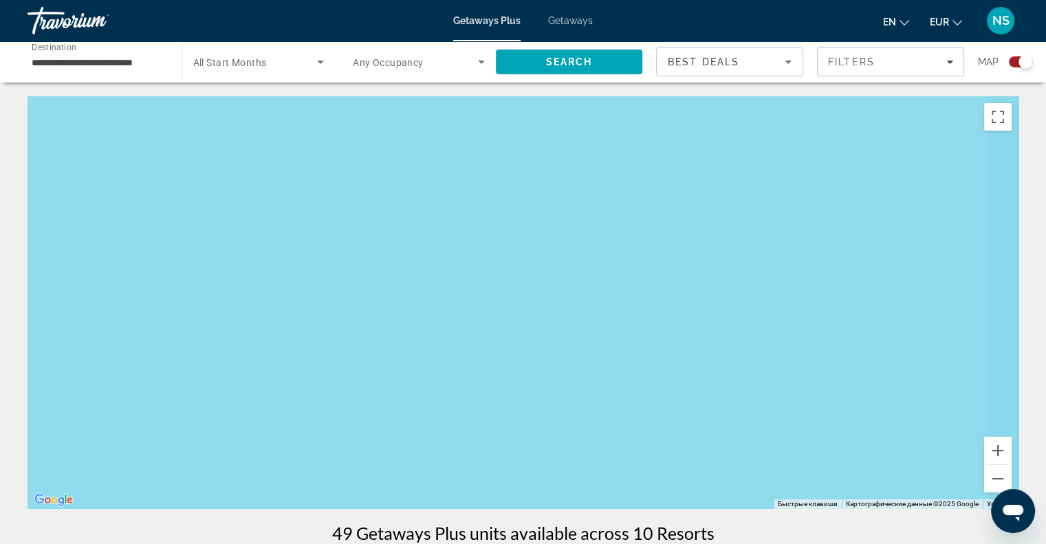
drag, startPoint x: 909, startPoint y: 272, endPoint x: 668, endPoint y: 298, distance: 242.7
click at [683, 314] on div "Main content" at bounding box center [523, 302] width 991 height 413
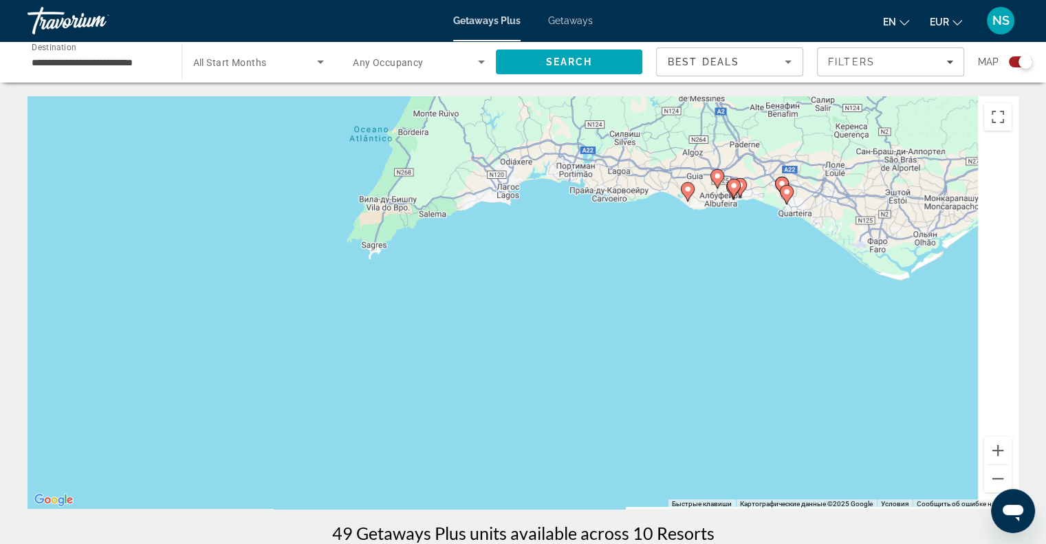
drag, startPoint x: 783, startPoint y: 286, endPoint x: 623, endPoint y: 270, distance: 160.4
click at [623, 270] on div "Чтобы активировать перетаскивание с помощью клавиатуры, нажмите Alt + Ввод. Пос…" at bounding box center [523, 302] width 991 height 413
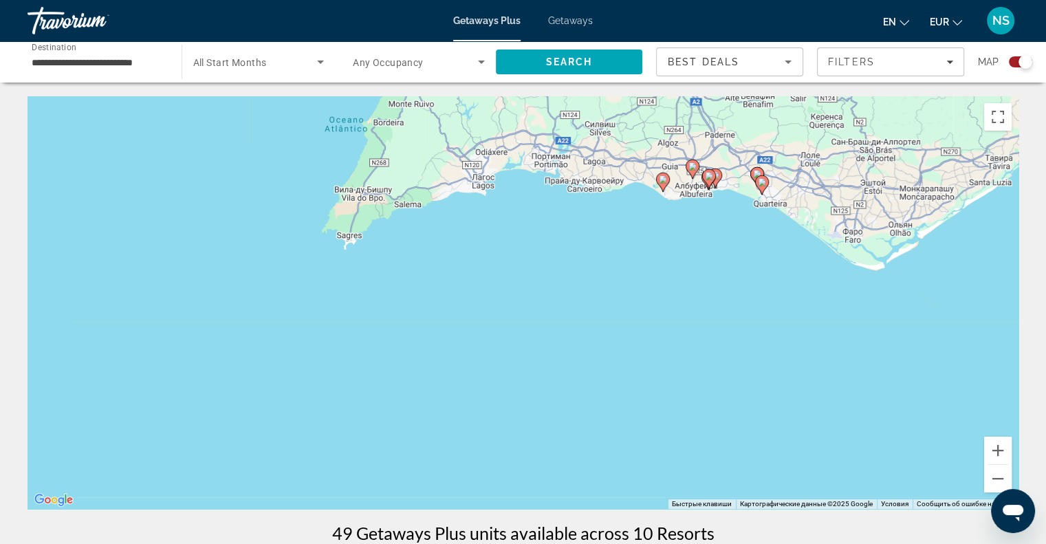
click at [759, 173] on image "Main content" at bounding box center [757, 174] width 8 height 8
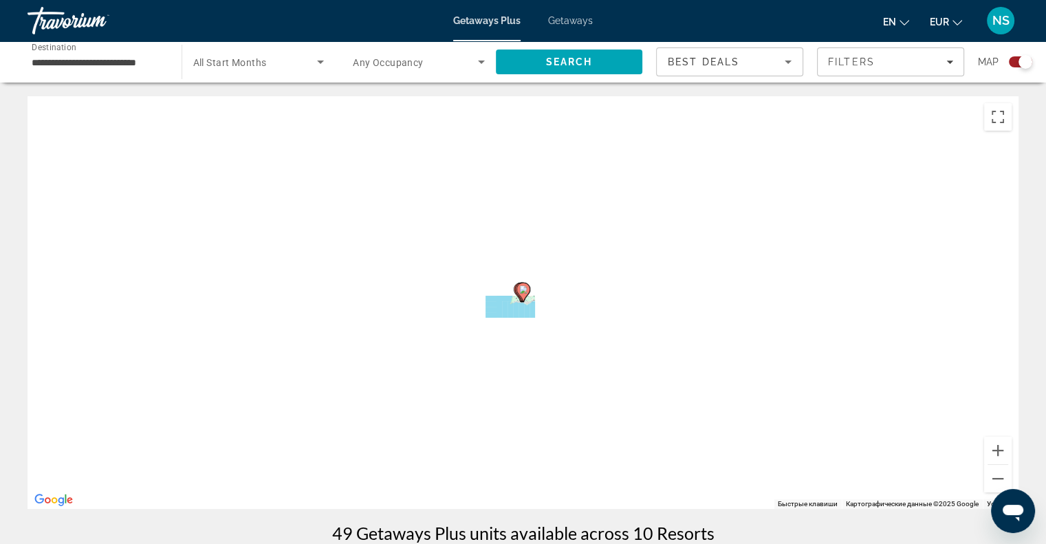
click at [759, 173] on div "Чтобы активировать перетаскивание с помощью клавиатуры, нажмите Alt + Ввод. Пос…" at bounding box center [523, 302] width 991 height 413
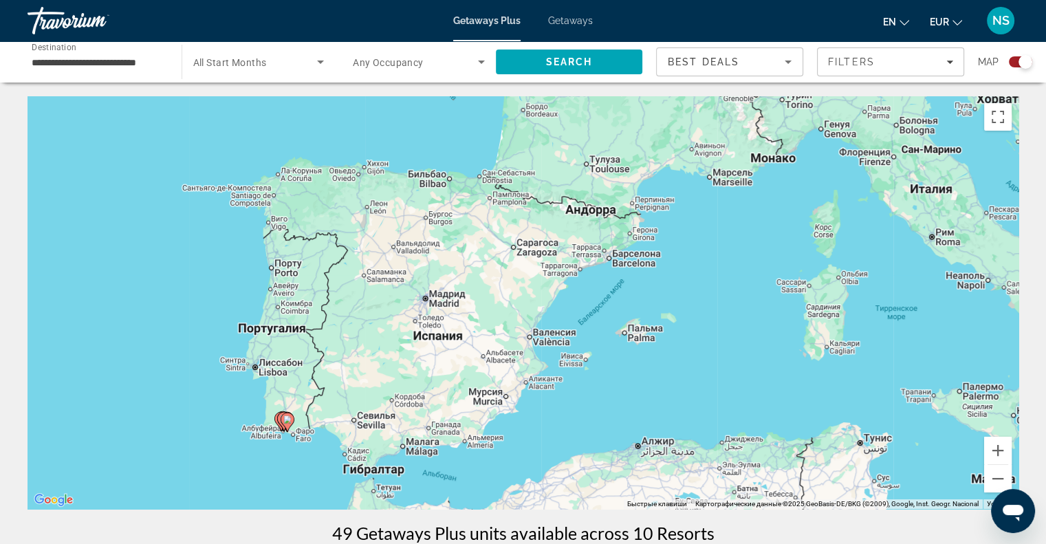
click at [292, 425] on gmp-advanced-marker "Main content" at bounding box center [288, 422] width 14 height 21
type input "**********"
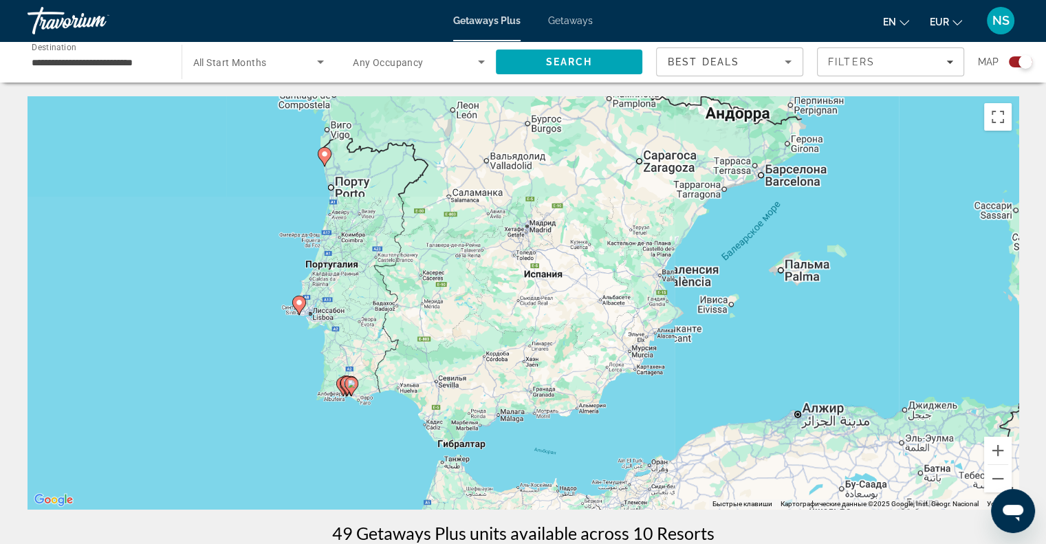
click at [292, 425] on div "Чтобы активировать перетаскивание с помощью клавиатуры, нажмите Alt + Ввод. Пос…" at bounding box center [523, 302] width 991 height 413
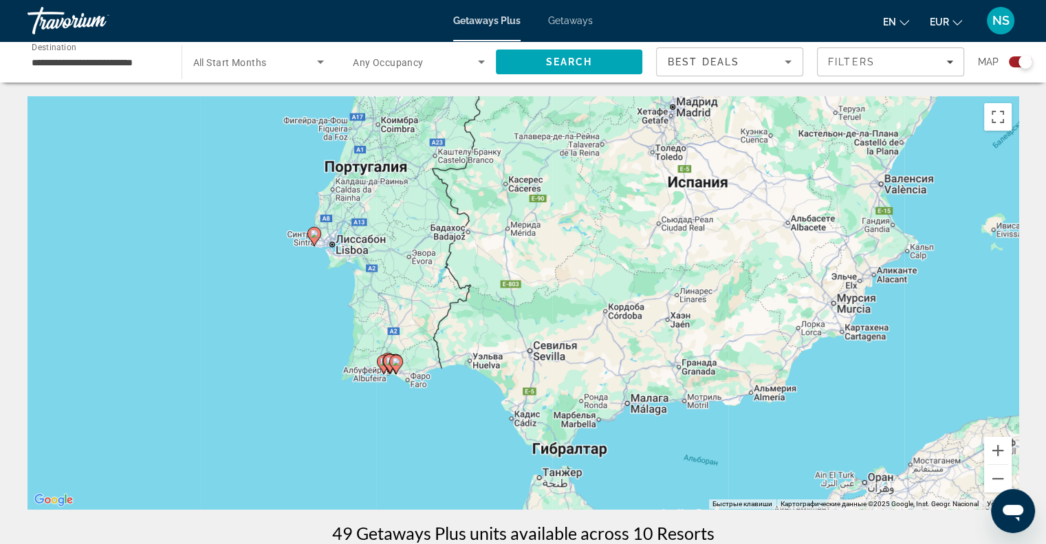
click at [318, 235] on icon "Main content" at bounding box center [313, 237] width 12 height 18
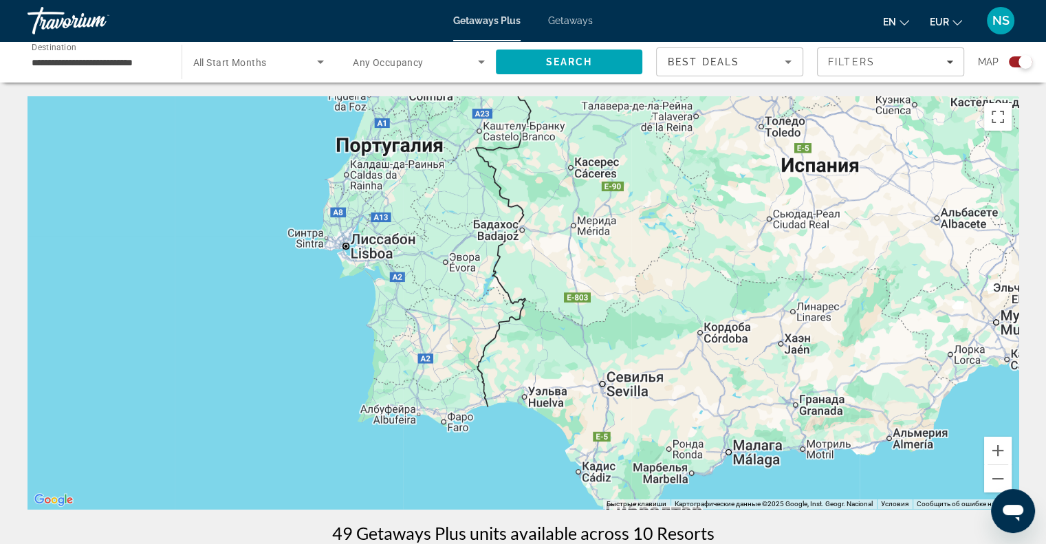
click at [318, 235] on div "Main content" at bounding box center [523, 302] width 991 height 413
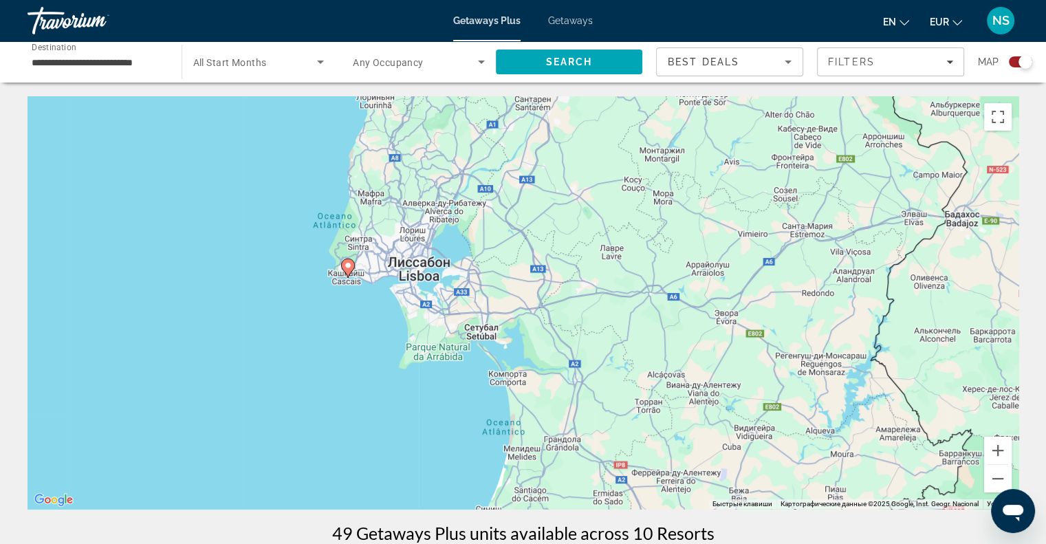
click at [344, 263] on image "Main content" at bounding box center [348, 265] width 8 height 8
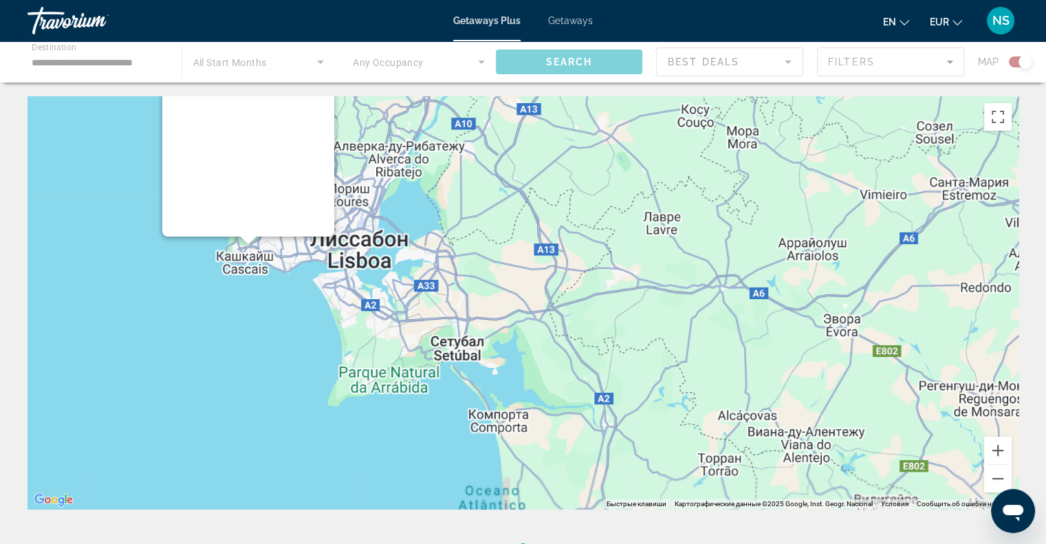
click at [344, 263] on div "Main content" at bounding box center [523, 302] width 991 height 413
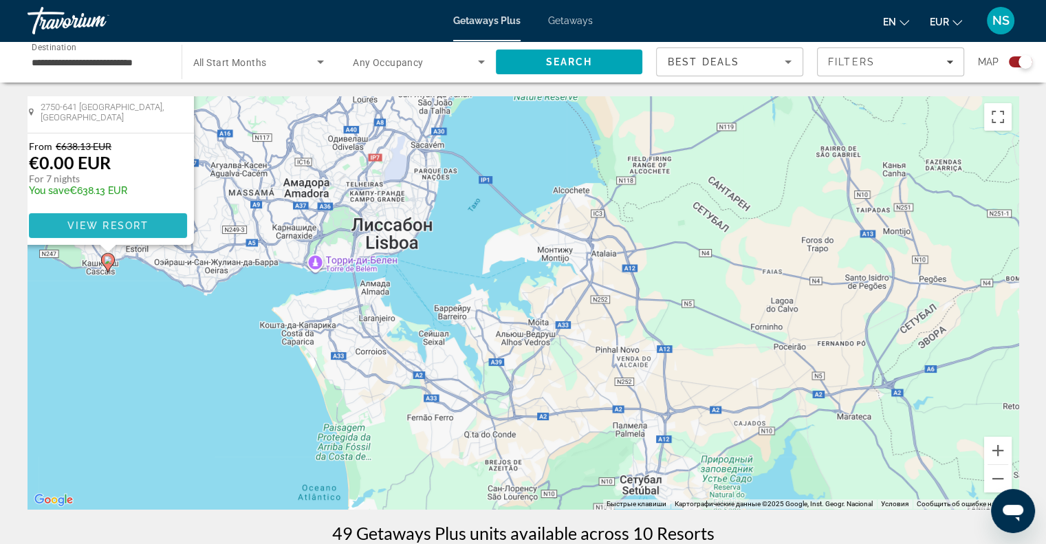
click at [103, 227] on span "View Resort" at bounding box center [107, 225] width 81 height 11
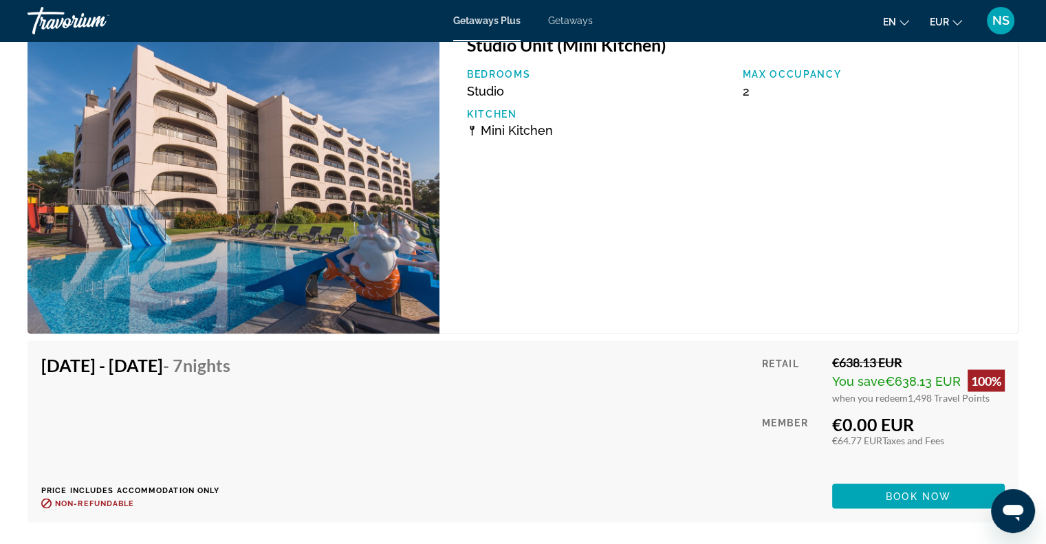
scroll to position [2407, 0]
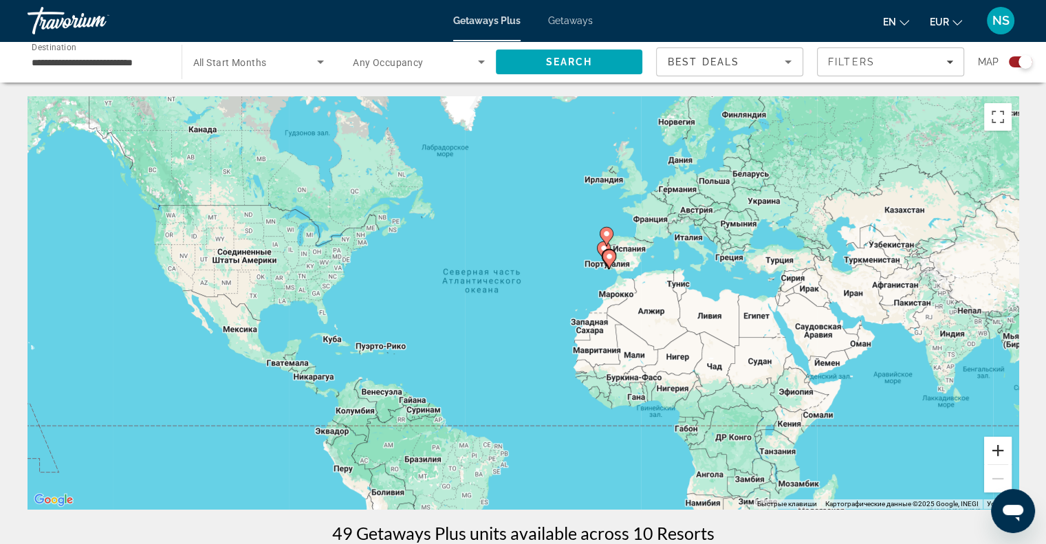
click at [1007, 445] on button "Увеличить" at bounding box center [998, 451] width 28 height 28
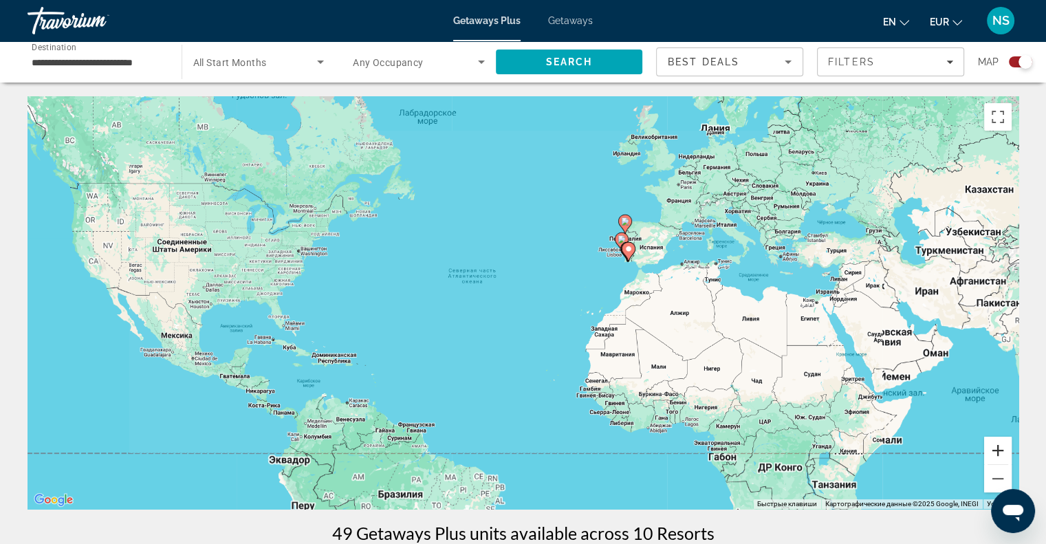
click at [1007, 445] on button "Увеличить" at bounding box center [998, 451] width 28 height 28
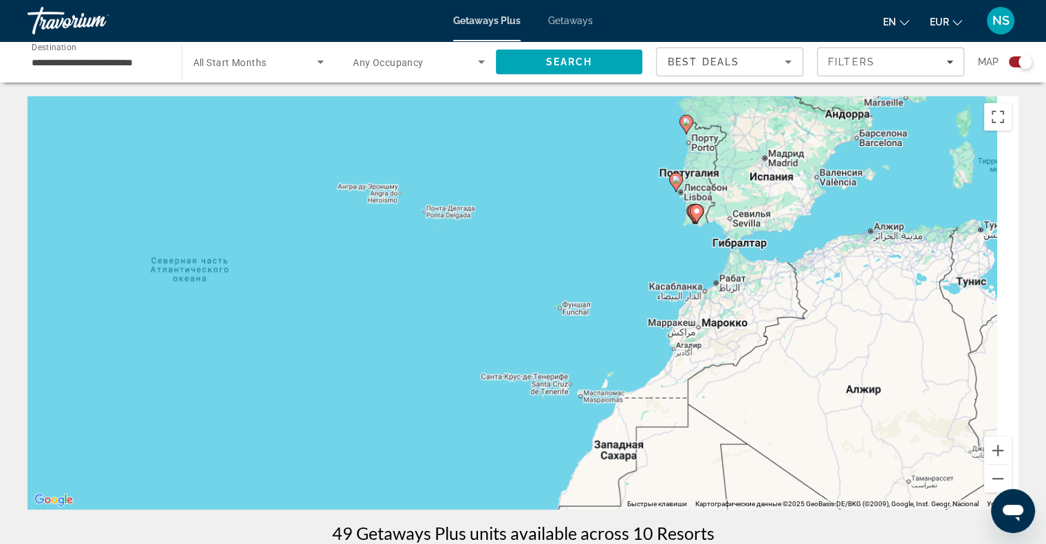
drag, startPoint x: 853, startPoint y: 228, endPoint x: 682, endPoint y: 284, distance: 179.6
click at [684, 284] on div "Чтобы активировать перетаскивание с помощью клавиатуры, нажмите Alt + Ввод. Пос…" at bounding box center [523, 302] width 991 height 413
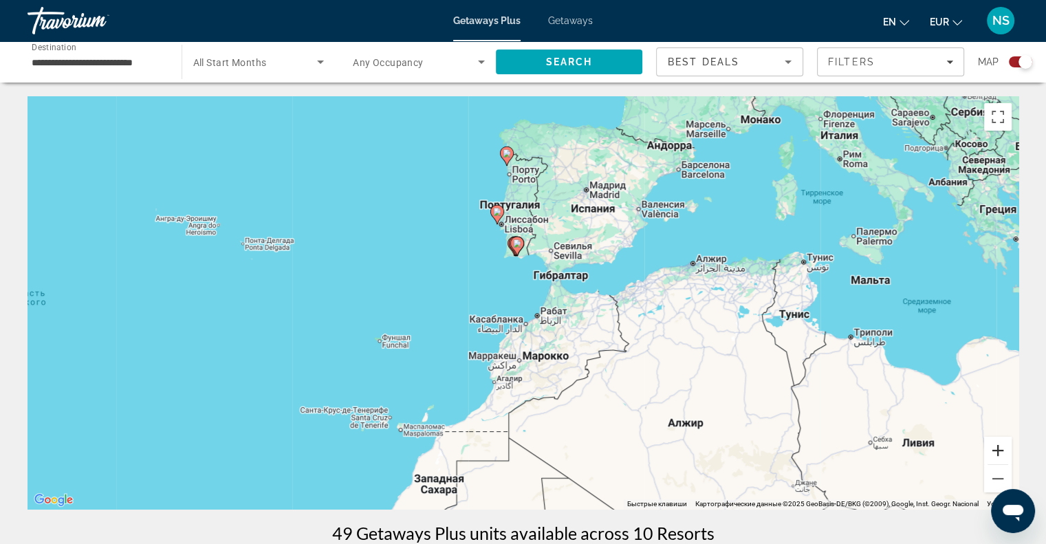
click at [999, 439] on button "Увеличить" at bounding box center [998, 451] width 28 height 28
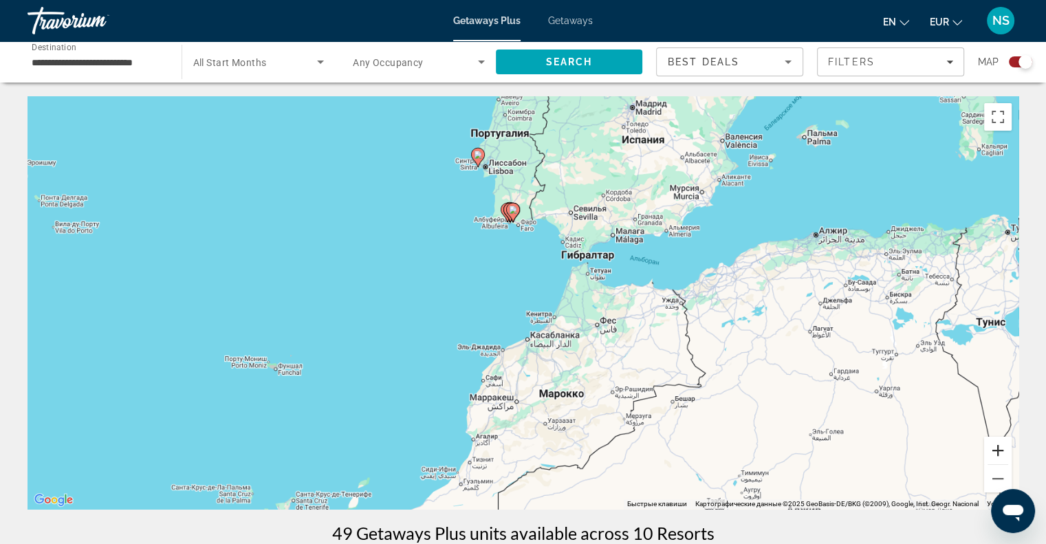
click at [999, 439] on button "Увеличить" at bounding box center [998, 451] width 28 height 28
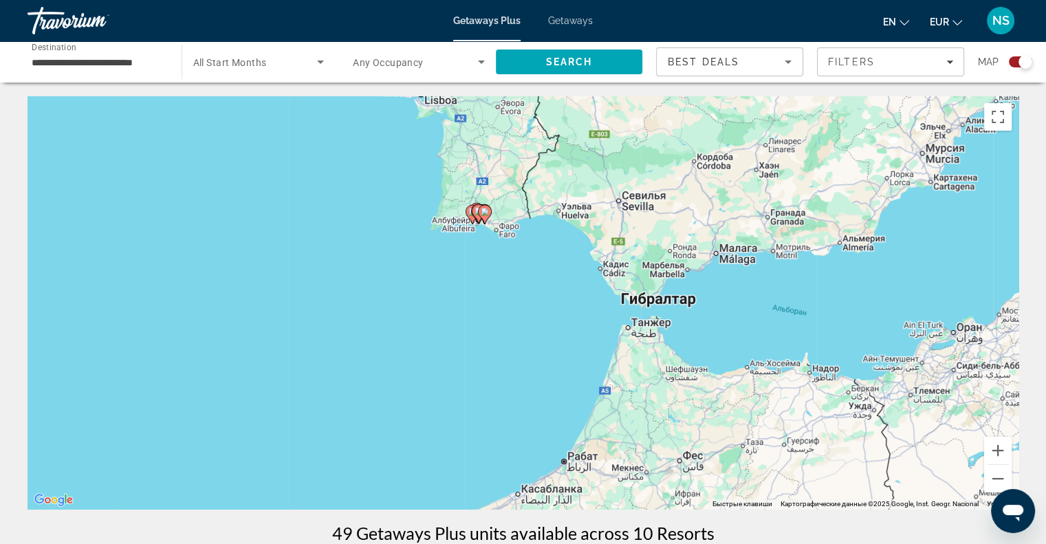
drag, startPoint x: 674, startPoint y: 234, endPoint x: 662, endPoint y: 299, distance: 66.5
click at [662, 299] on div "Чтобы активировать перетаскивание с помощью клавиатуры, нажмите Alt + Ввод. Пос…" at bounding box center [523, 302] width 991 height 413
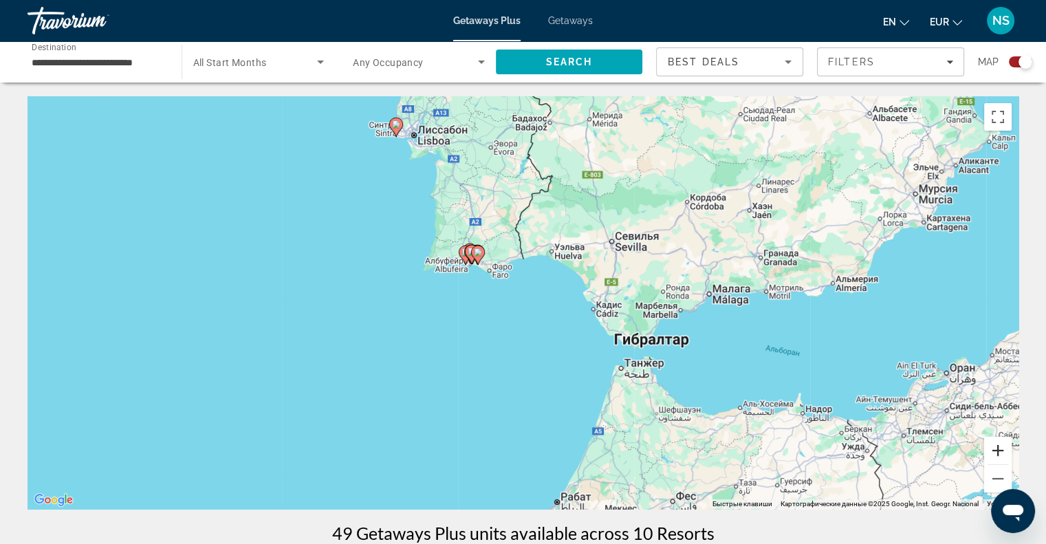
click at [1004, 452] on button "Увеличить" at bounding box center [998, 451] width 28 height 28
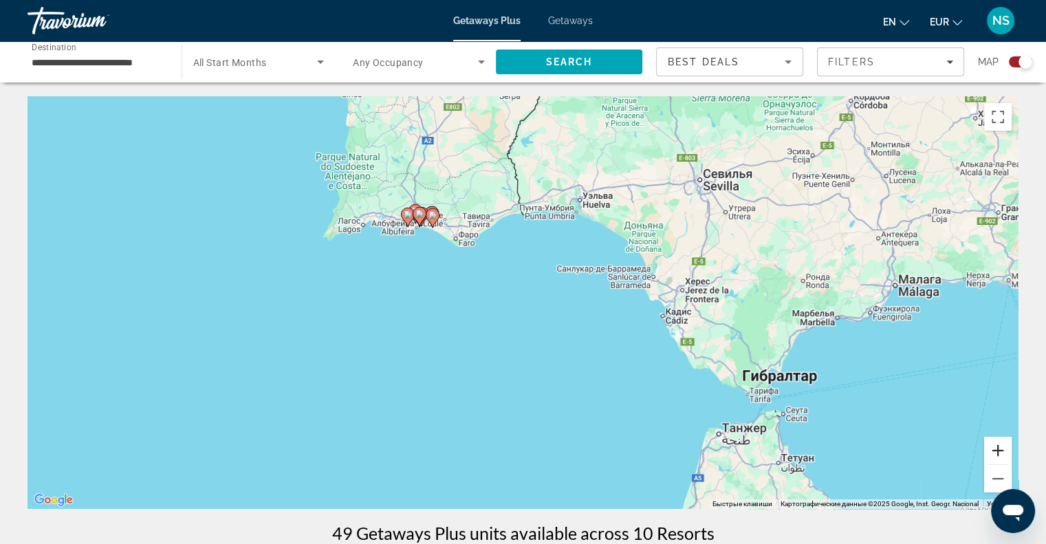
click at [1004, 452] on button "Увеличить" at bounding box center [998, 451] width 28 height 28
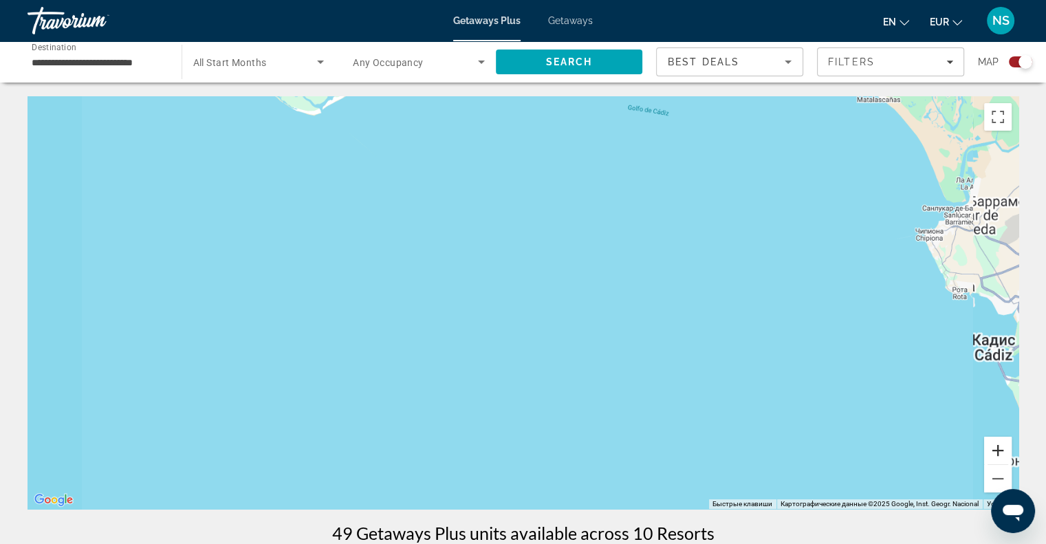
click at [1004, 452] on button "Увеличить" at bounding box center [998, 451] width 28 height 28
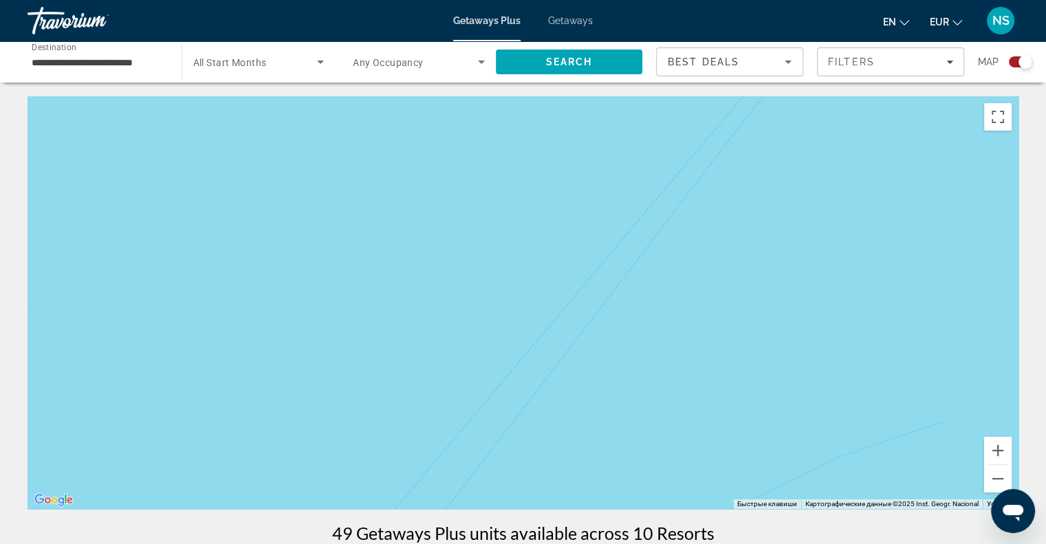
drag, startPoint x: 665, startPoint y: 265, endPoint x: 842, endPoint y: 492, distance: 287.7
click at [839, 492] on div "Main content" at bounding box center [523, 302] width 991 height 413
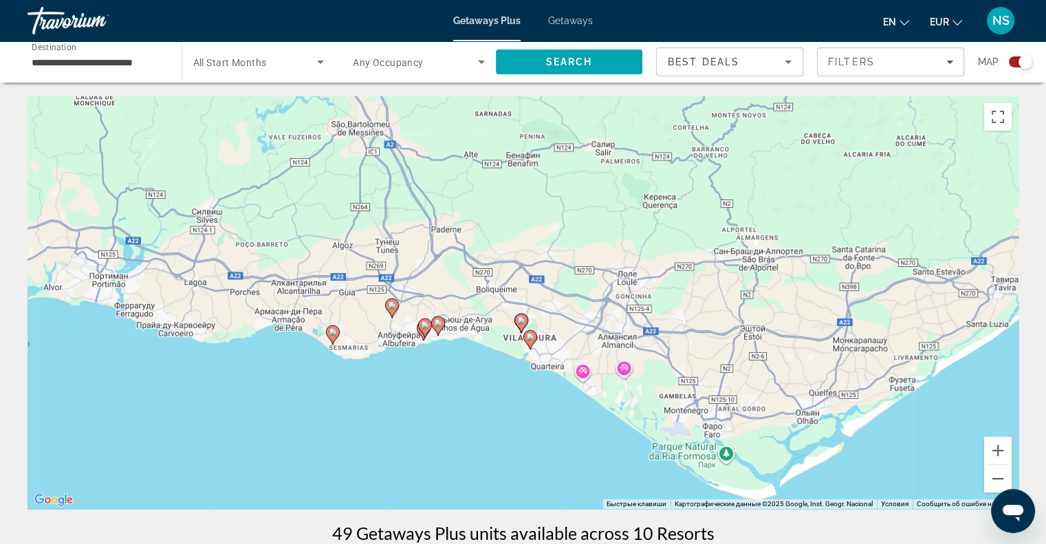
drag, startPoint x: 432, startPoint y: 288, endPoint x: 577, endPoint y: 254, distance: 149.1
click at [577, 254] on div "Чтобы активировать перетаскивание с помощью клавиатуры, нажмите Alt + Ввод. Пос…" at bounding box center [523, 302] width 991 height 413
click at [442, 324] on image "Main content" at bounding box center [438, 323] width 8 height 8
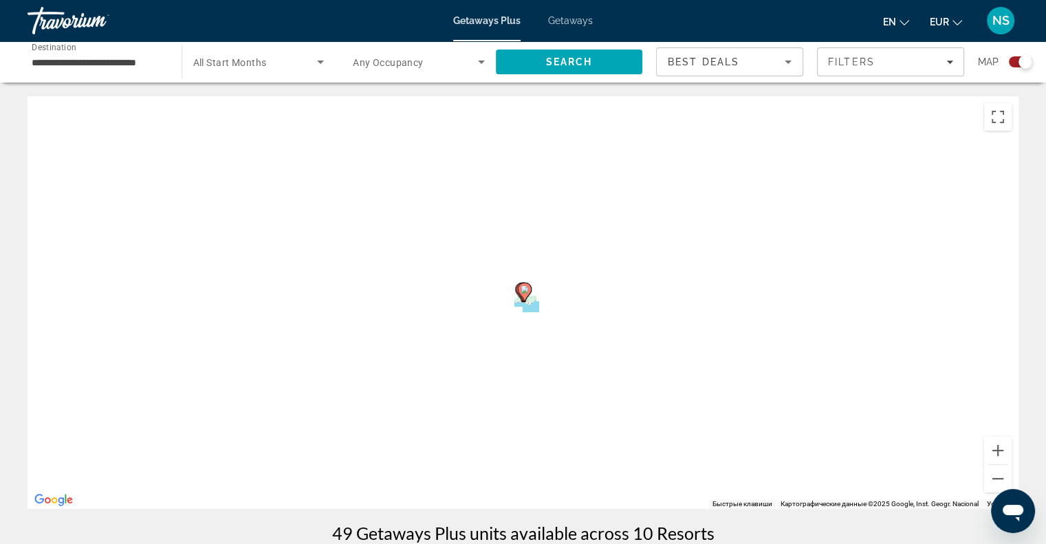
click at [442, 324] on div "Чтобы активировать перетаскивание с помощью клавиатуры, нажмите Alt + Ввод. Пос…" at bounding box center [523, 302] width 991 height 413
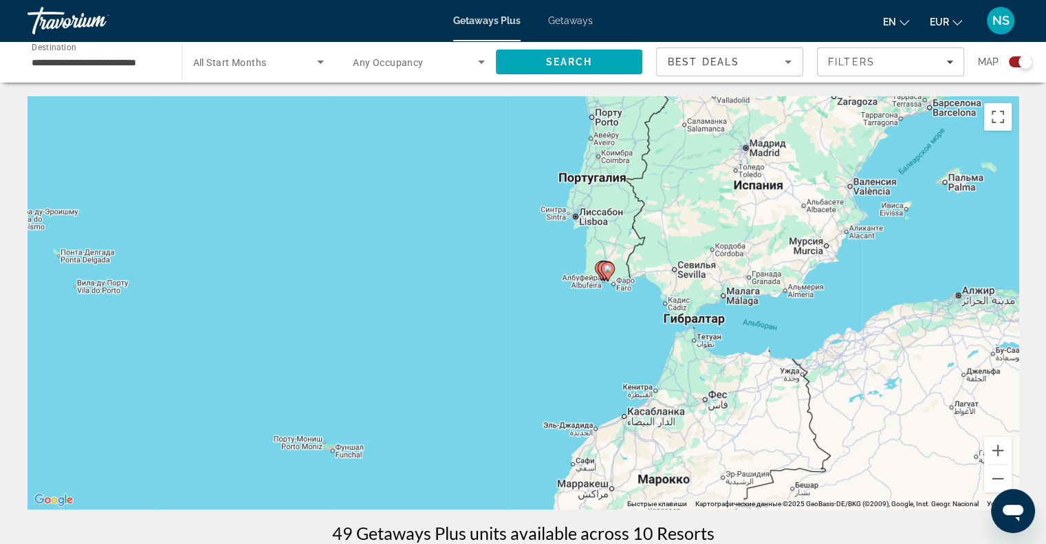
click at [607, 266] on image "Main content" at bounding box center [608, 269] width 8 height 8
type input "**********"
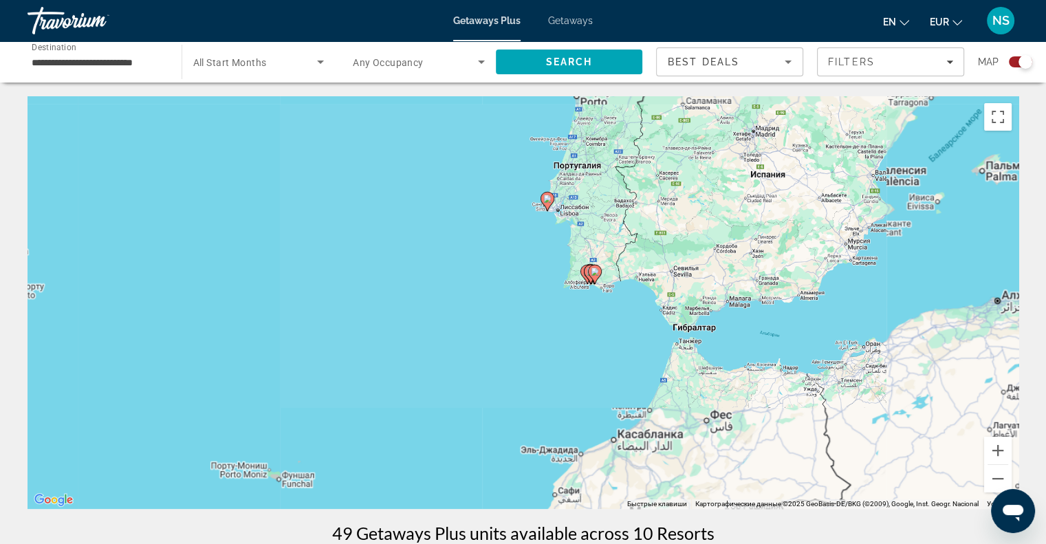
click at [607, 266] on div "Чтобы активировать перетаскивание с помощью клавиатуры, нажмите Alt + Ввод. Пос…" at bounding box center [523, 302] width 991 height 413
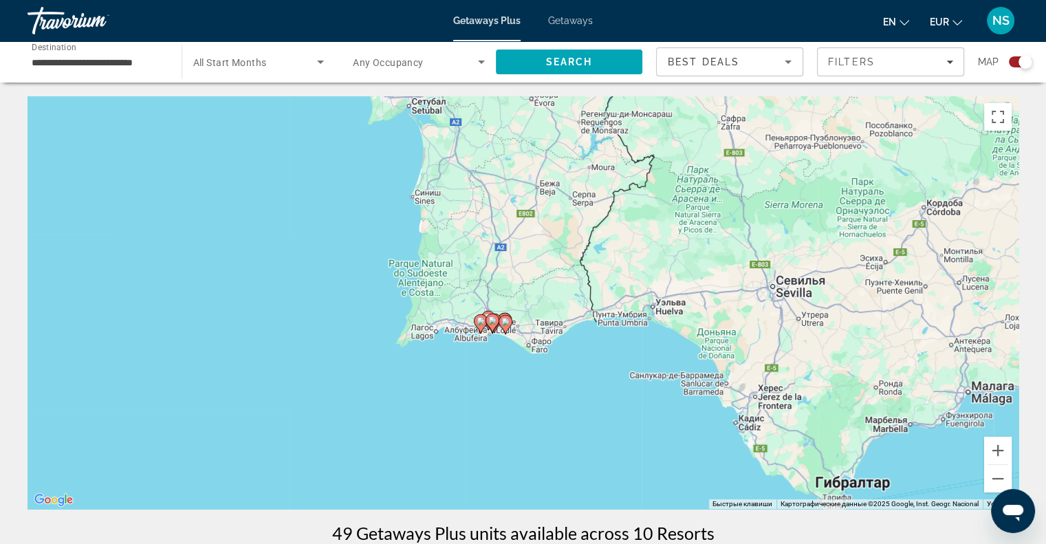
click at [490, 314] on icon "Main content" at bounding box center [493, 323] width 14 height 19
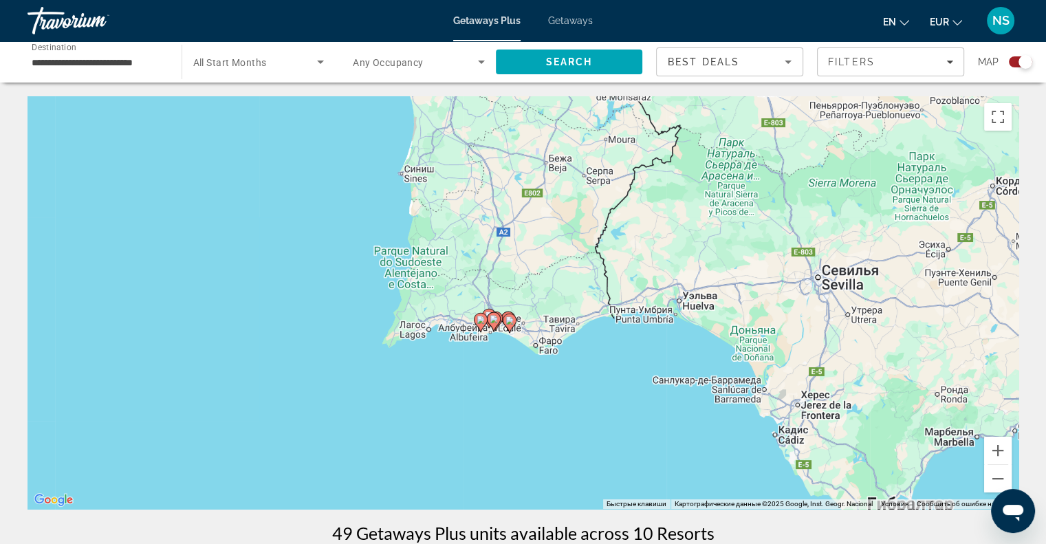
click at [523, 303] on div "Main content" at bounding box center [1018, 303] width 991 height 0
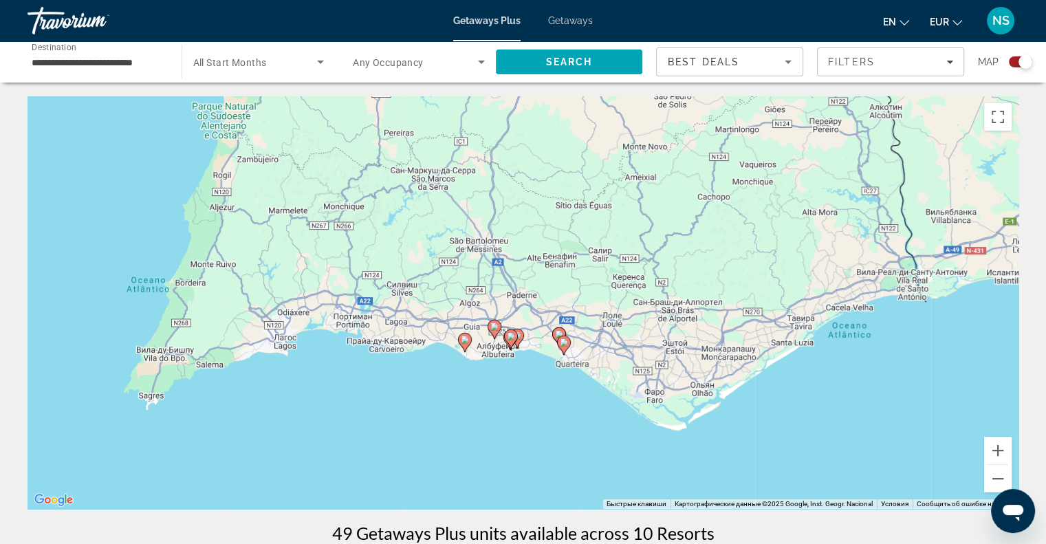
click at [510, 334] on image "Main content" at bounding box center [511, 336] width 8 height 8
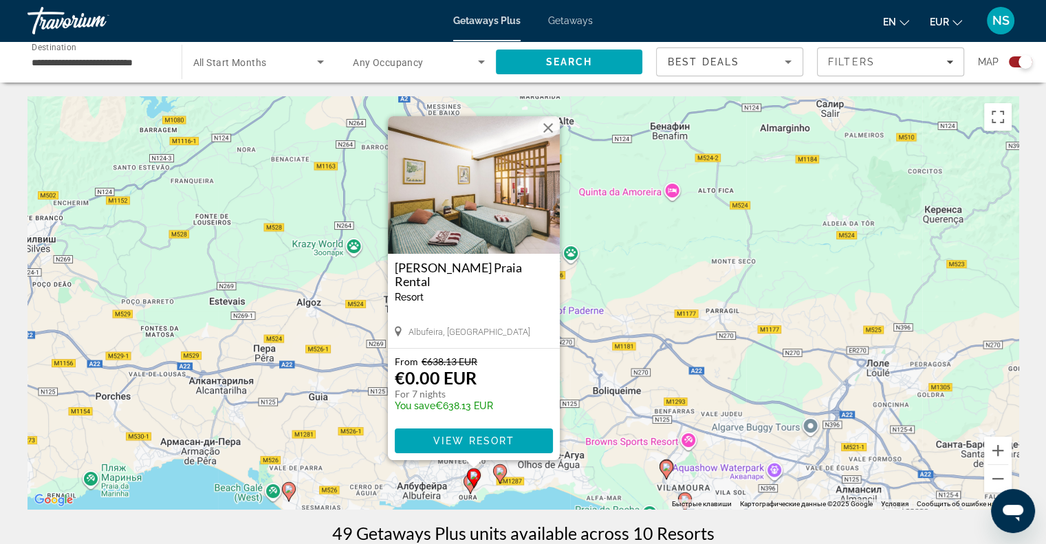
click at [1012, 61] on div "Search widget" at bounding box center [1020, 61] width 23 height 11
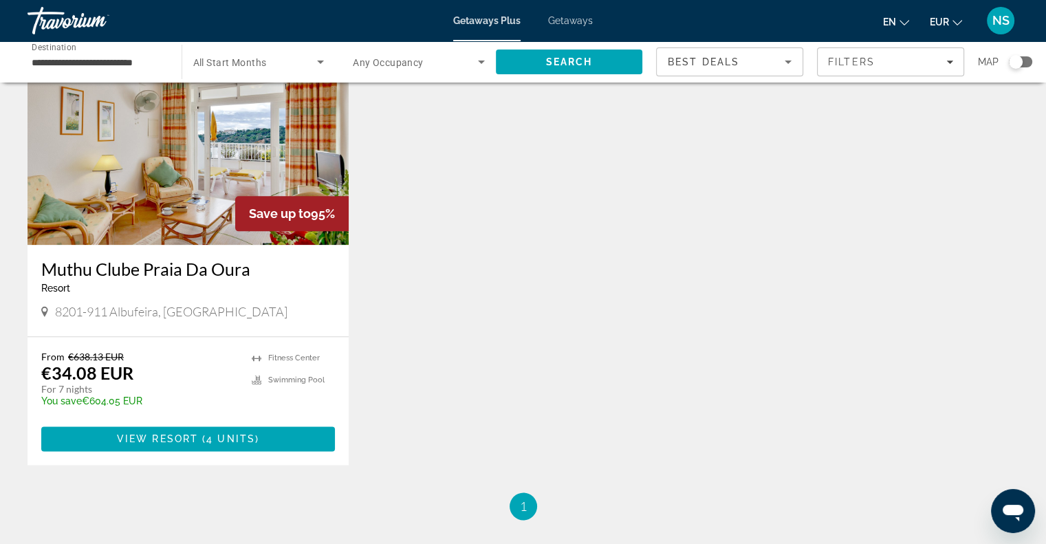
scroll to position [1651, 0]
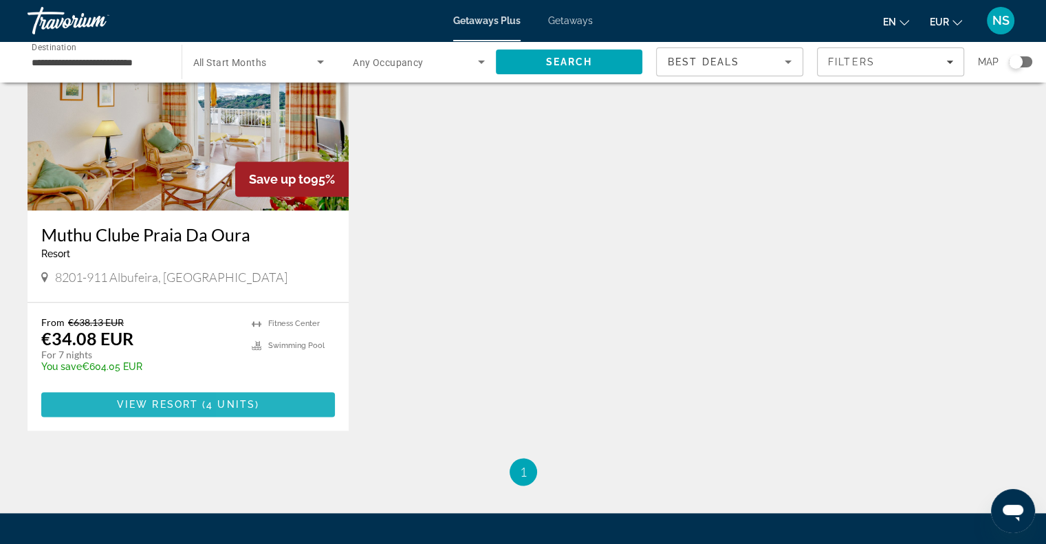
click at [296, 388] on span "Main content" at bounding box center [188, 404] width 294 height 33
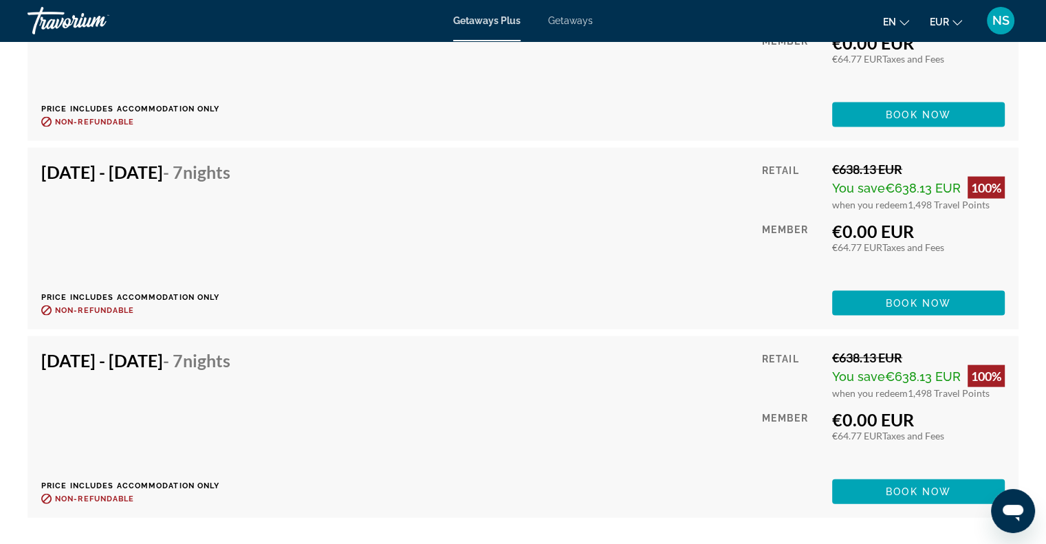
scroll to position [2779, 0]
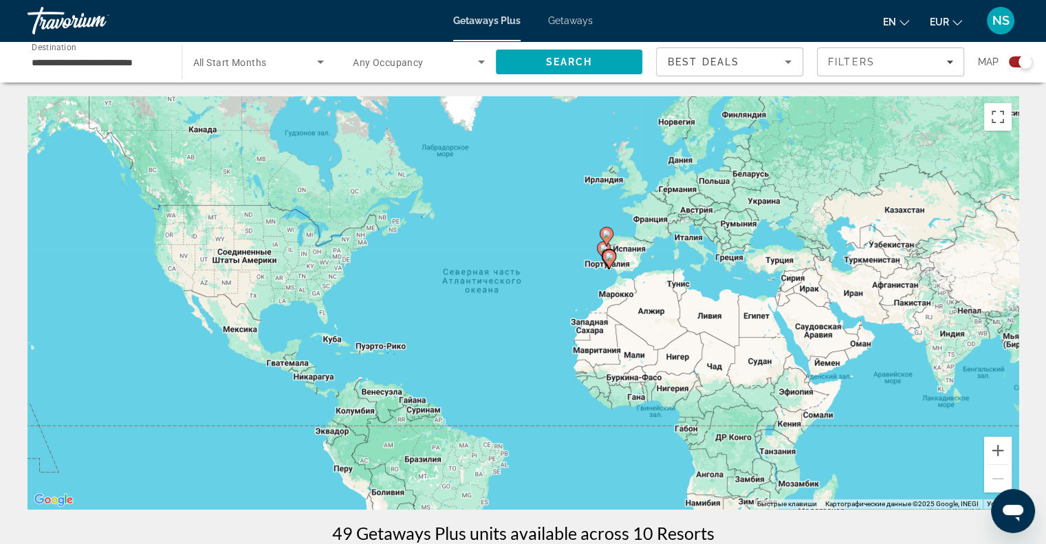
click at [1016, 64] on div "Search widget" at bounding box center [1020, 61] width 23 height 11
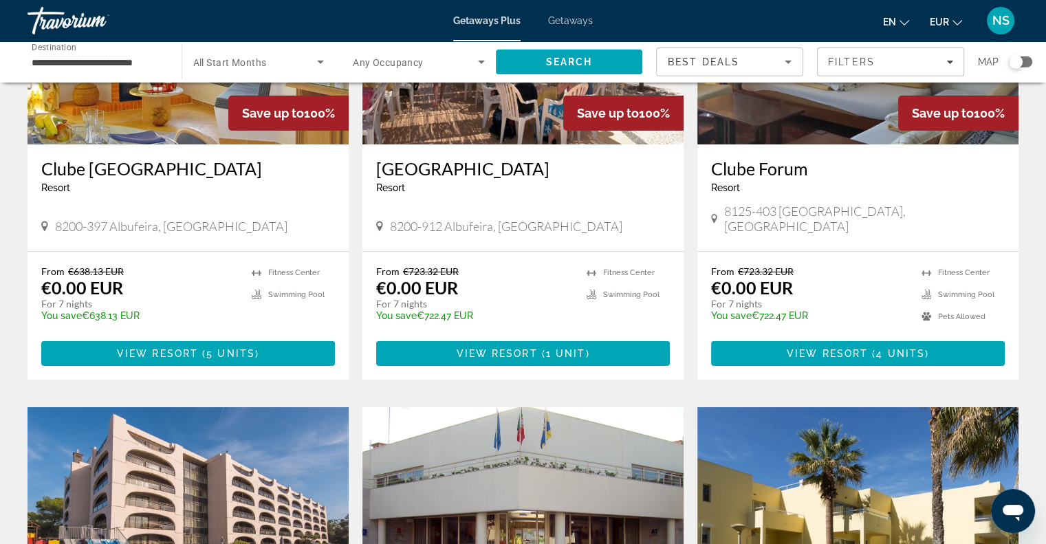
scroll to position [481, 0]
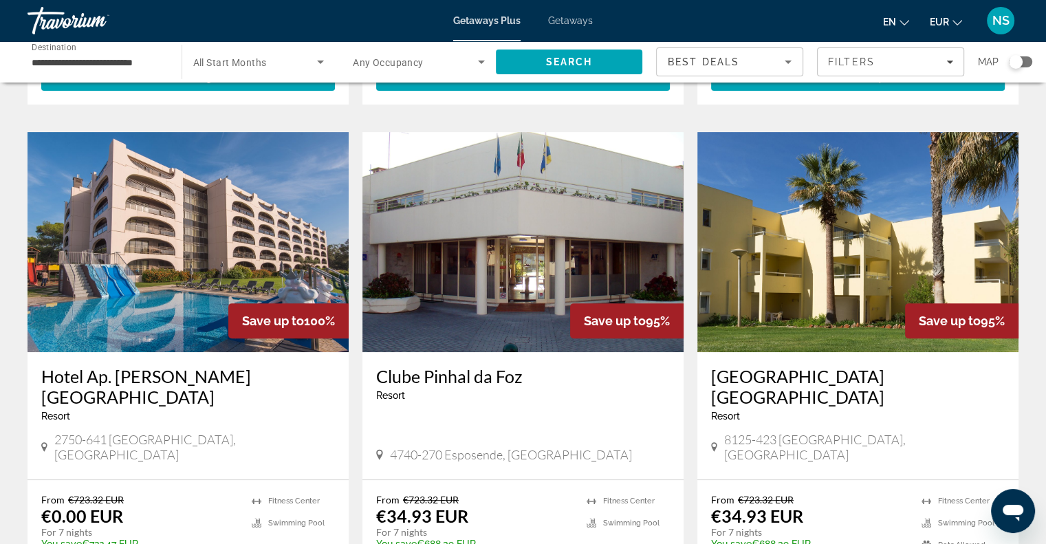
click at [474, 287] on img "Main content" at bounding box center [522, 242] width 321 height 220
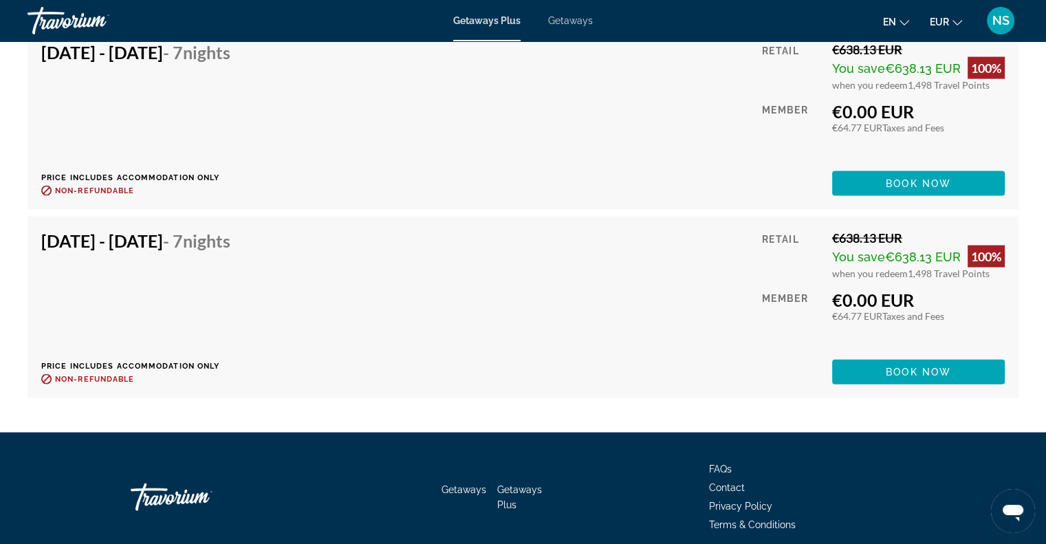
scroll to position [2957, 0]
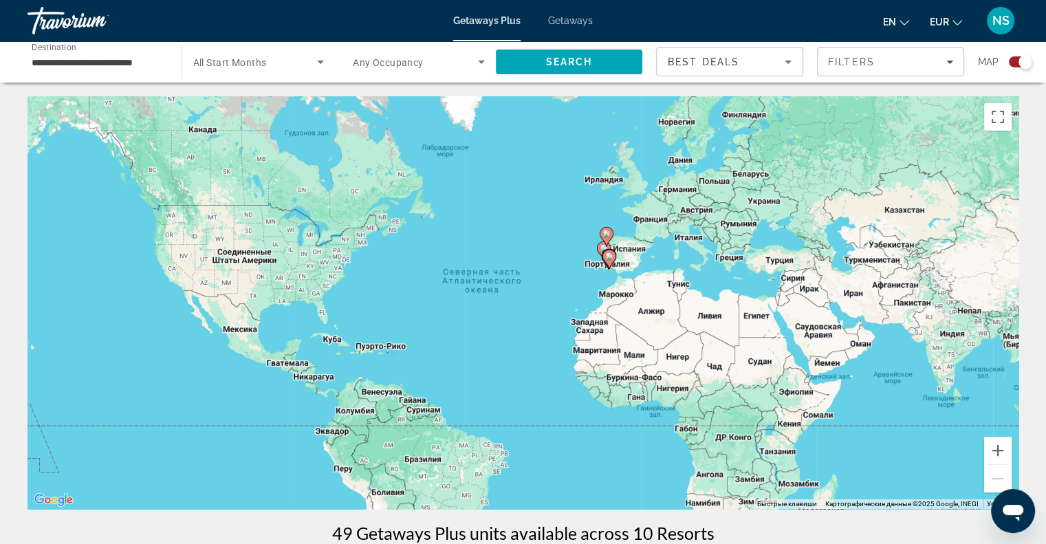
click at [1012, 60] on div "Search widget" at bounding box center [1020, 61] width 23 height 11
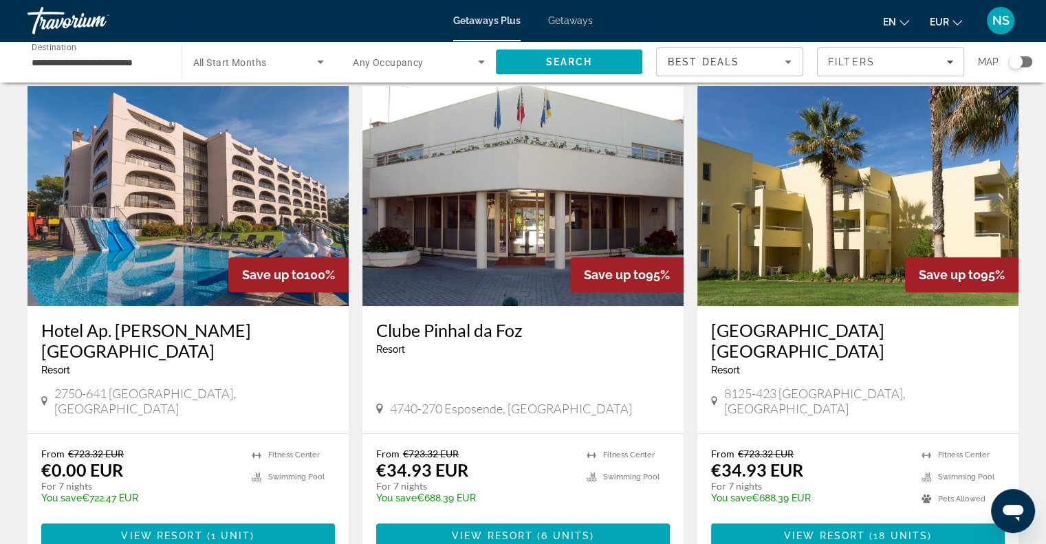
scroll to position [550, 0]
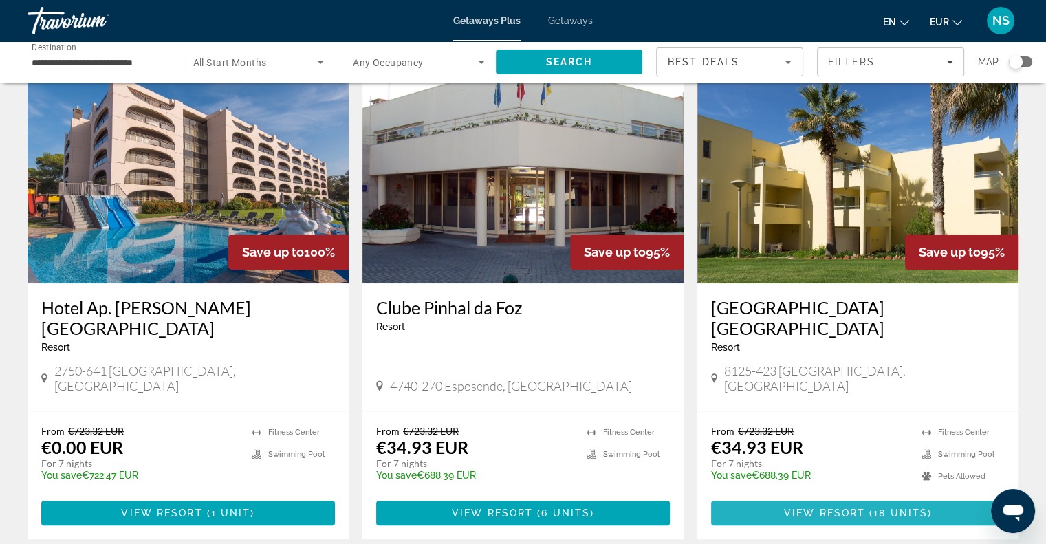
click at [857, 508] on span "View Resort" at bounding box center [824, 513] width 81 height 11
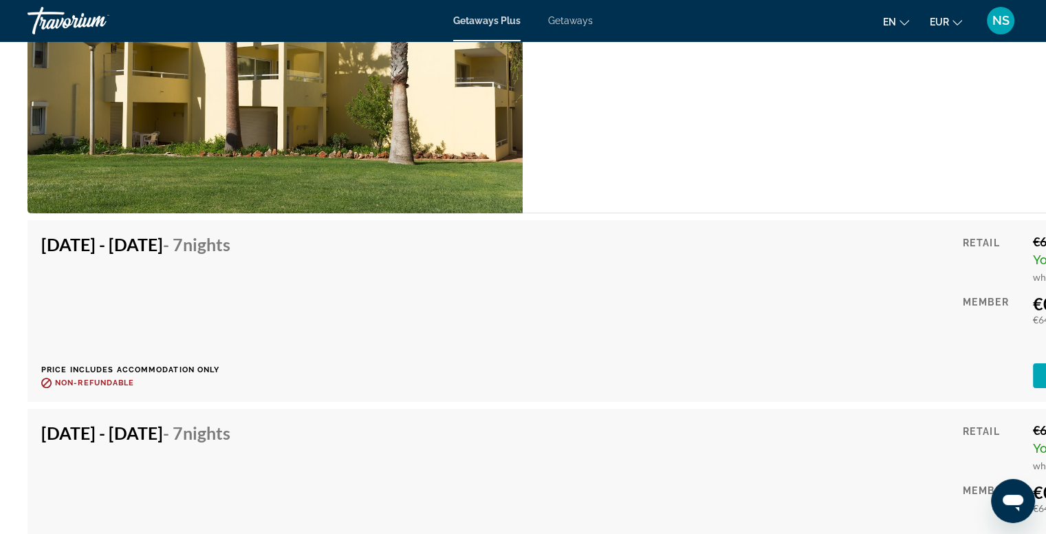
scroll to position [5532, 0]
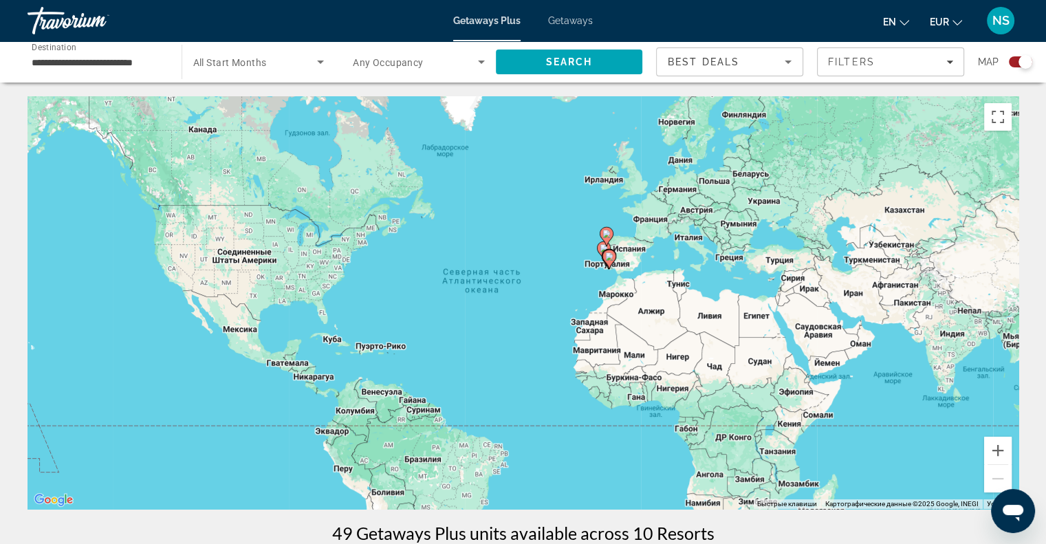
click at [1013, 63] on div "Search widget" at bounding box center [1020, 61] width 23 height 11
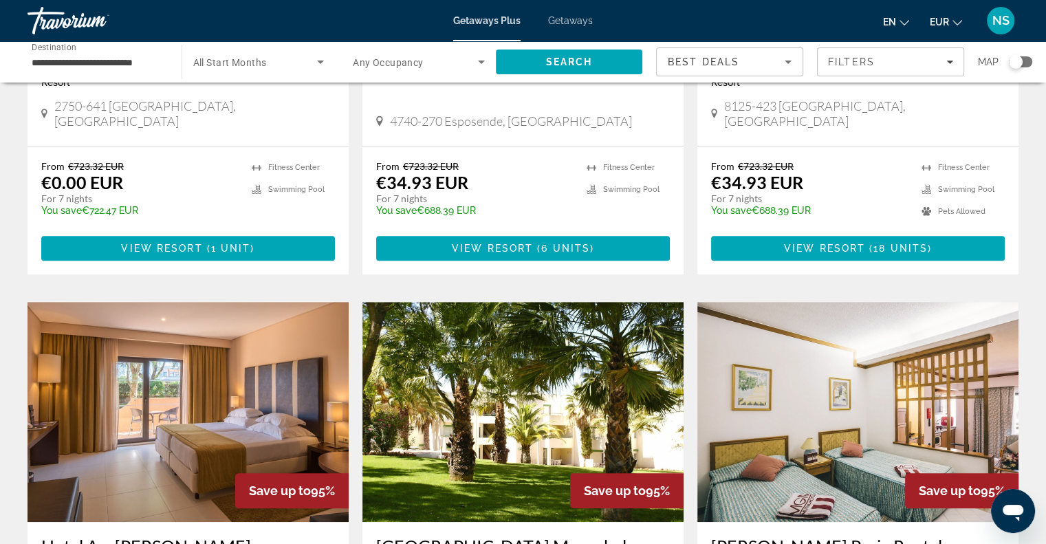
scroll to position [963, 0]
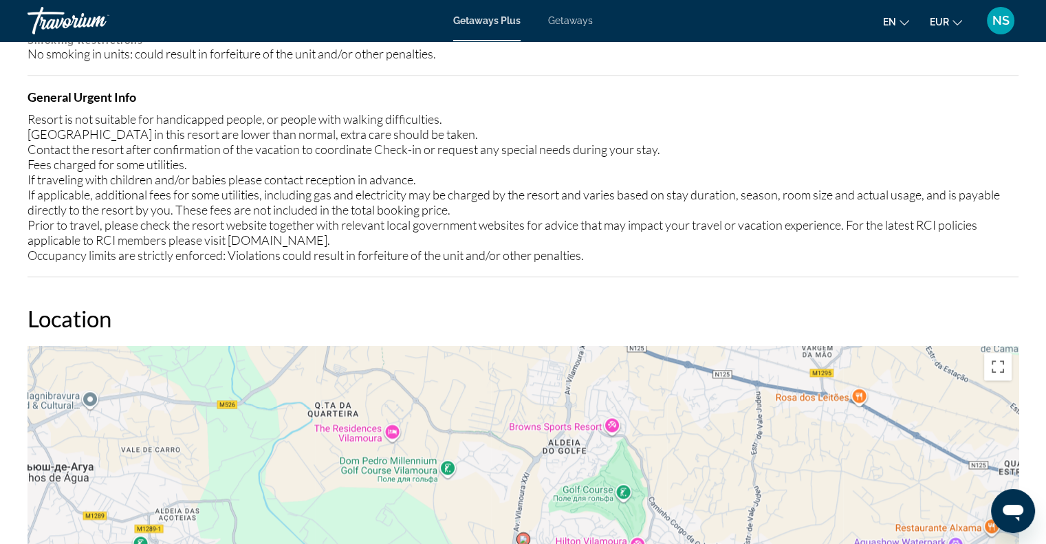
scroll to position [1788, 0]
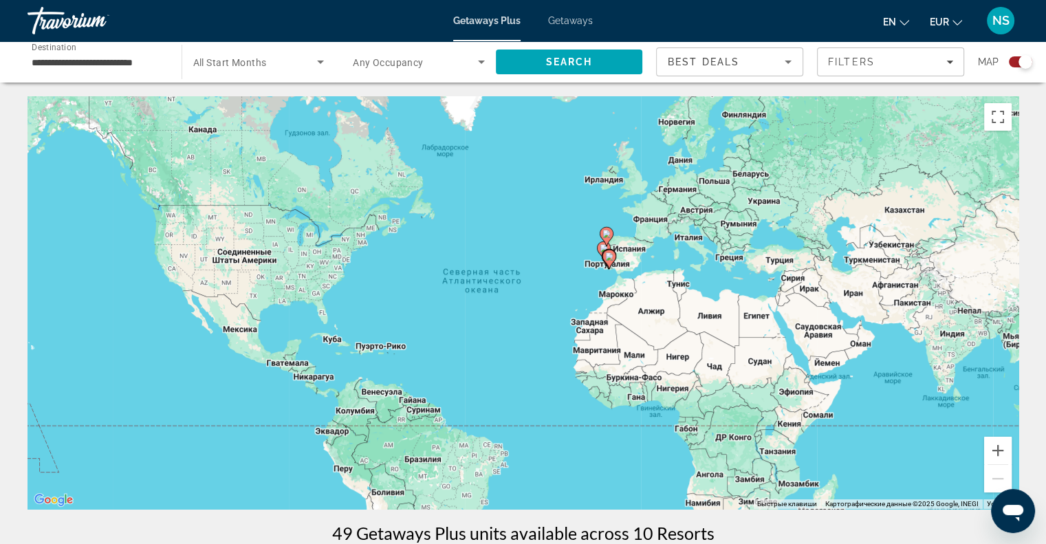
click at [1013, 62] on div "Search widget" at bounding box center [1020, 61] width 23 height 11
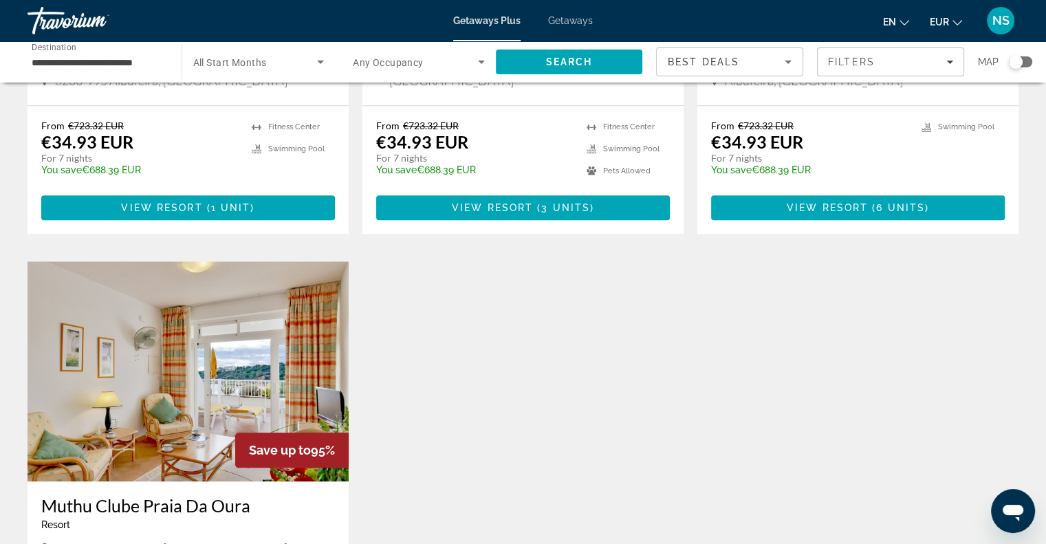
scroll to position [1513, 0]
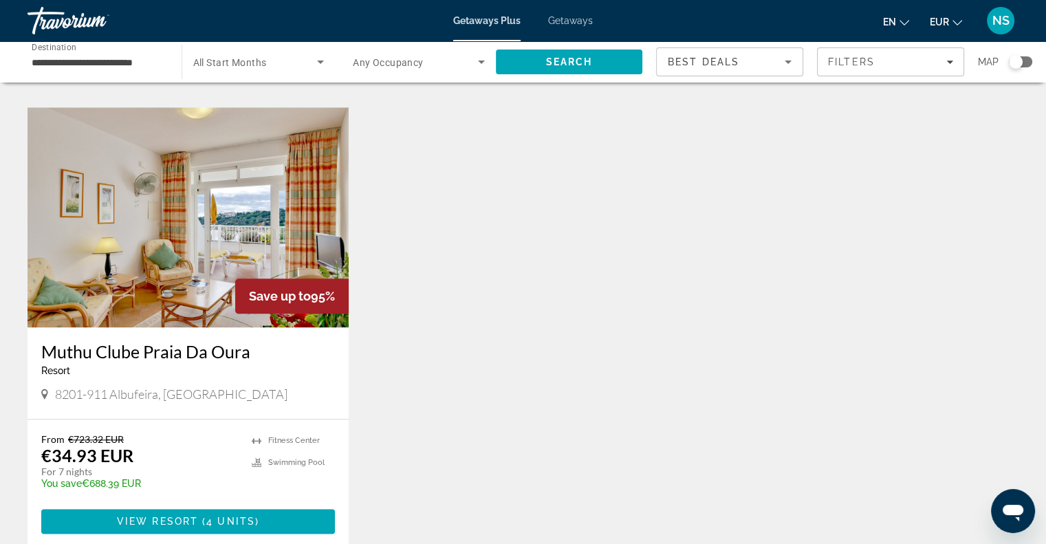
click at [1026, 63] on div "Search widget" at bounding box center [1020, 61] width 23 height 11
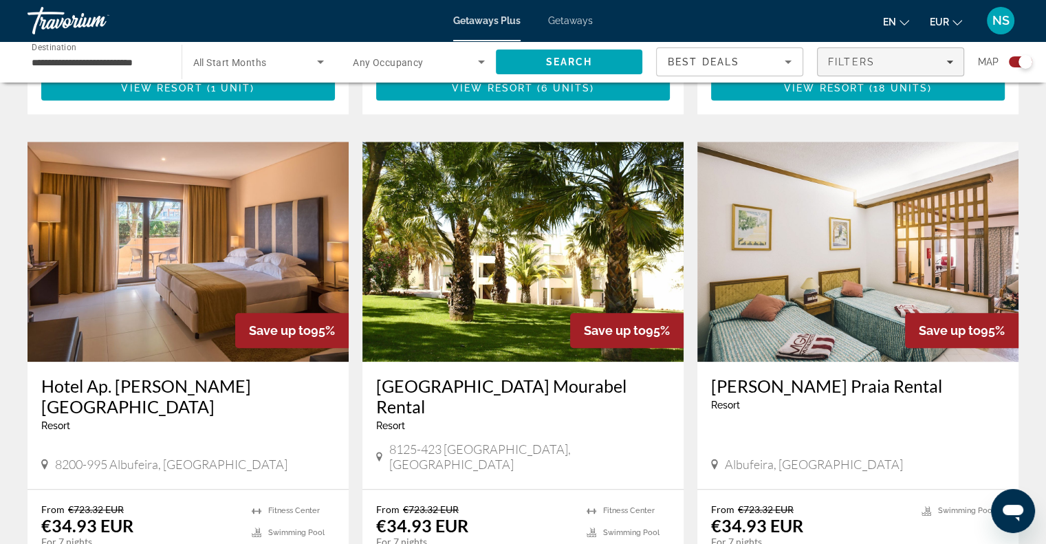
scroll to position [1321, 0]
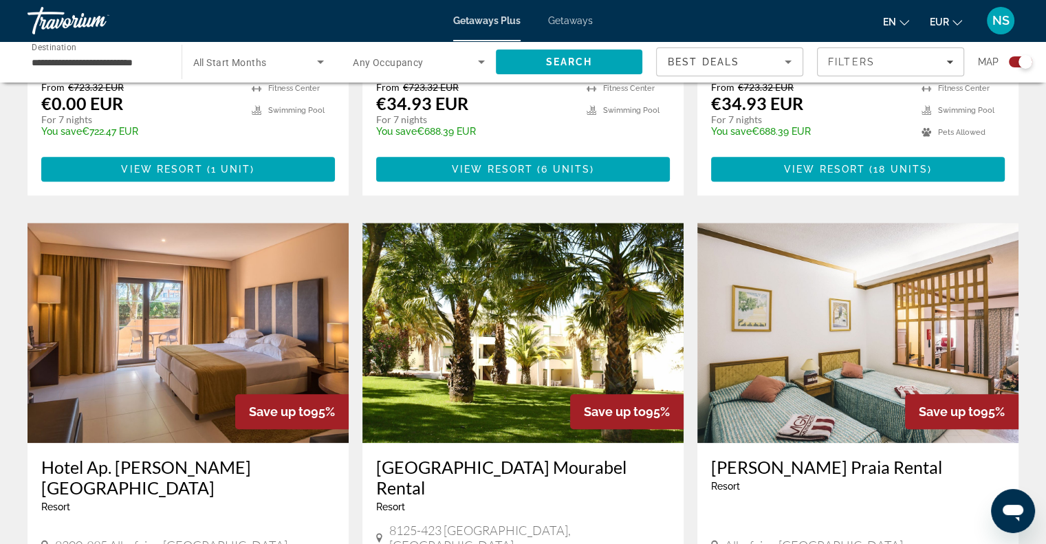
click at [1026, 61] on div "Search widget" at bounding box center [1026, 62] width 14 height 14
click at [1019, 63] on div "Search widget" at bounding box center [1016, 62] width 14 height 14
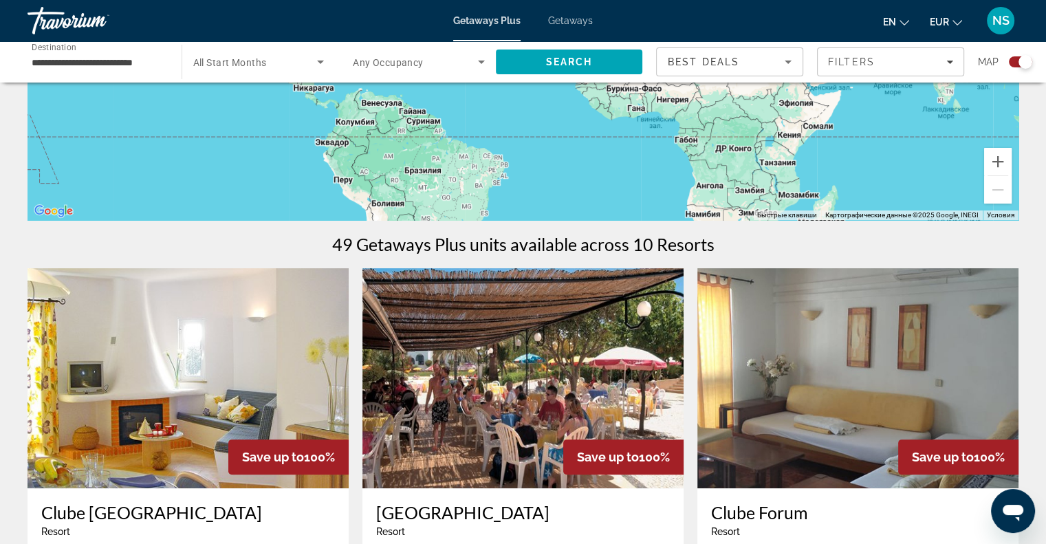
scroll to position [0, 0]
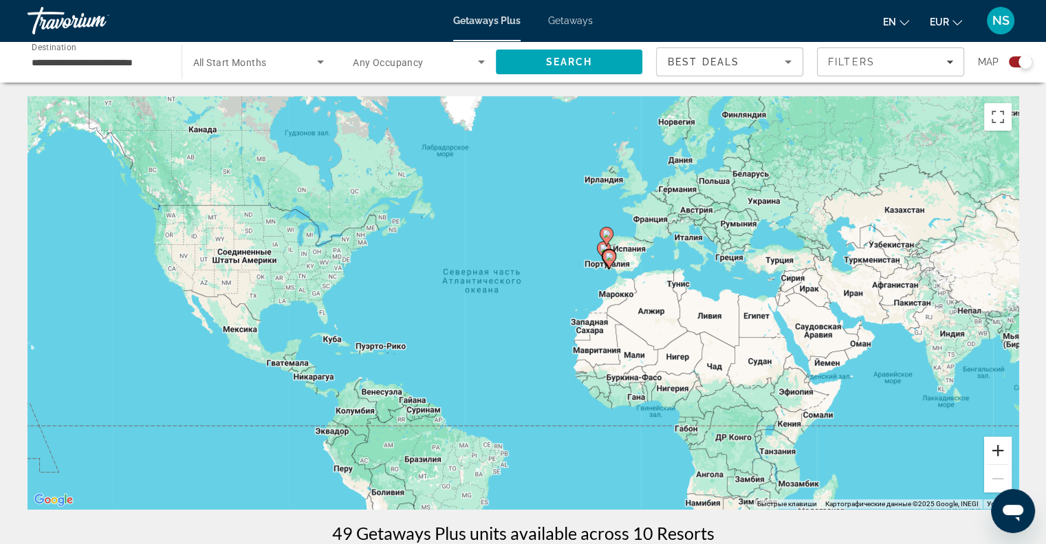
click at [1010, 445] on button "Увеличить" at bounding box center [998, 451] width 28 height 28
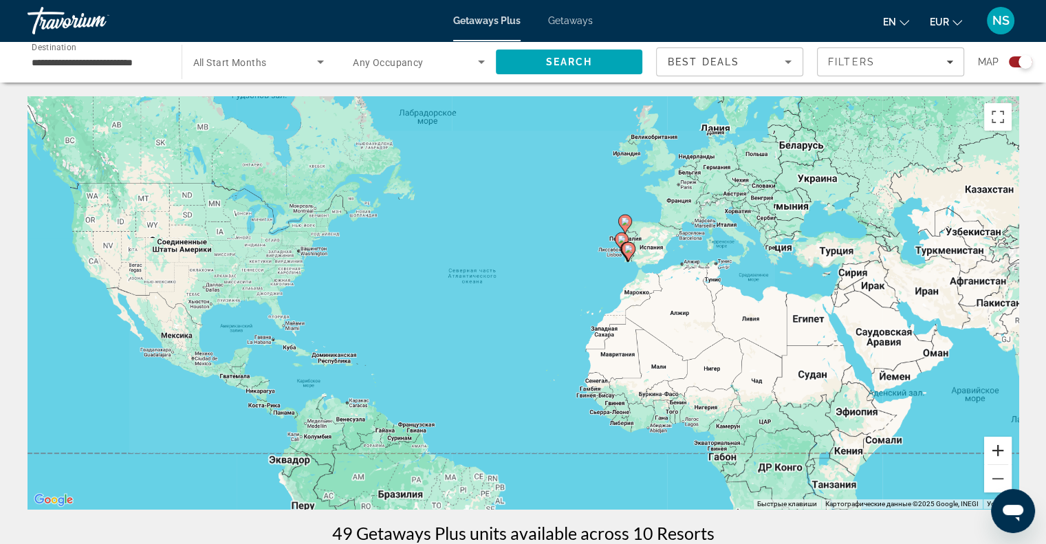
click at [1010, 445] on button "Увеличить" at bounding box center [998, 451] width 28 height 28
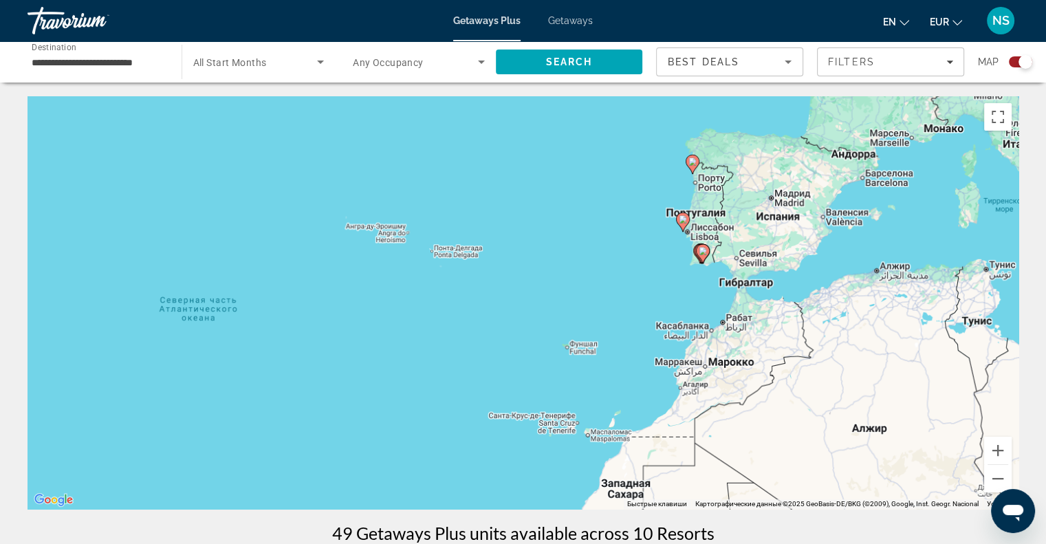
drag, startPoint x: 890, startPoint y: 319, endPoint x: 730, endPoint y: 414, distance: 185.7
click at [732, 414] on div "Чтобы активировать перетаскивание с помощью клавиатуры, нажмите Alt + Ввод. Пос…" at bounding box center [523, 302] width 991 height 413
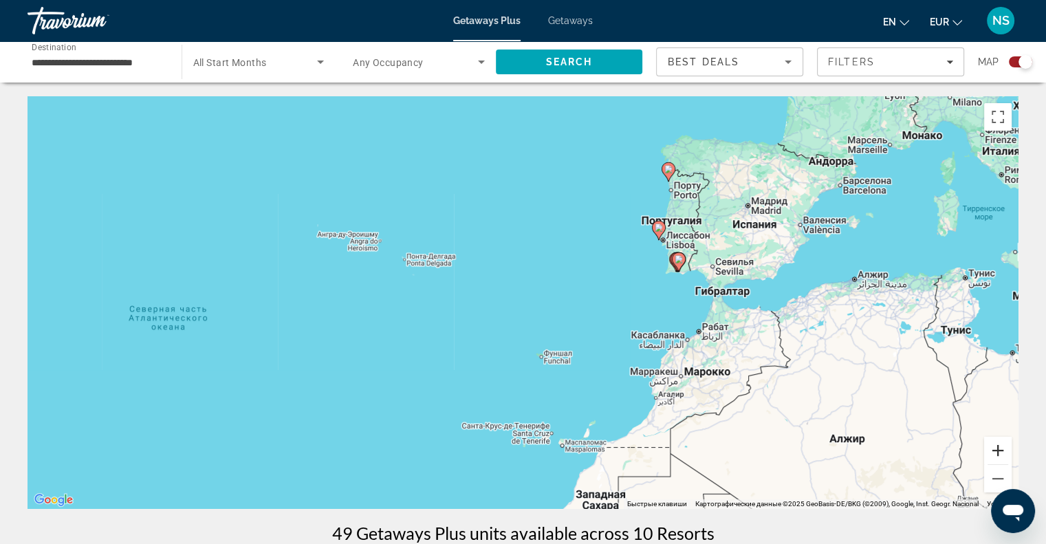
click at [1007, 453] on button "Увеличить" at bounding box center [998, 451] width 28 height 28
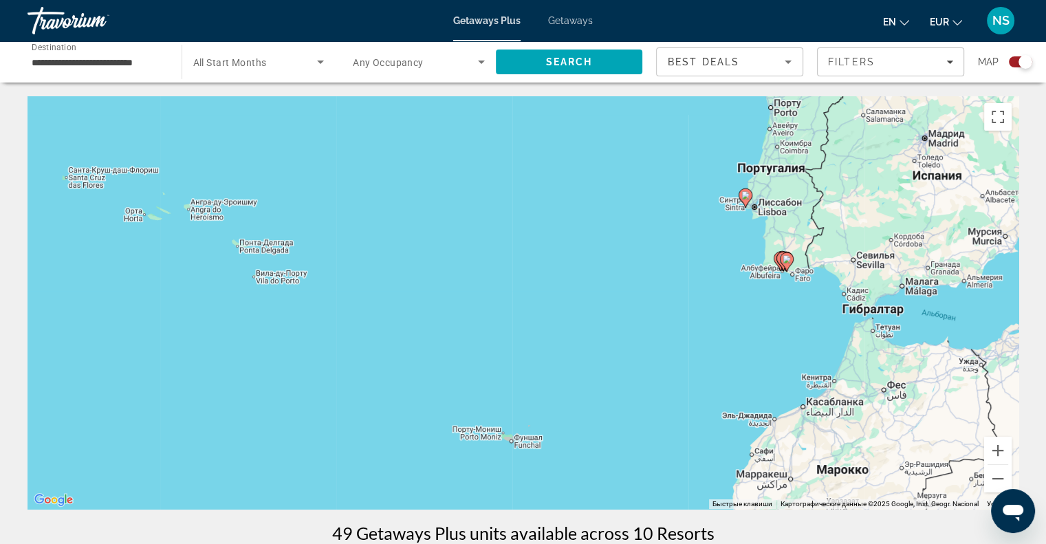
drag, startPoint x: 900, startPoint y: 321, endPoint x: 821, endPoint y: 356, distance: 85.9
click at [821, 356] on div "Чтобы активировать перетаскивание с помощью клавиатуры, нажмите Alt + Ввод. Пос…" at bounding box center [523, 302] width 991 height 413
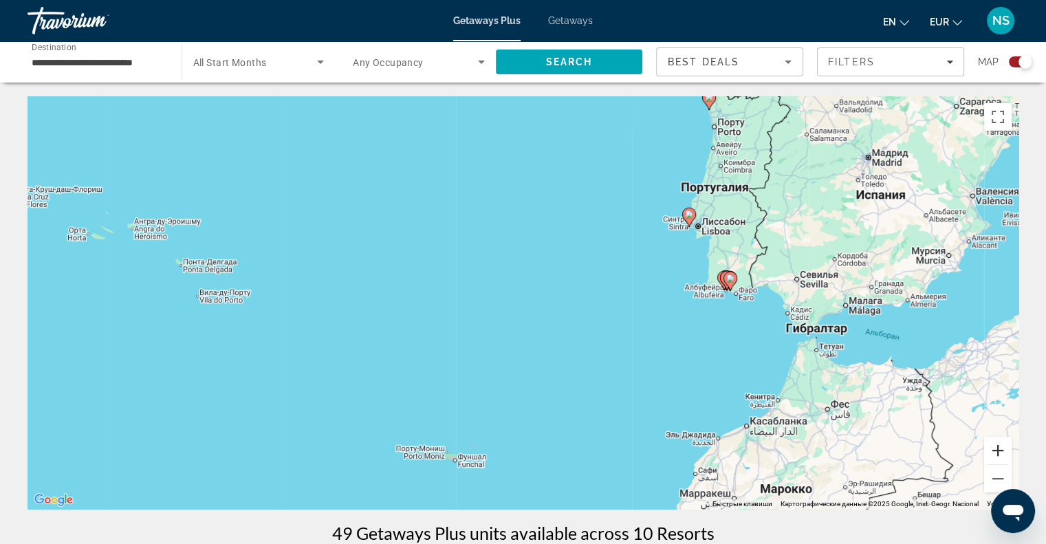
click at [1002, 450] on button "Увеличить" at bounding box center [998, 451] width 28 height 28
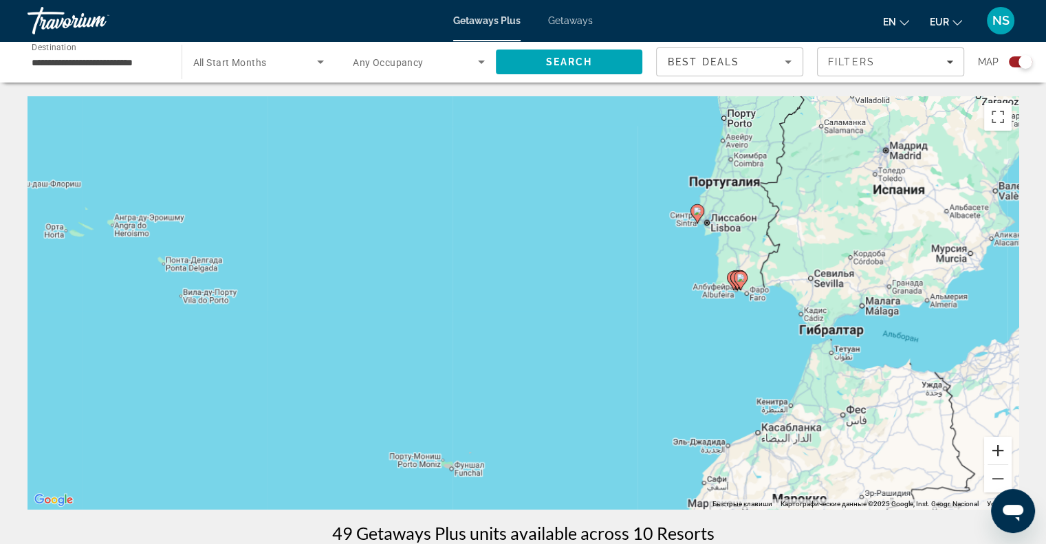
click at [1002, 450] on button "Увеличить" at bounding box center [998, 451] width 28 height 28
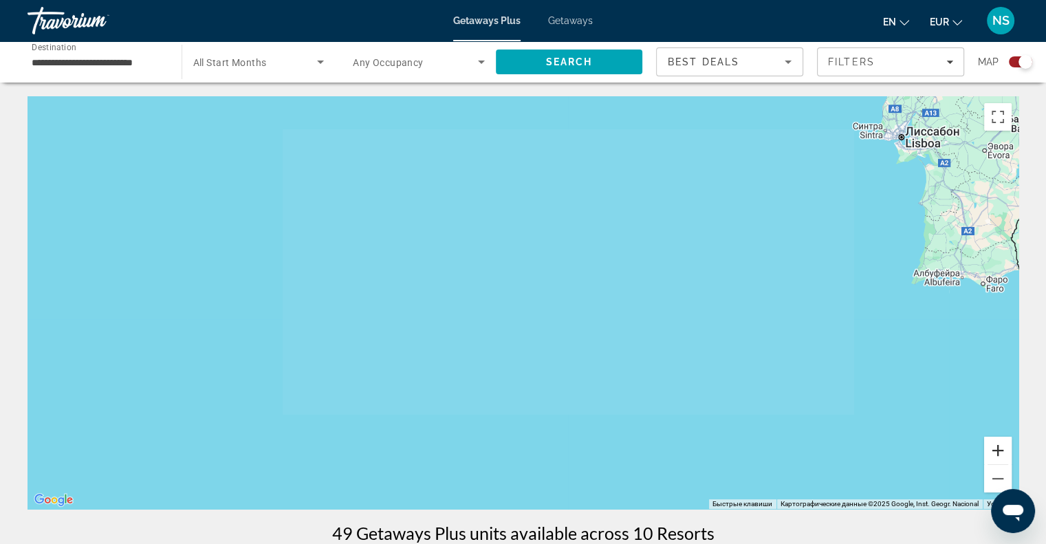
click at [1002, 450] on button "Увеличить" at bounding box center [998, 451] width 28 height 28
drag, startPoint x: 1002, startPoint y: 450, endPoint x: 1002, endPoint y: 442, distance: 8.3
click at [1002, 450] on button "Увеличить" at bounding box center [998, 451] width 28 height 28
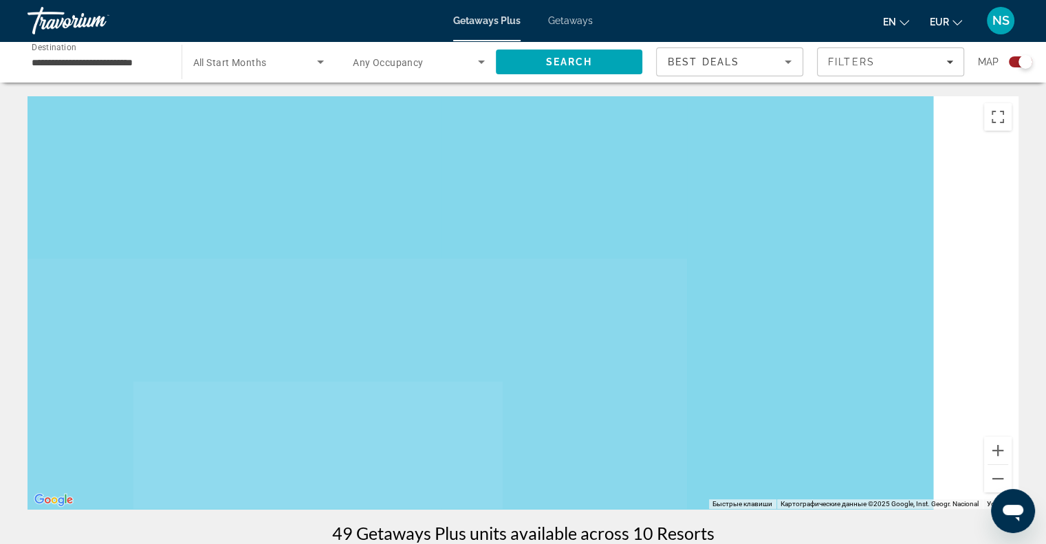
drag, startPoint x: 859, startPoint y: 291, endPoint x: 635, endPoint y: 389, distance: 244.8
click at [587, 461] on div "Main content" at bounding box center [523, 302] width 991 height 413
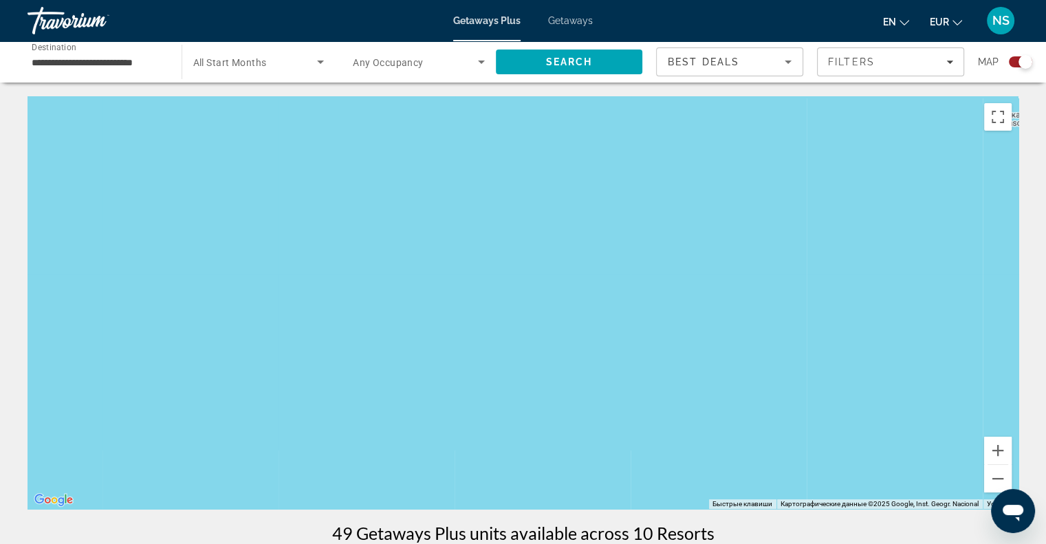
drag, startPoint x: 693, startPoint y: 349, endPoint x: 599, endPoint y: 420, distance: 117.9
click at [599, 420] on div "Чтобы активировать перетаскивание с помощью клавиатуры, нажмите Alt + Ввод. Пос…" at bounding box center [523, 302] width 991 height 413
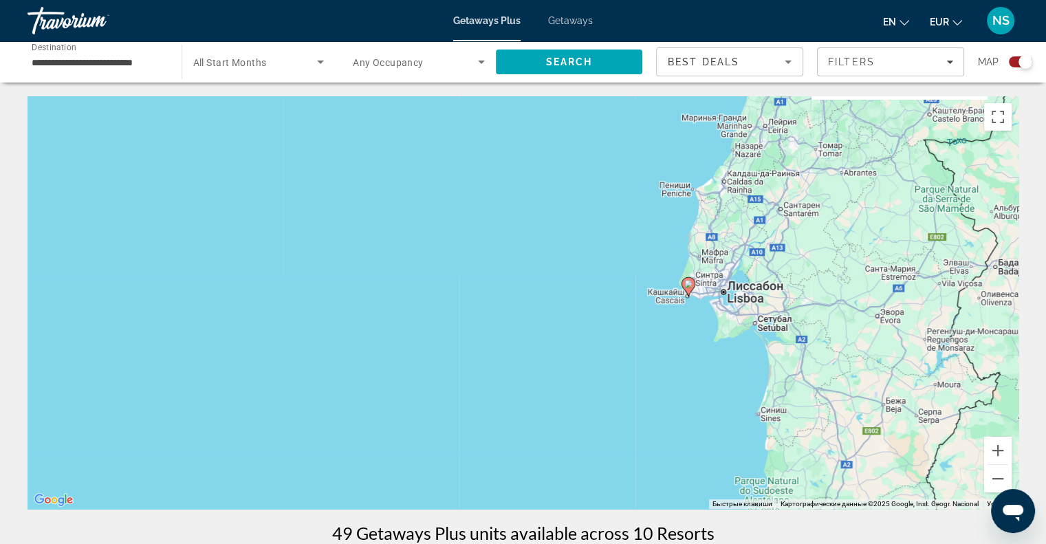
drag, startPoint x: 704, startPoint y: 307, endPoint x: 539, endPoint y: 367, distance: 176.0
click at [539, 367] on div "Чтобы активировать перетаскивание с помощью клавиатуры, нажмите Alt + Ввод. Пос…" at bounding box center [523, 302] width 991 height 413
click at [690, 288] on icon "Main content" at bounding box center [688, 287] width 12 height 18
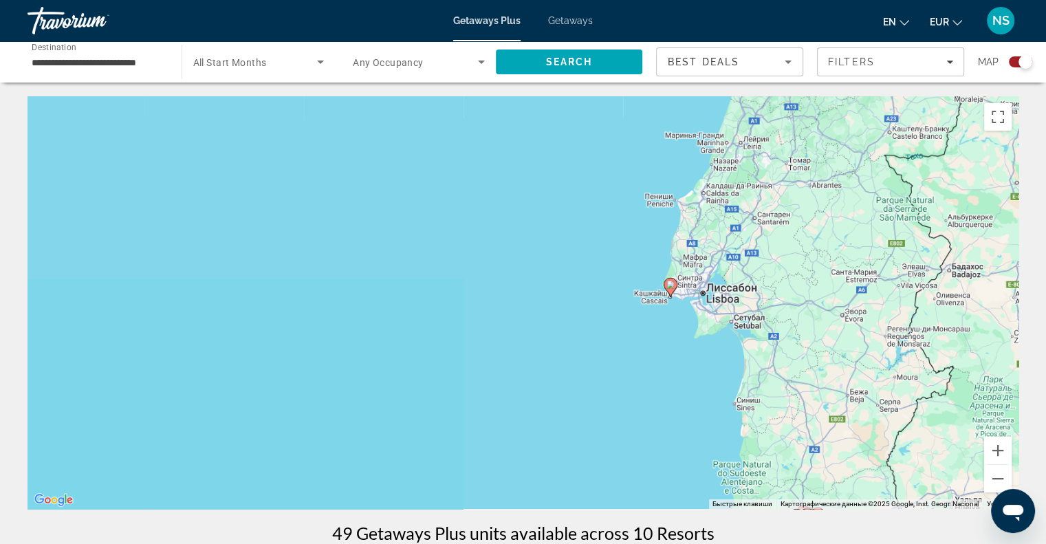
click at [690, 288] on div "Чтобы активировать перетаскивание с помощью клавиатуры, нажмите Alt + Ввод. Пос…" at bounding box center [523, 302] width 991 height 413
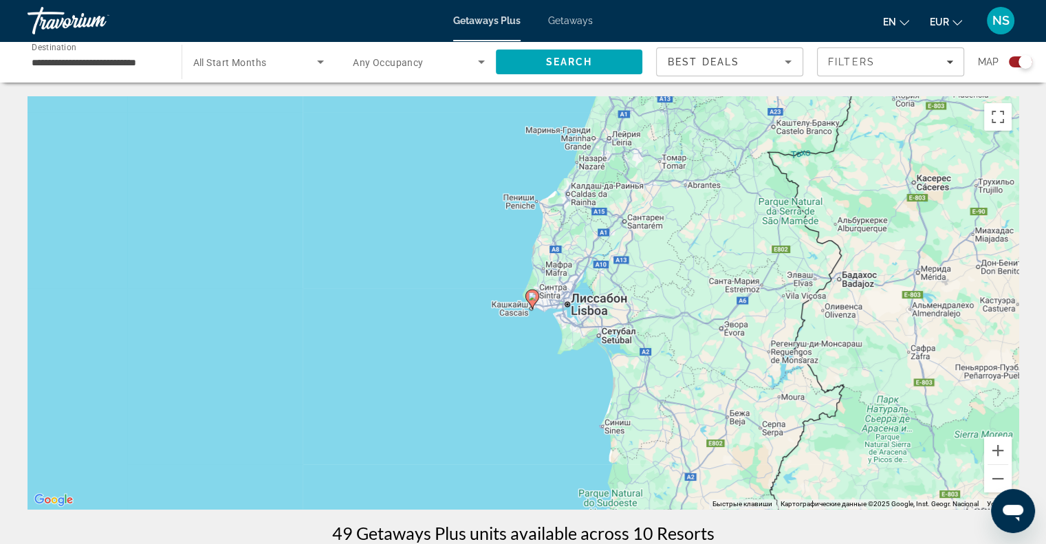
click at [536, 299] on g "Main content" at bounding box center [532, 299] width 14 height 19
click at [536, 299] on icon "Main content" at bounding box center [531, 299] width 12 height 18
type input "**********"
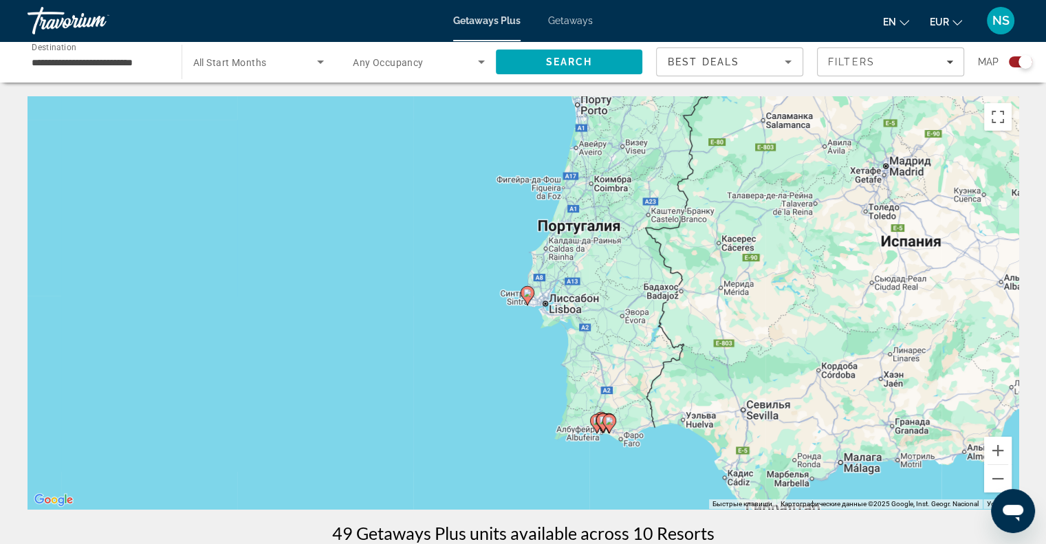
click at [526, 294] on image "Main content" at bounding box center [527, 293] width 8 height 8
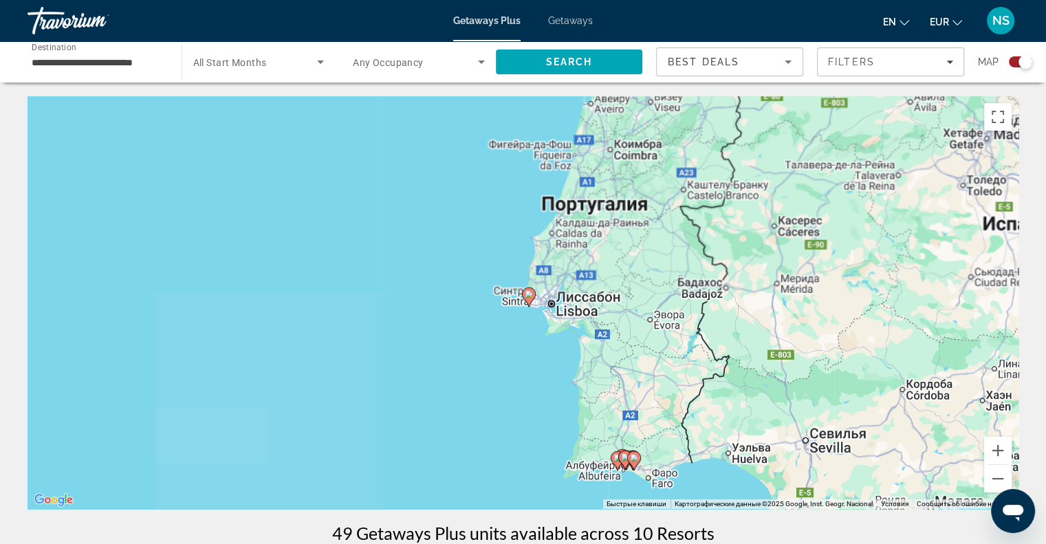
click at [526, 294] on image "Main content" at bounding box center [529, 294] width 8 height 8
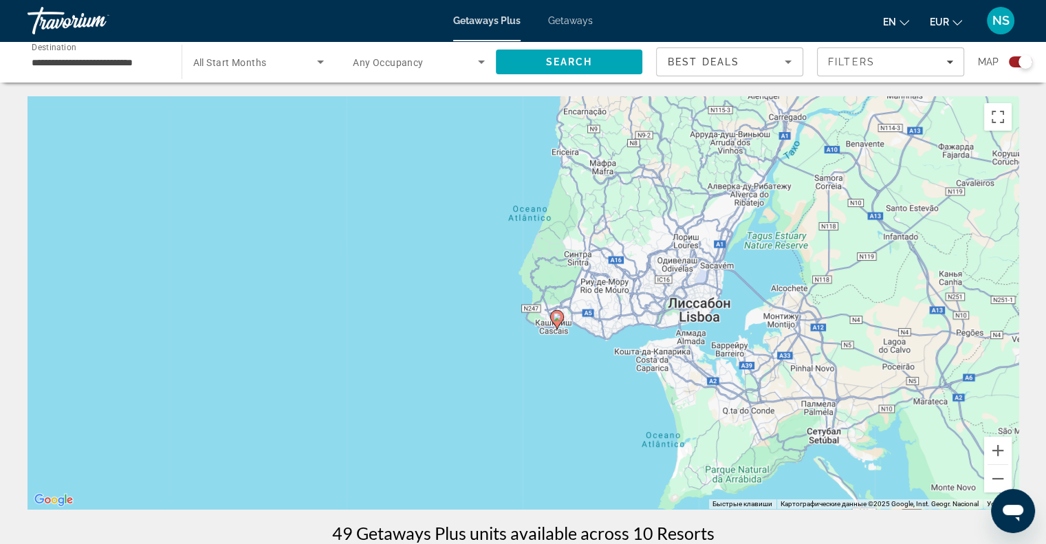
click at [558, 319] on image "Main content" at bounding box center [557, 317] width 8 height 8
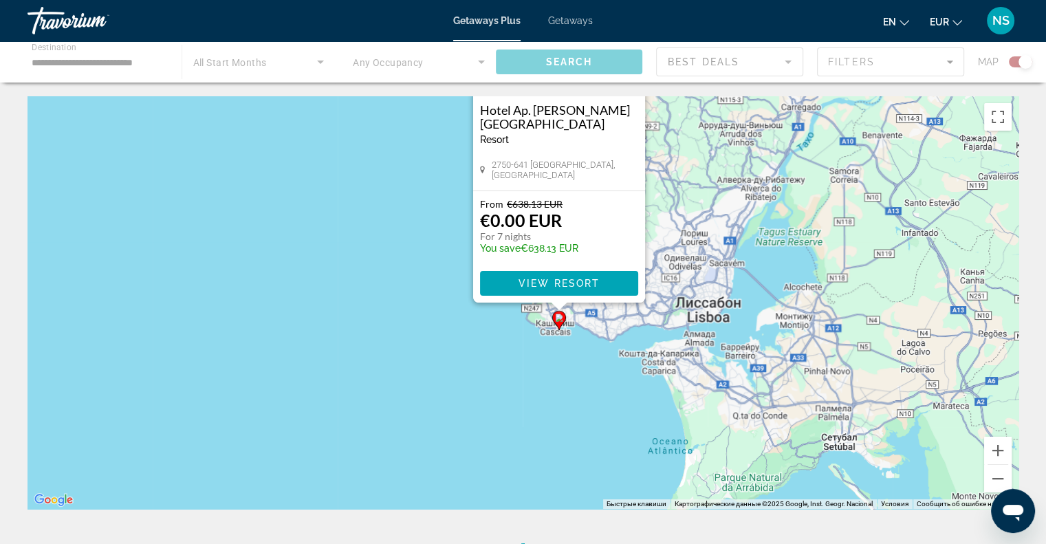
click at [558, 319] on div "Чтобы активировать перетаскивание с помощью клавиатуры, нажмите Alt + Ввод. Пос…" at bounding box center [523, 302] width 991 height 413
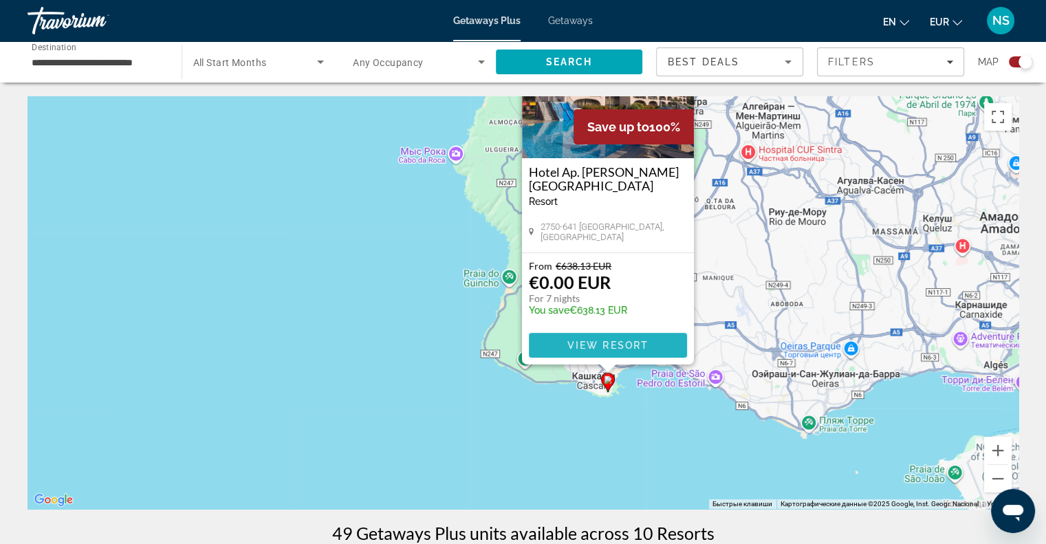
click at [561, 356] on span "Main content" at bounding box center [608, 345] width 158 height 33
